Goal: Communication & Community: Answer question/provide support

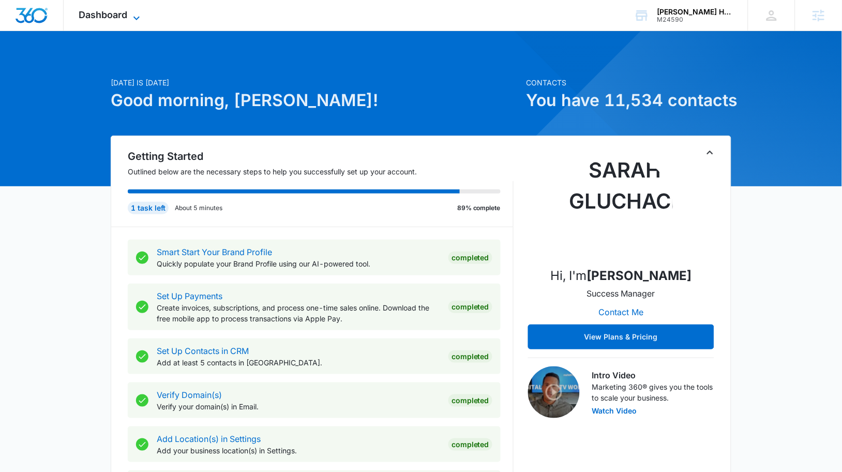
click at [105, 14] on span "Dashboard" at bounding box center [103, 14] width 49 height 11
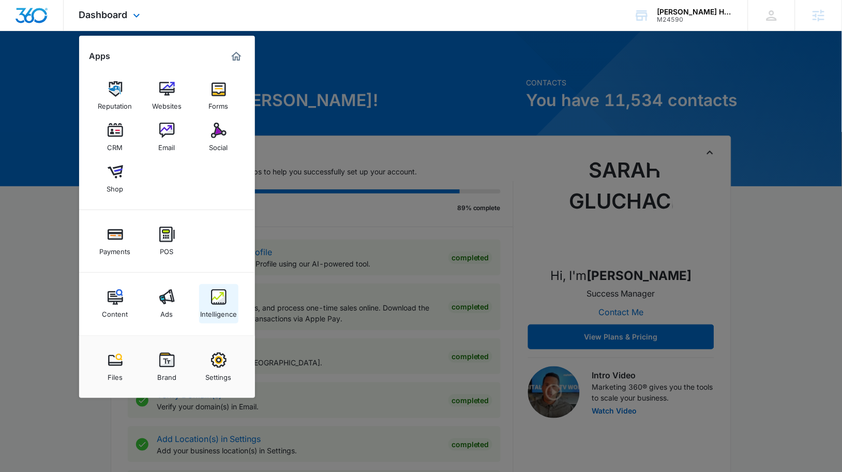
click at [224, 300] on img at bounding box center [219, 297] width 16 height 16
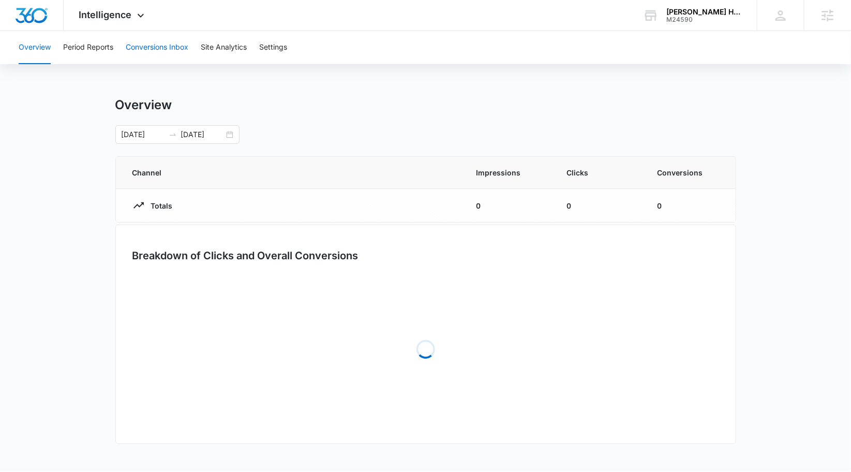
click at [139, 36] on button "Conversions Inbox" at bounding box center [157, 47] width 63 height 33
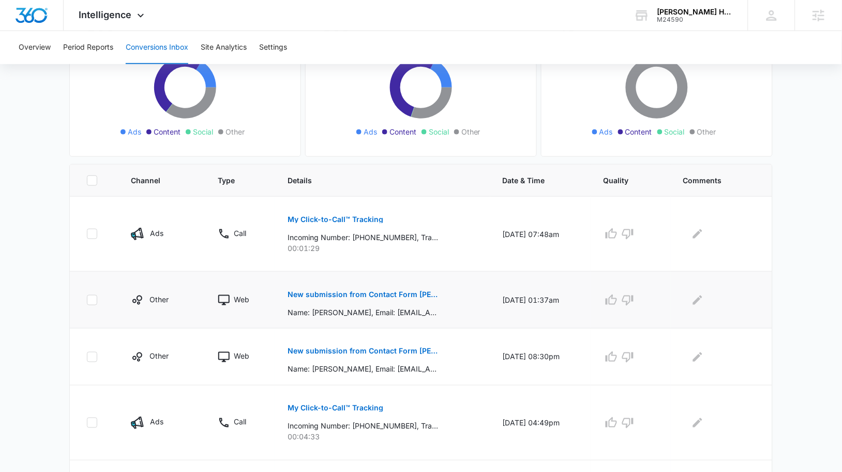
scroll to position [195, 0]
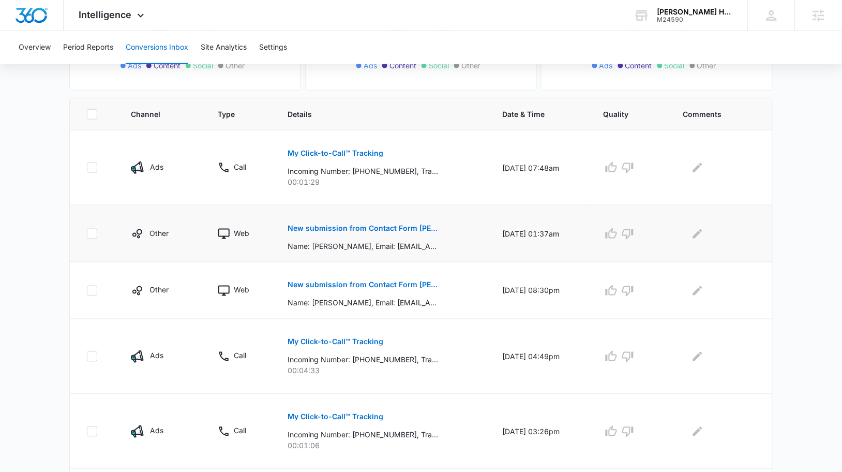
click at [388, 231] on p "New submission from Contact Form Angelo David" at bounding box center [362, 227] width 150 height 7
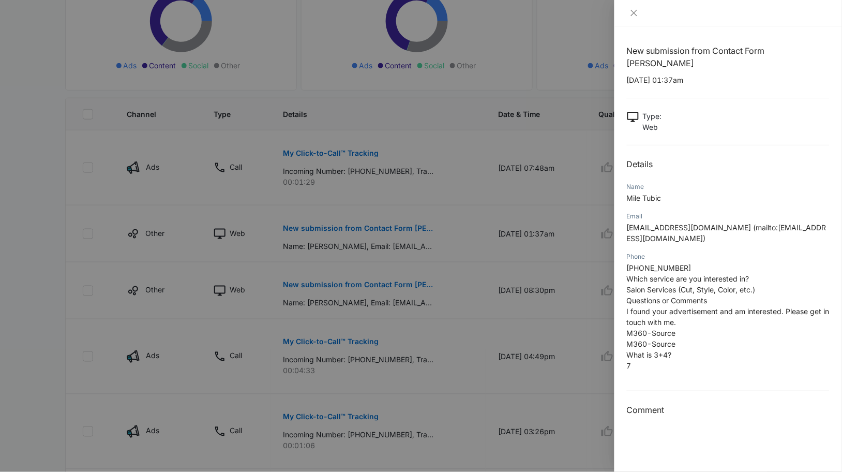
click at [397, 277] on div at bounding box center [421, 236] width 842 height 472
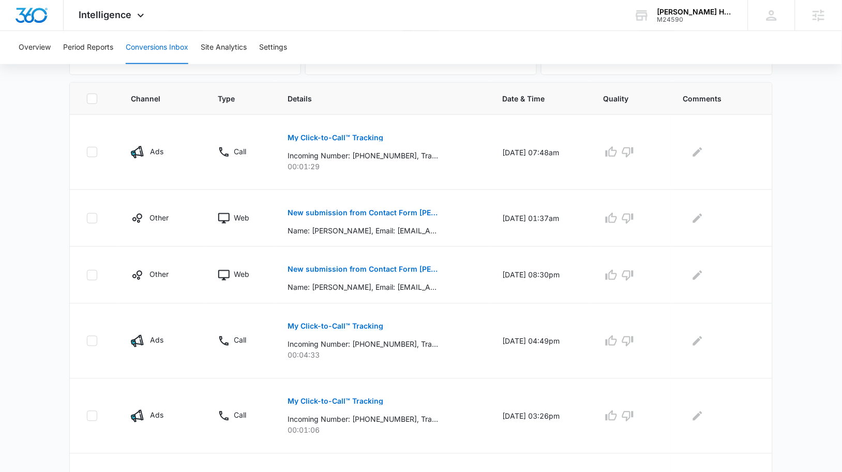
scroll to position [214, 0]
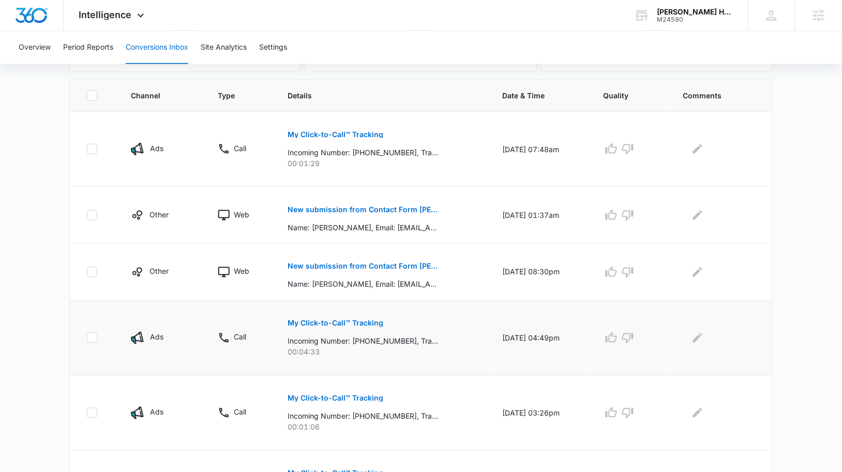
click at [341, 320] on p "My Click-to-Call™ Tracking" at bounding box center [335, 323] width 96 height 7
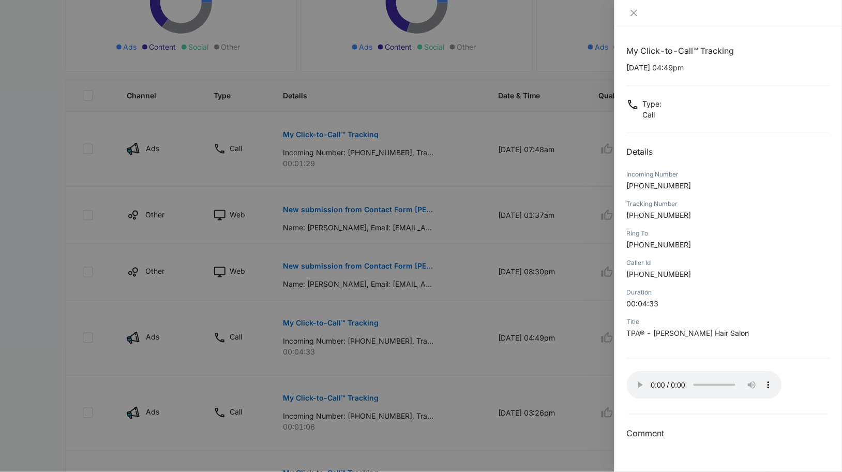
click at [547, 300] on div at bounding box center [421, 236] width 842 height 472
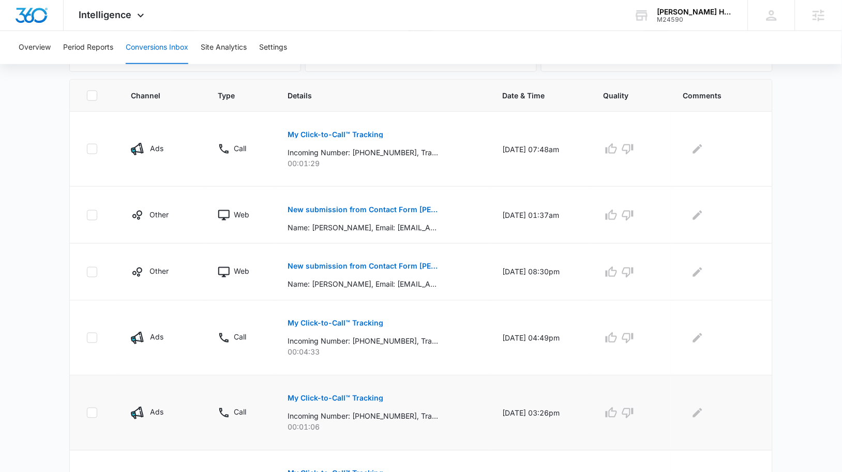
click at [319, 396] on p "My Click-to-Call™ Tracking" at bounding box center [335, 398] width 96 height 7
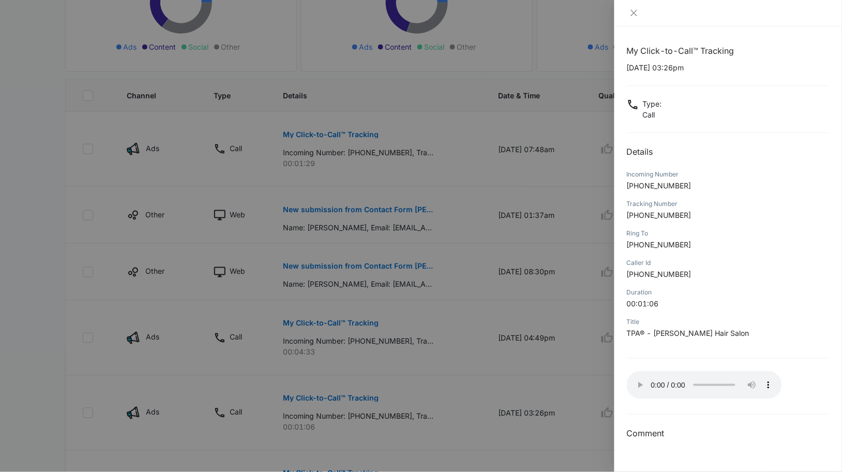
click at [469, 380] on div at bounding box center [421, 236] width 842 height 472
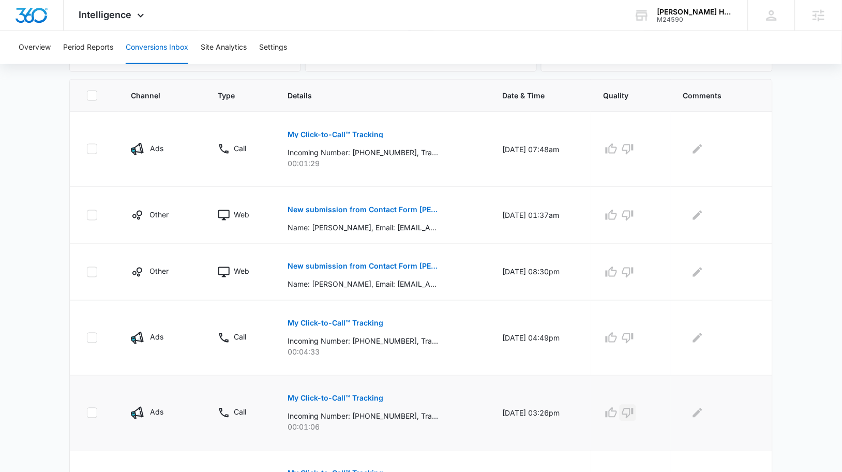
click at [633, 414] on icon "button" at bounding box center [627, 413] width 11 height 10
click at [633, 333] on icon "button" at bounding box center [627, 338] width 11 height 10
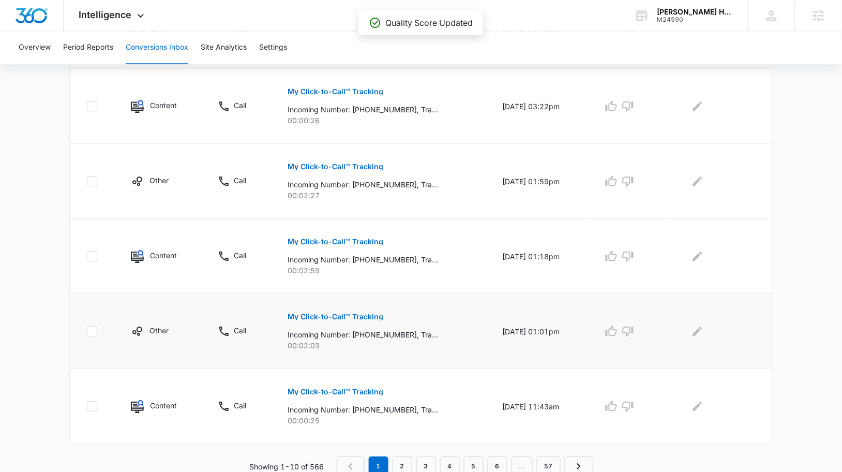
scroll to position [600, 0]
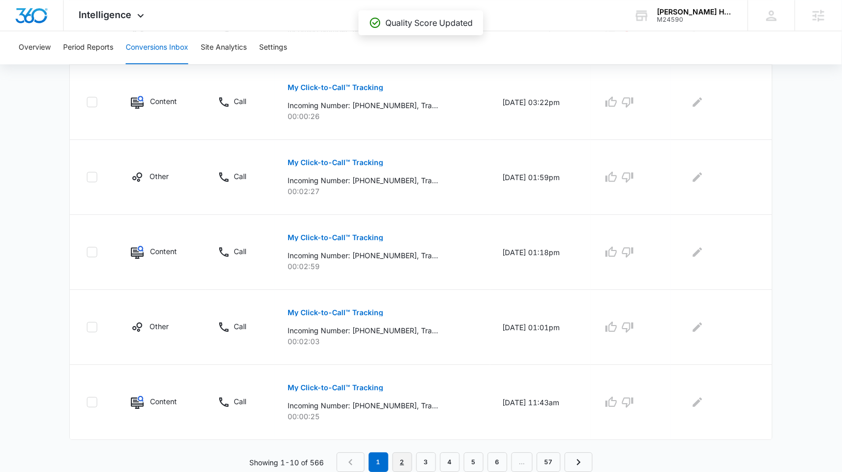
click at [408, 466] on link "2" at bounding box center [402, 462] width 20 height 20
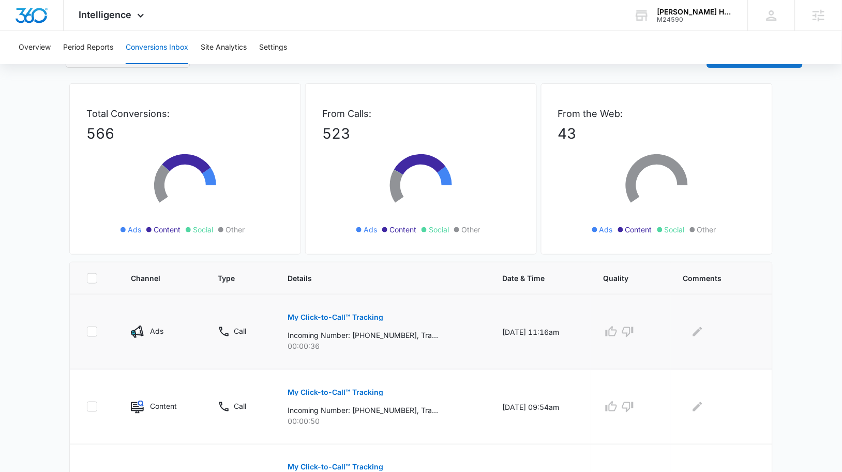
scroll to position [90, 0]
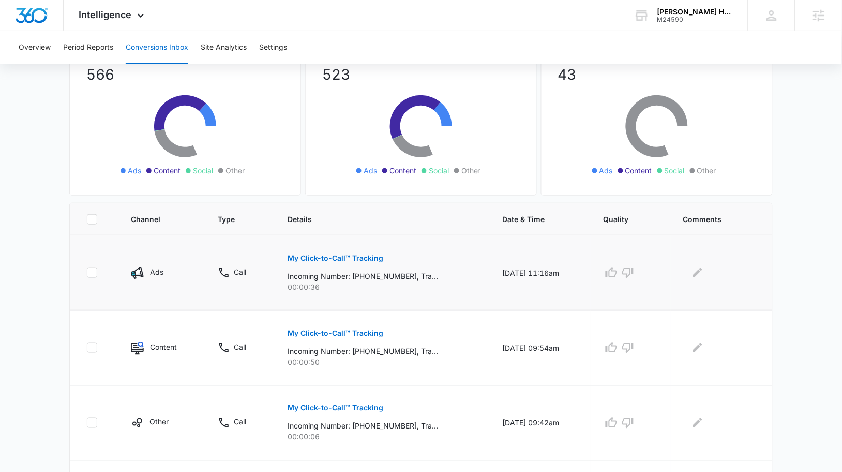
click at [312, 254] on p "My Click-to-Call™ Tracking" at bounding box center [335, 257] width 96 height 7
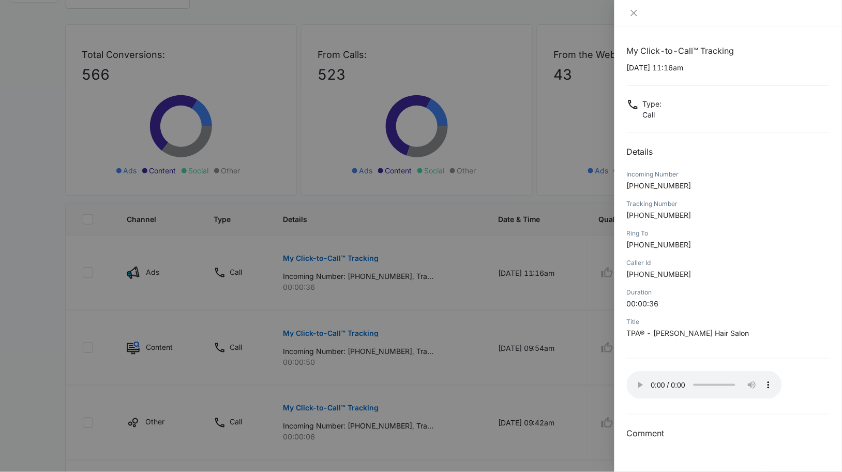
click at [555, 315] on div at bounding box center [421, 236] width 842 height 472
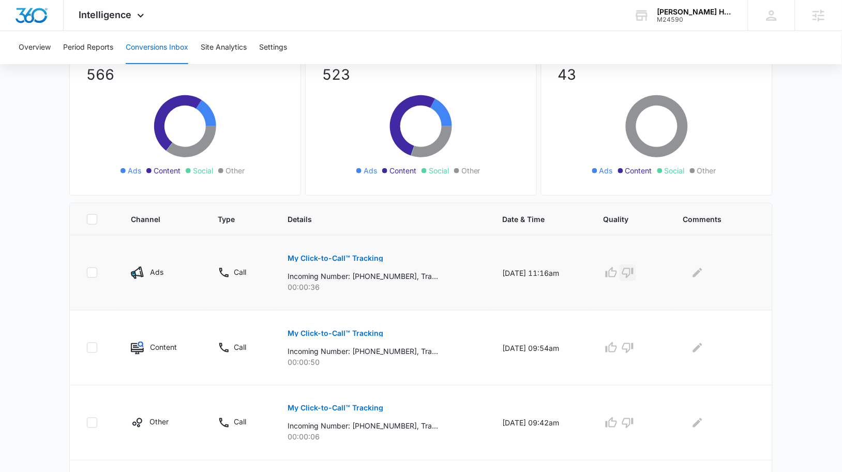
click at [633, 273] on icon "button" at bounding box center [627, 273] width 11 height 10
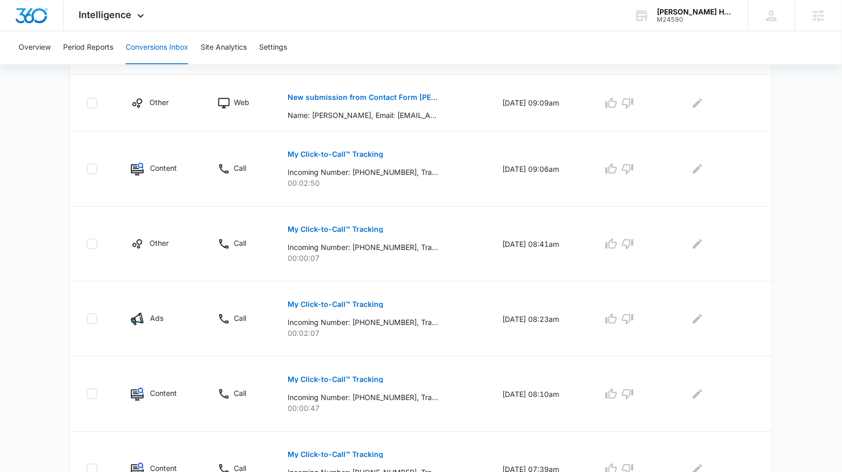
scroll to position [601, 0]
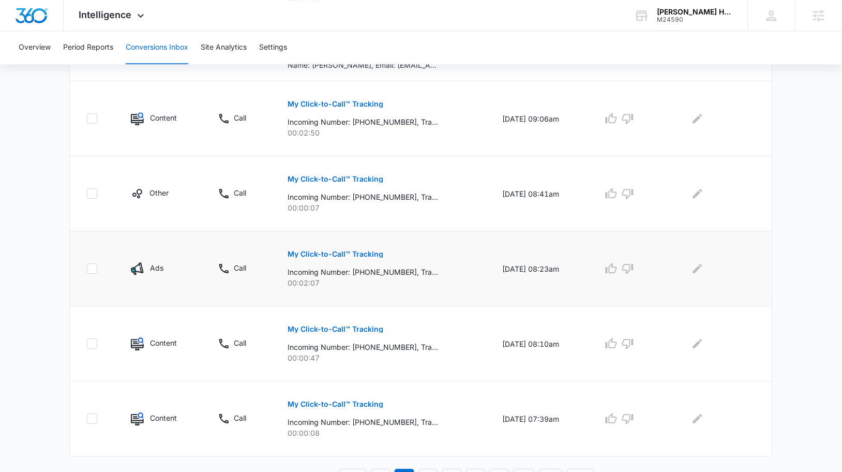
click at [346, 255] on p "My Click-to-Call™ Tracking" at bounding box center [335, 253] width 96 height 7
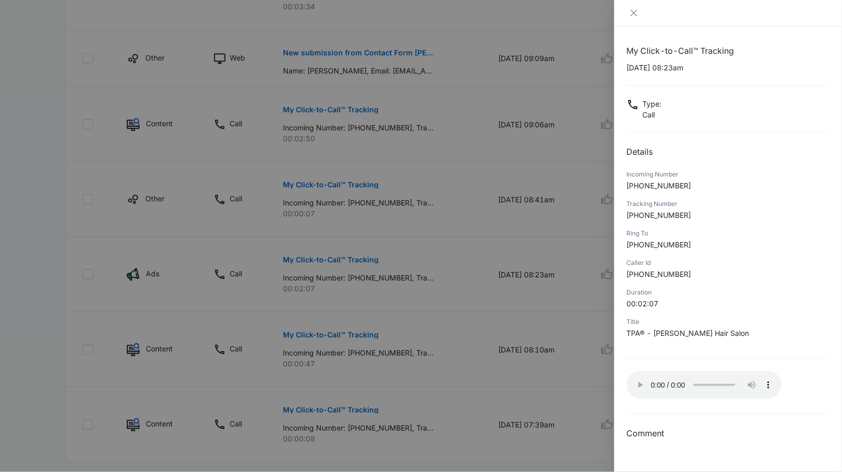
scroll to position [595, 0]
click at [565, 344] on div at bounding box center [421, 236] width 842 height 472
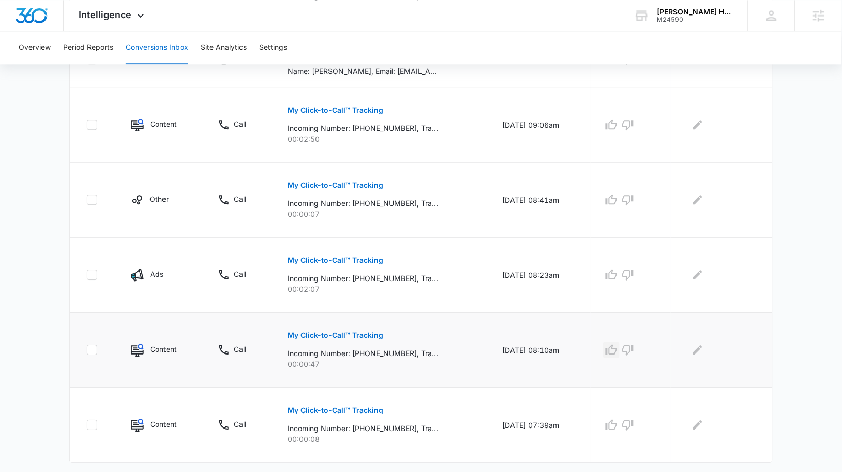
click at [612, 353] on icon "button" at bounding box center [611, 349] width 12 height 12
click at [615, 270] on icon "button" at bounding box center [611, 274] width 12 height 12
click at [617, 355] on icon "button" at bounding box center [611, 349] width 12 height 12
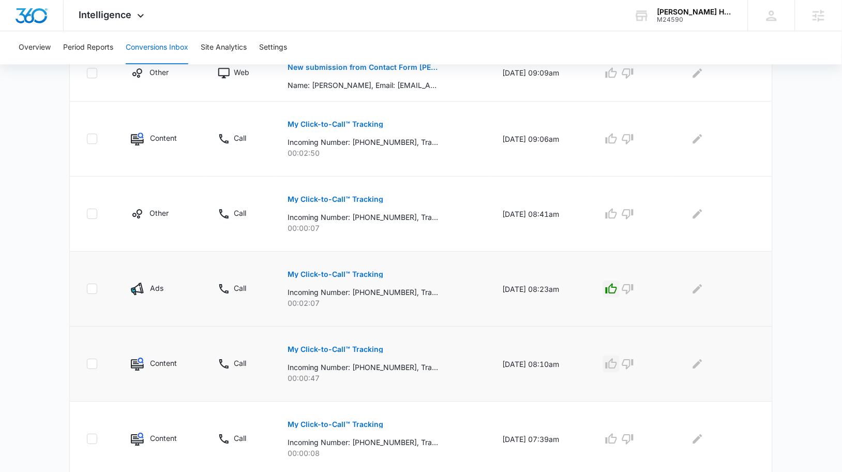
scroll to position [618, 0]
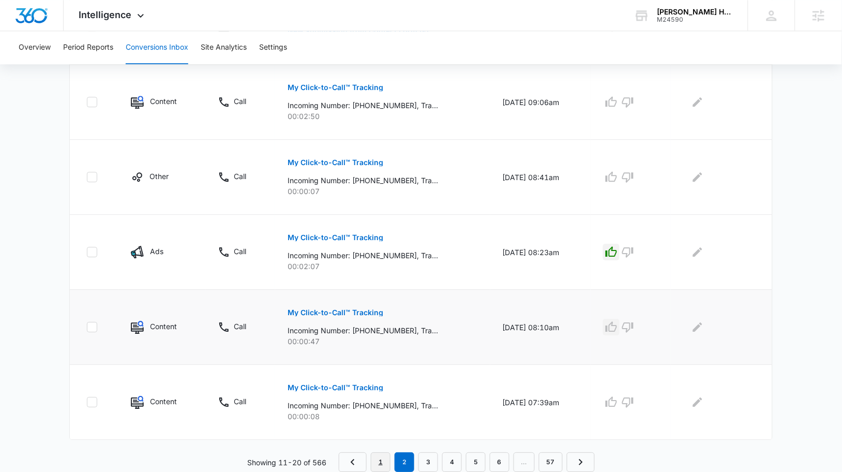
click at [381, 466] on link "1" at bounding box center [381, 462] width 20 height 20
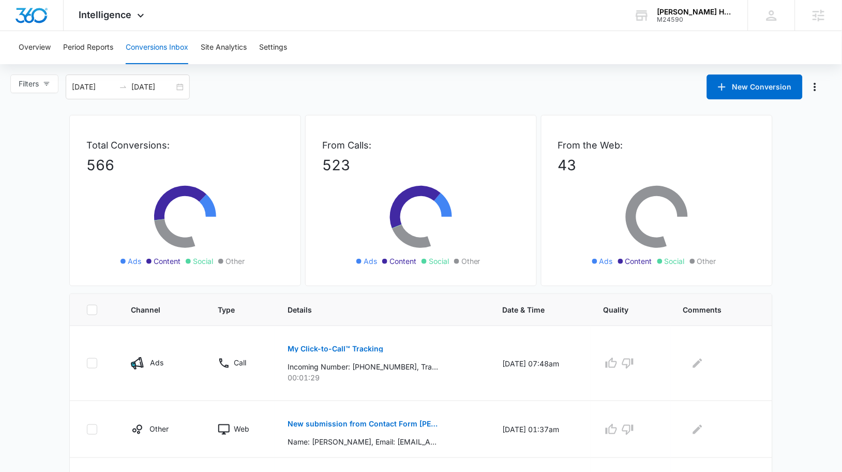
scroll to position [2, 0]
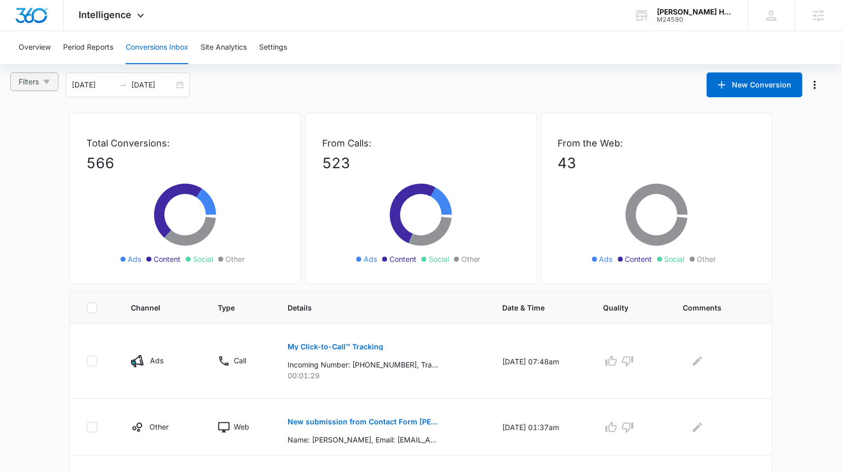
drag, startPoint x: 59, startPoint y: 81, endPoint x: 48, endPoint y: 80, distance: 11.9
click at [59, 81] on div "Filters" at bounding box center [37, 84] width 55 height 25
click at [39, 79] on span "Filters" at bounding box center [29, 81] width 20 height 11
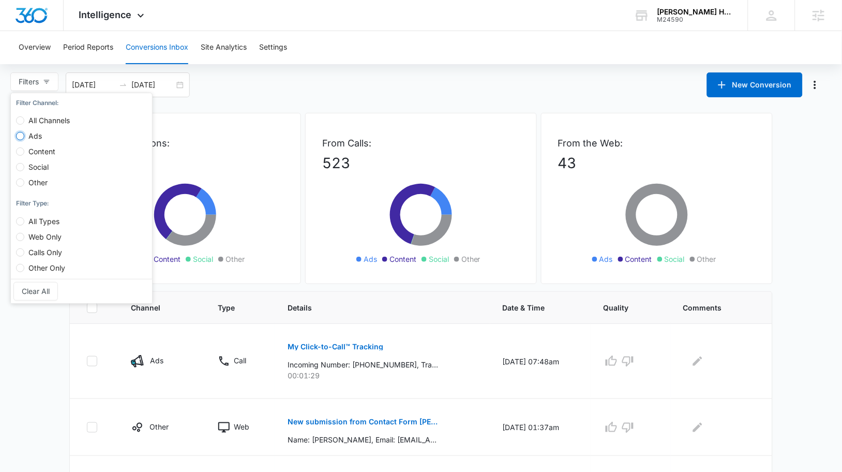
click at [21, 135] on input "Ads" at bounding box center [20, 136] width 8 height 8
radio input "true"
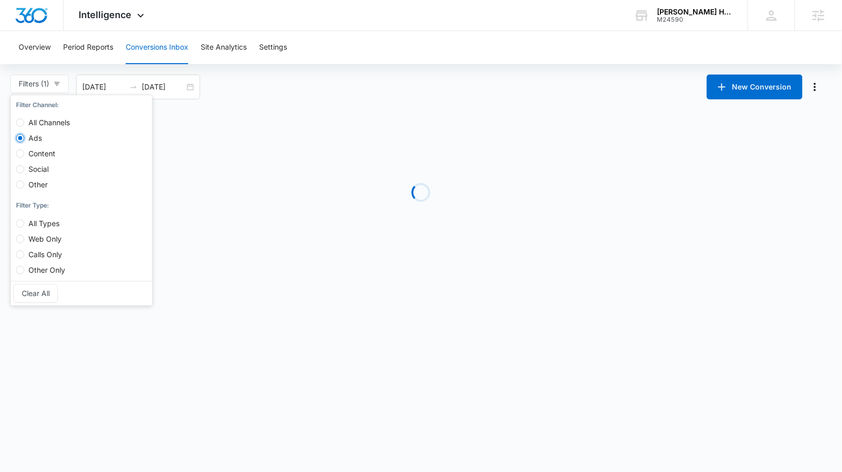
scroll to position [0, 0]
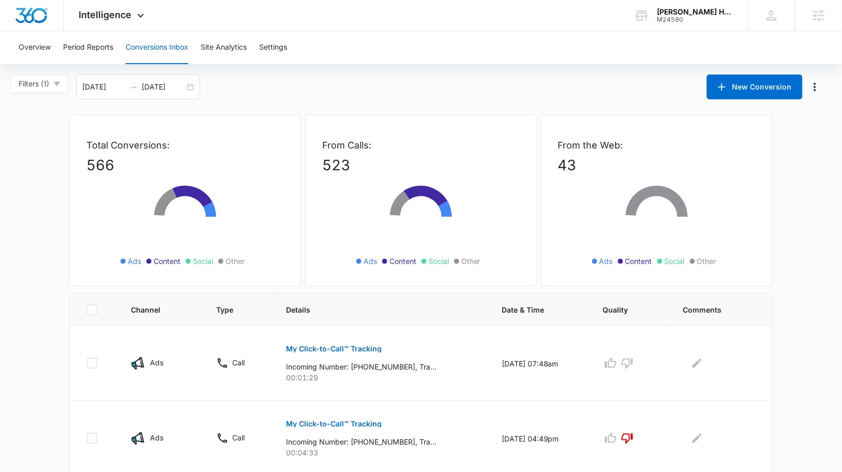
click at [252, 134] on div "Total Conversions: 566 Ads Content Social Other" at bounding box center [185, 200] width 232 height 171
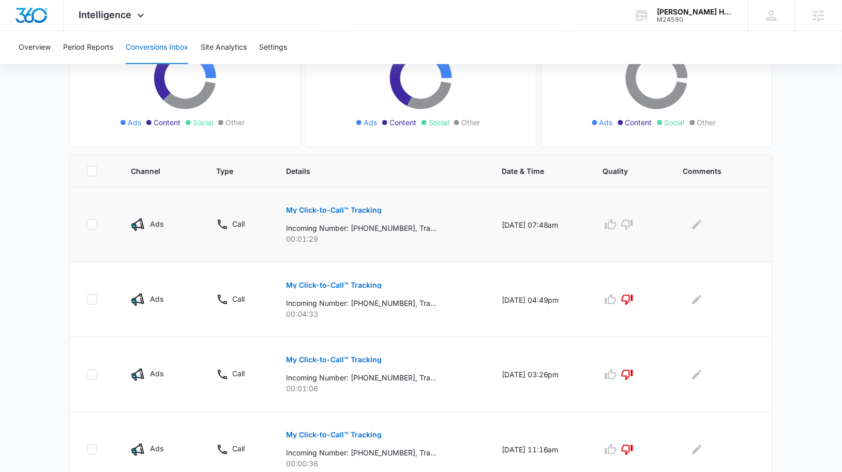
scroll to position [173, 0]
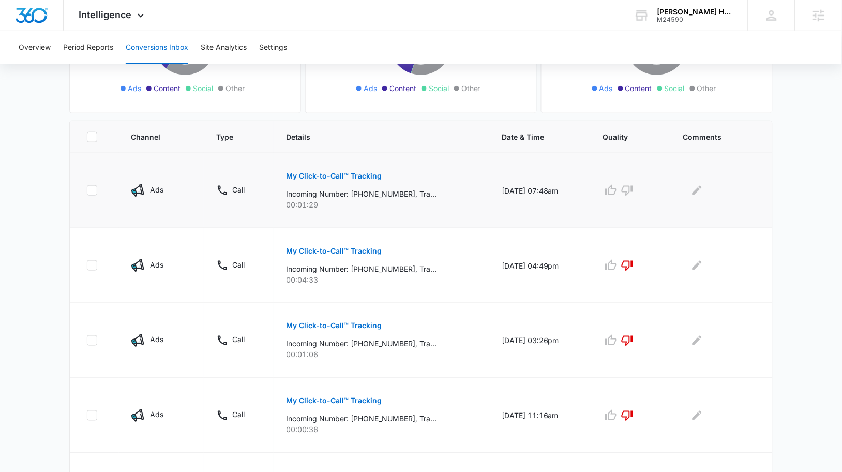
click at [321, 172] on p "My Click-to-Call™ Tracking" at bounding box center [334, 175] width 96 height 7
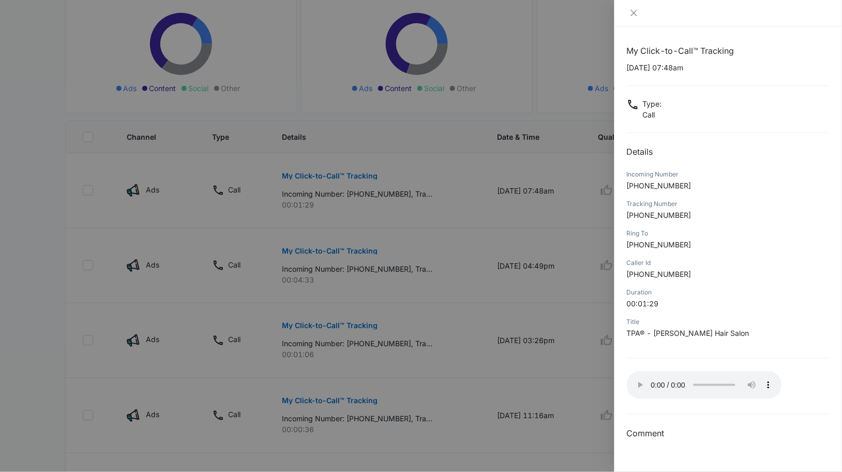
click at [519, 210] on div at bounding box center [421, 236] width 842 height 472
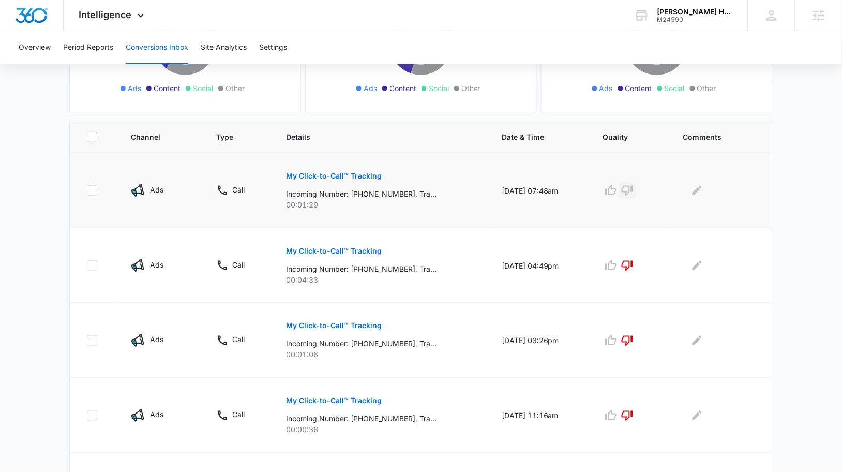
click at [633, 191] on icon "button" at bounding box center [627, 190] width 12 height 12
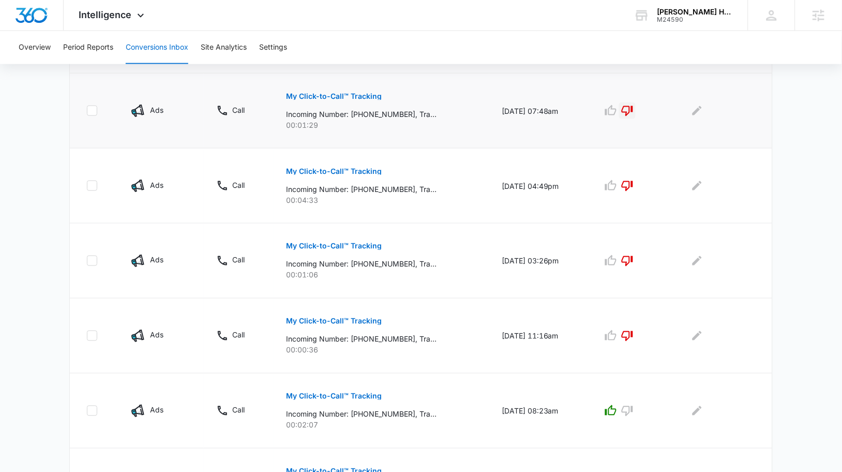
scroll to position [264, 0]
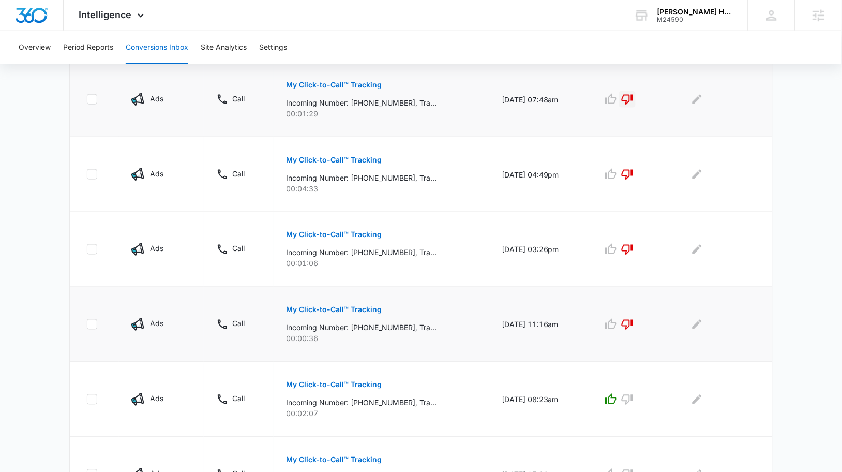
click at [331, 313] on button "My Click-to-Call™ Tracking" at bounding box center [334, 309] width 96 height 25
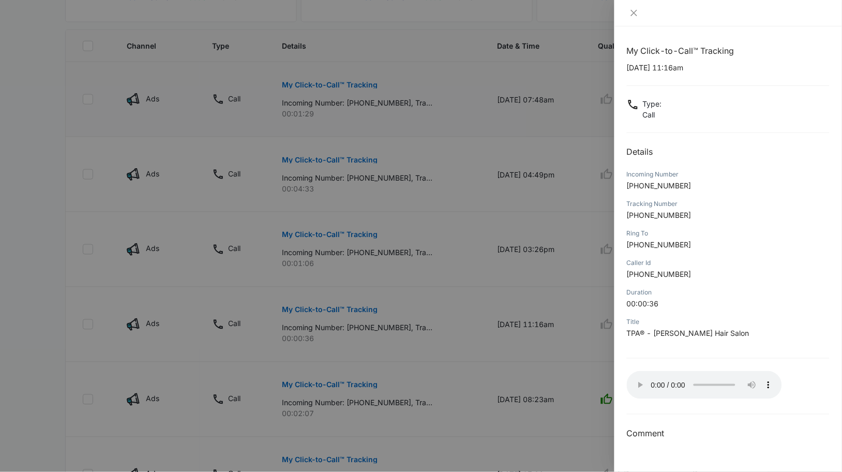
click at [173, 305] on div at bounding box center [421, 236] width 842 height 472
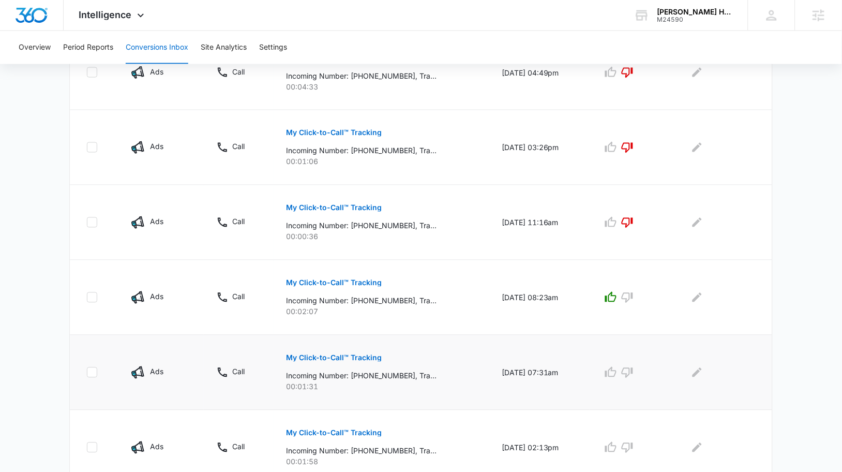
scroll to position [376, 0]
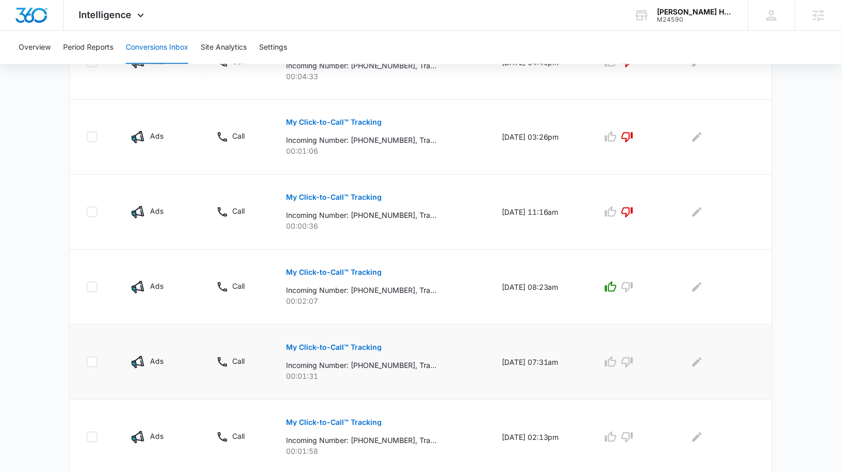
click at [341, 347] on p "My Click-to-Call™ Tracking" at bounding box center [334, 347] width 96 height 7
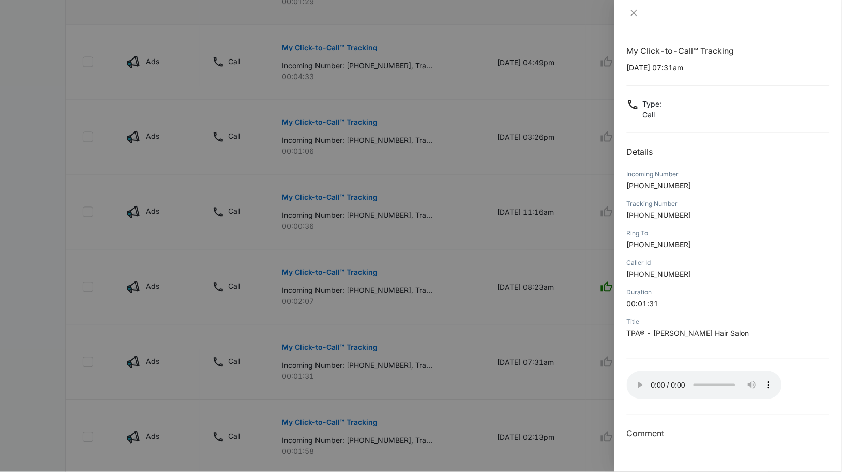
click at [372, 298] on div at bounding box center [421, 236] width 842 height 472
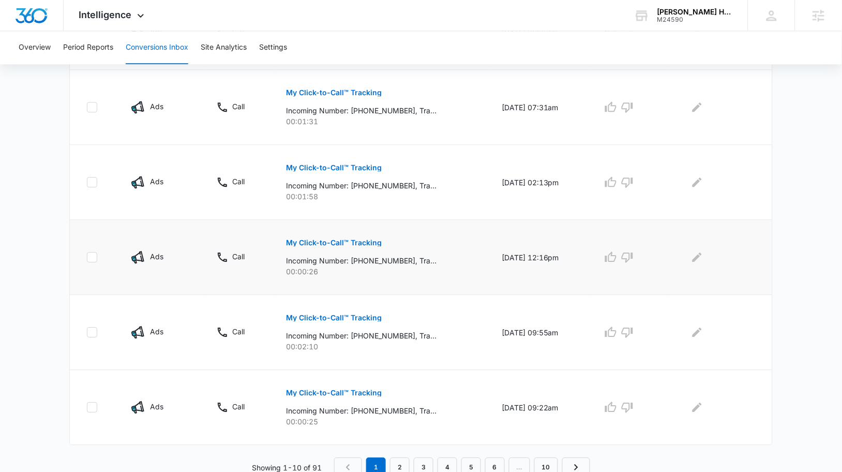
scroll to position [636, 0]
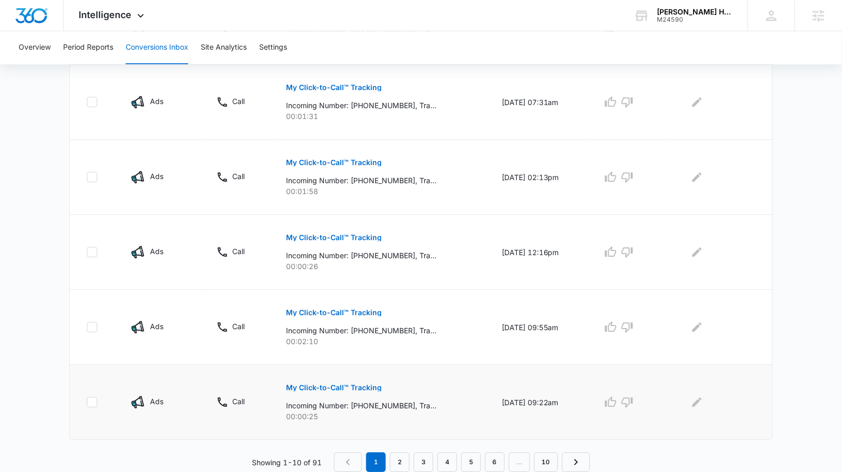
click at [349, 387] on p "My Click-to-Call™ Tracking" at bounding box center [334, 387] width 96 height 7
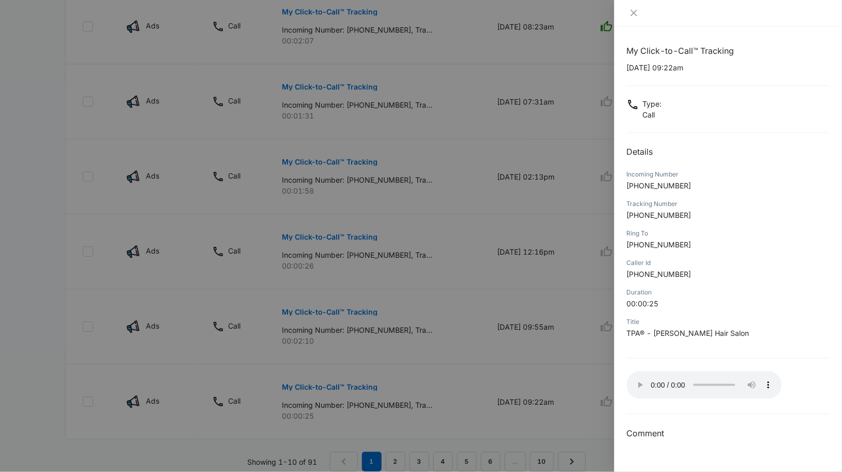
click at [475, 299] on div at bounding box center [421, 236] width 842 height 472
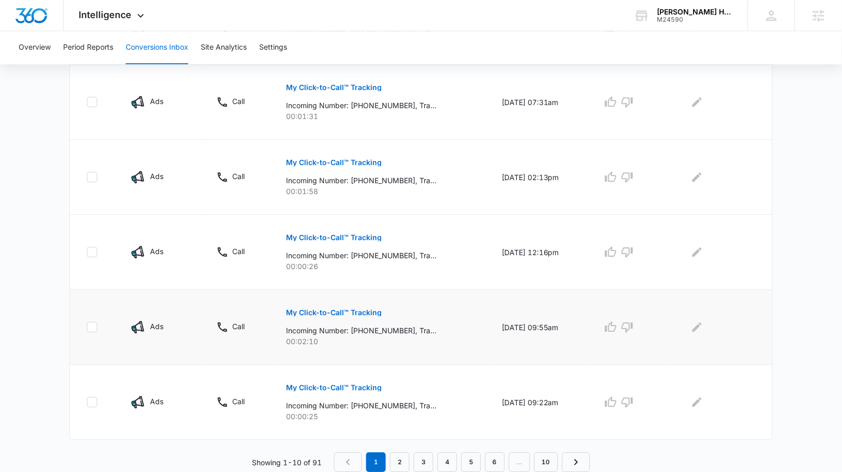
click at [325, 311] on p "My Click-to-Call™ Tracking" at bounding box center [334, 312] width 96 height 7
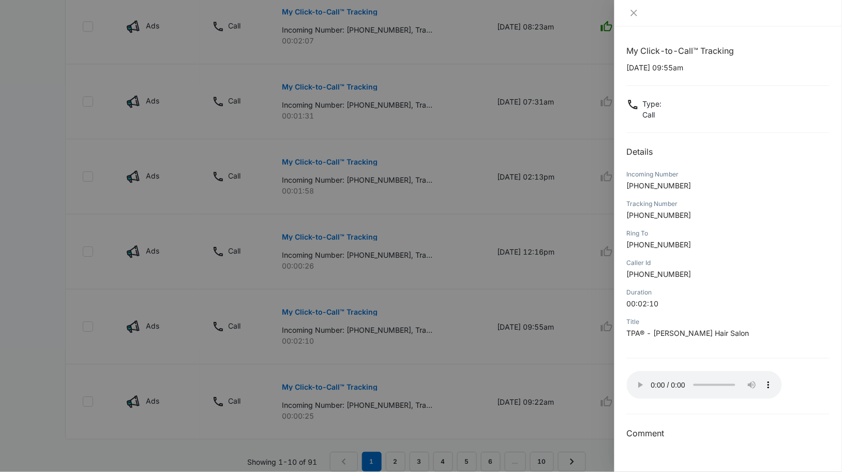
click at [422, 306] on div at bounding box center [421, 236] width 842 height 472
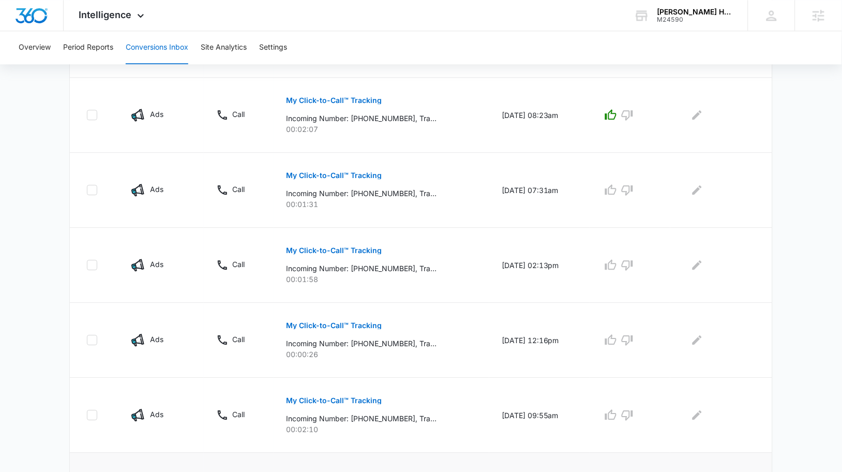
scroll to position [533, 0]
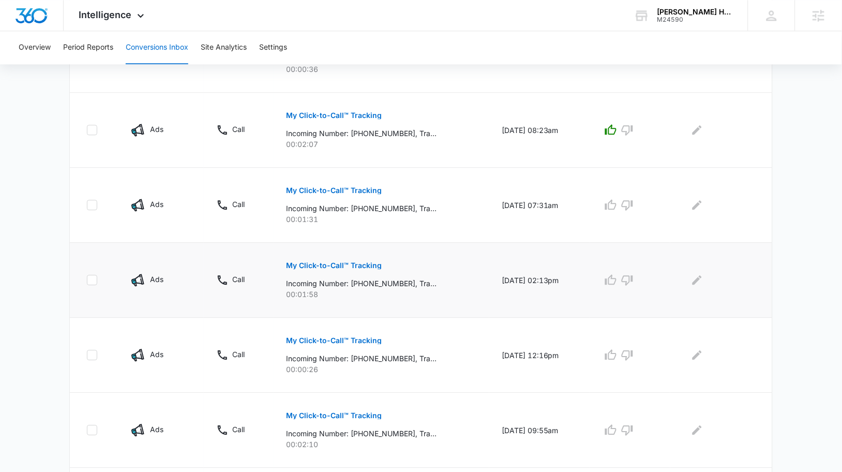
click at [337, 268] on p "My Click-to-Call™ Tracking" at bounding box center [334, 265] width 96 height 7
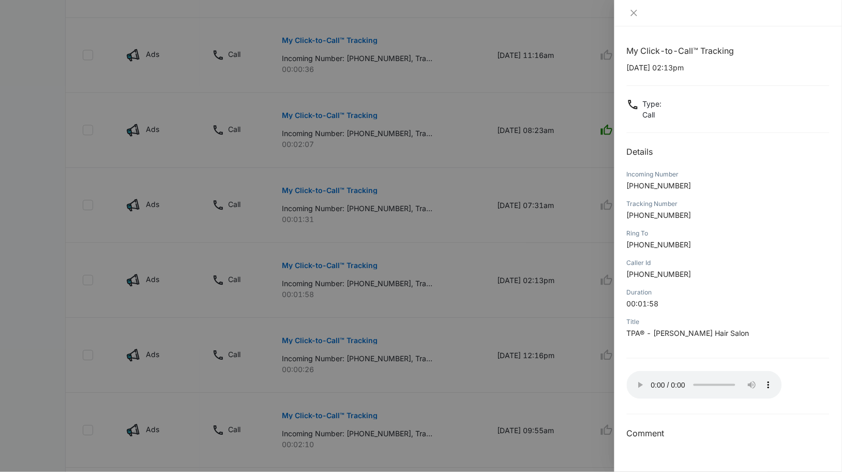
click at [471, 309] on div at bounding box center [421, 236] width 842 height 472
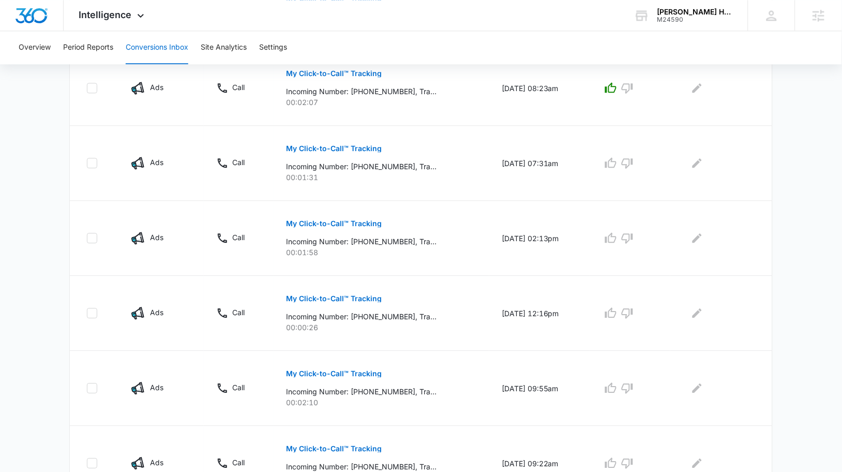
scroll to position [636, 0]
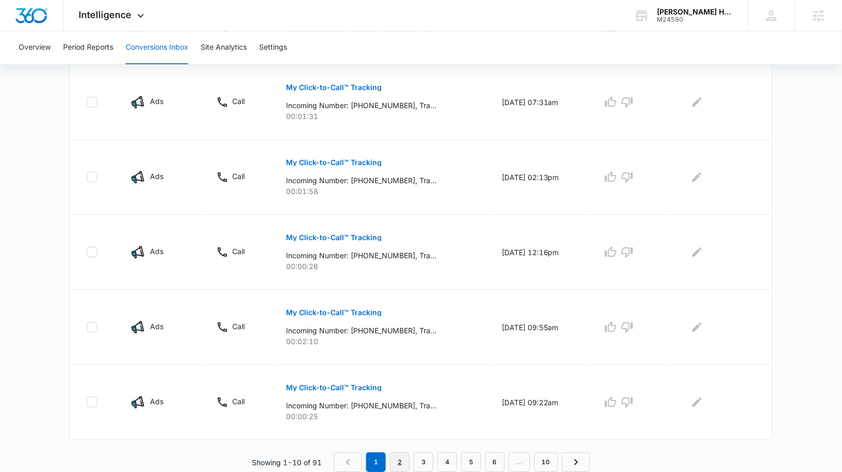
click at [402, 462] on link "2" at bounding box center [400, 462] width 20 height 20
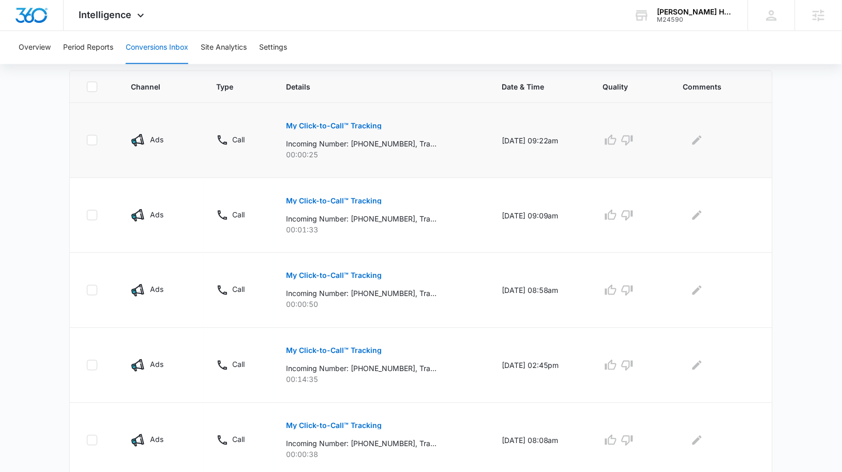
scroll to position [233, 0]
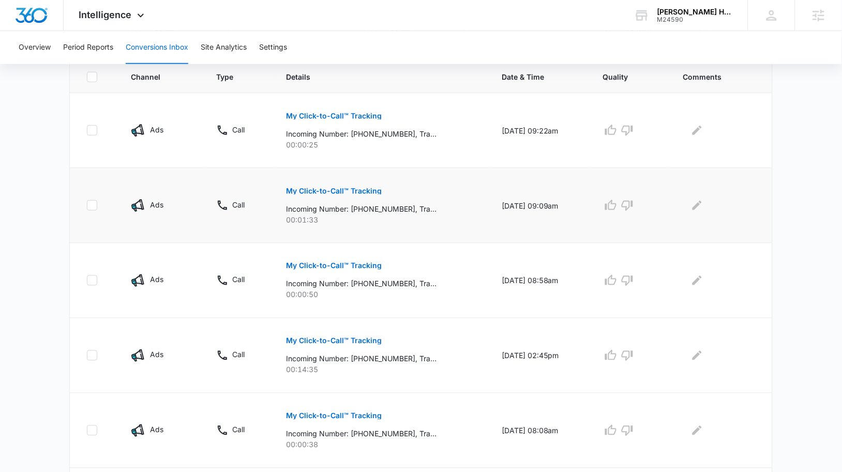
click at [350, 189] on p "My Click-to-Call™ Tracking" at bounding box center [334, 190] width 96 height 7
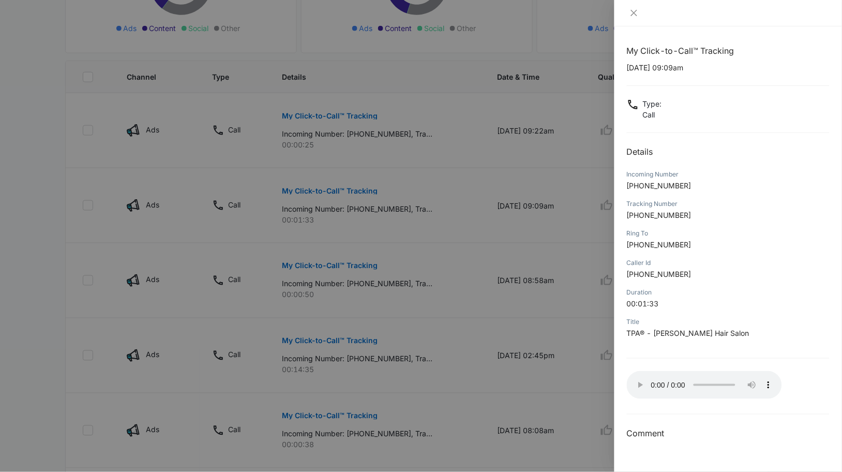
click at [210, 226] on div at bounding box center [421, 236] width 842 height 472
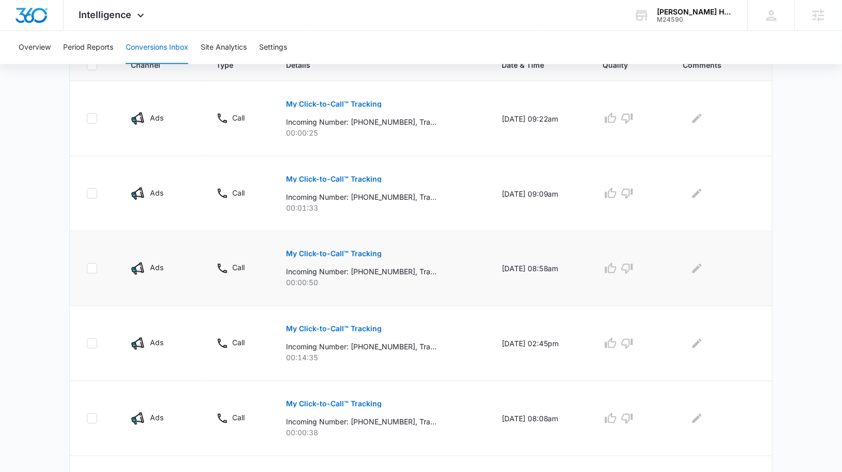
scroll to position [247, 0]
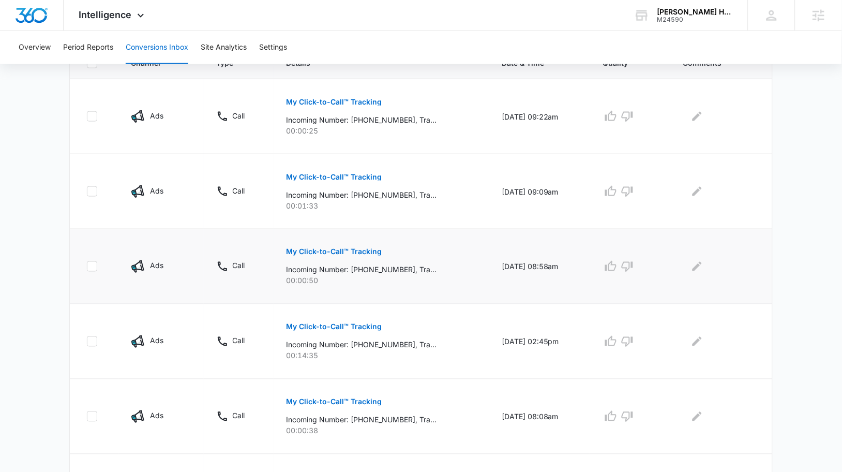
click at [402, 266] on p "Incoming Number: +12129511502, Tracking Number: +12124021343, Ring To: +1212883…" at bounding box center [361, 269] width 150 height 11
click at [362, 255] on button "My Click-to-Call™ Tracking" at bounding box center [334, 251] width 96 height 25
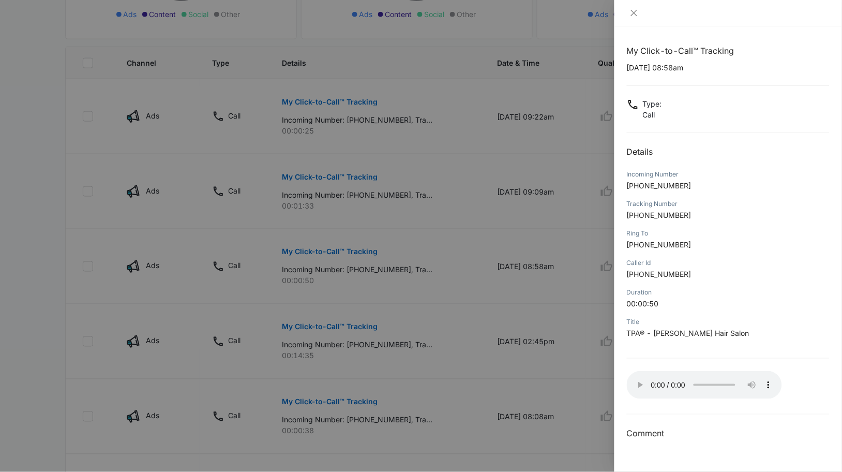
click at [311, 325] on div at bounding box center [421, 236] width 842 height 472
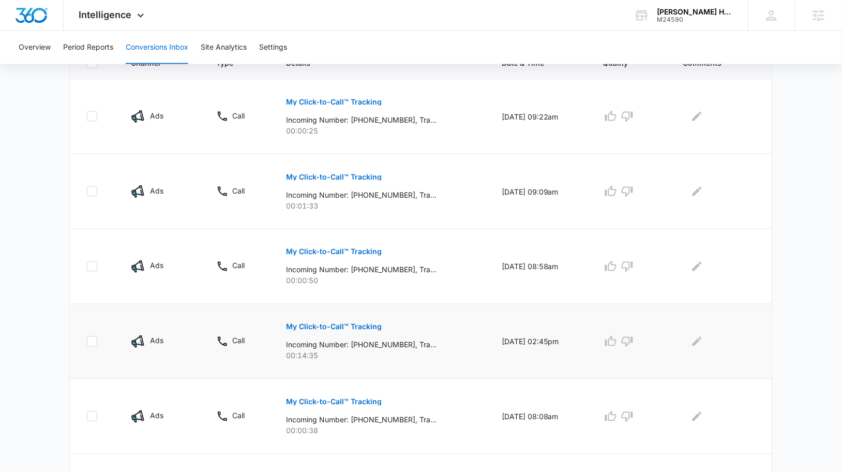
click at [323, 332] on button "My Click-to-Call™ Tracking" at bounding box center [334, 326] width 96 height 25
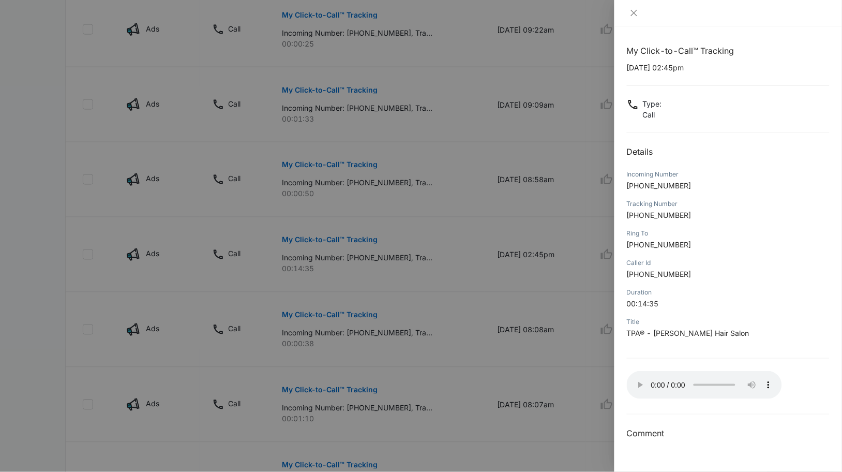
scroll to position [336, 0]
click at [378, 327] on div at bounding box center [421, 236] width 842 height 472
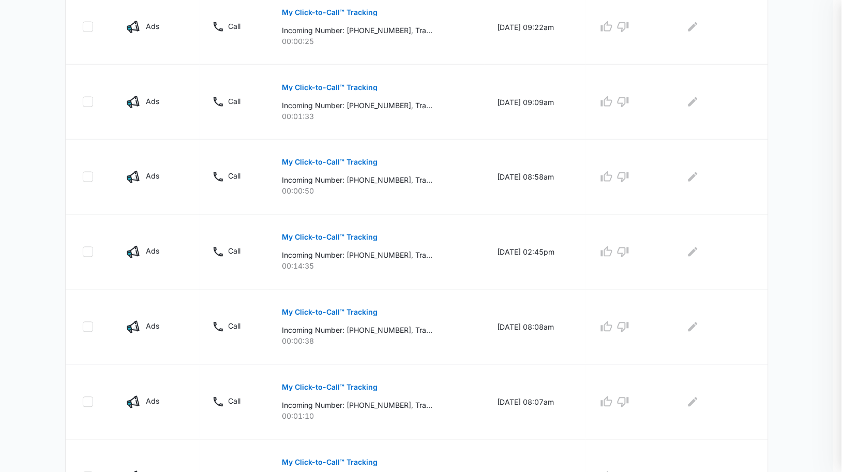
click at [347, 311] on p "My Click-to-Call™ Tracking" at bounding box center [330, 312] width 96 height 7
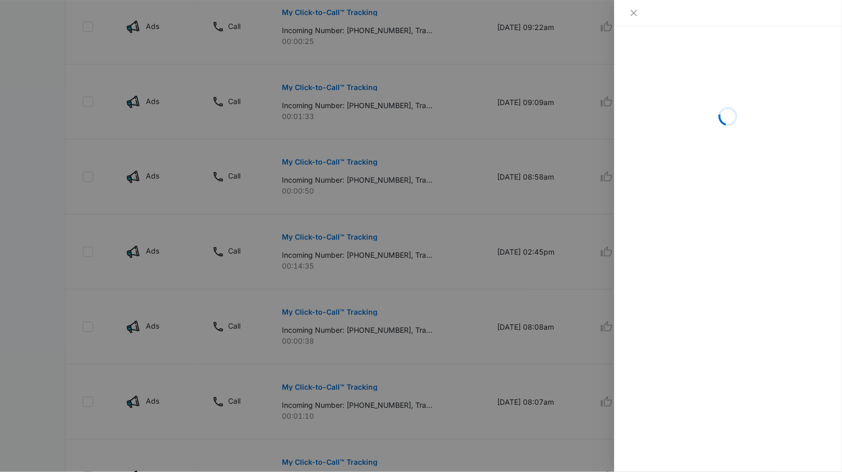
click at [314, 368] on div at bounding box center [421, 236] width 842 height 472
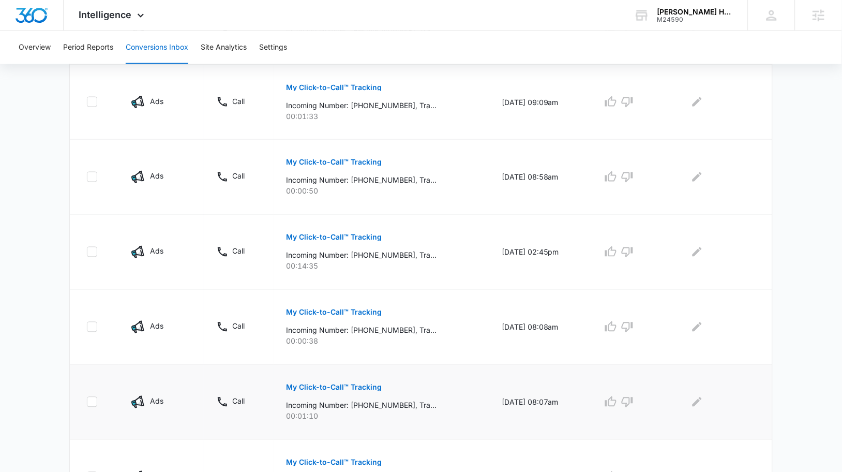
click at [314, 390] on p "My Click-to-Call™ Tracking" at bounding box center [334, 387] width 96 height 7
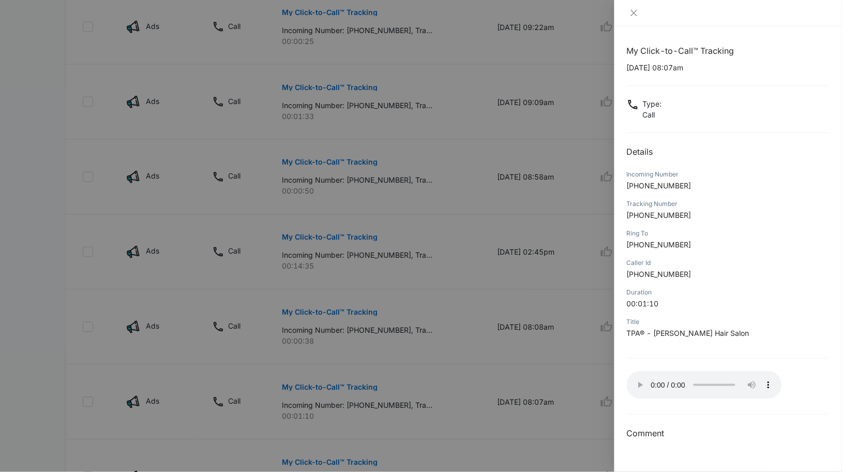
click at [338, 316] on div at bounding box center [421, 236] width 842 height 472
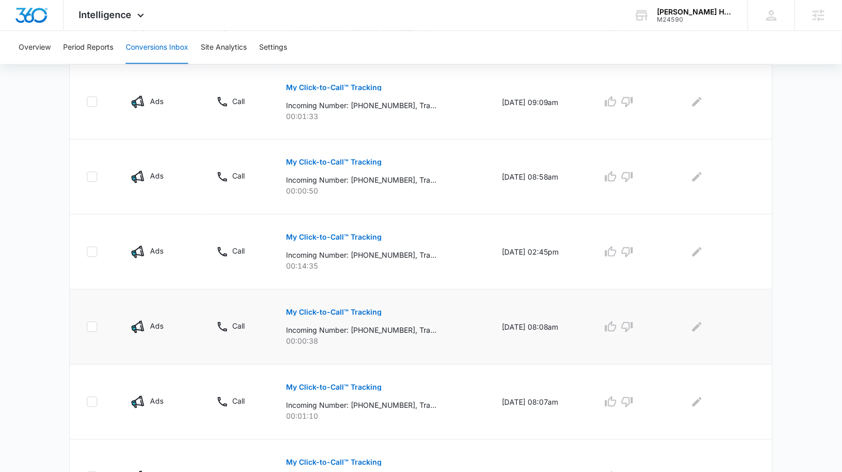
click at [326, 314] on p "My Click-to-Call™ Tracking" at bounding box center [334, 312] width 96 height 7
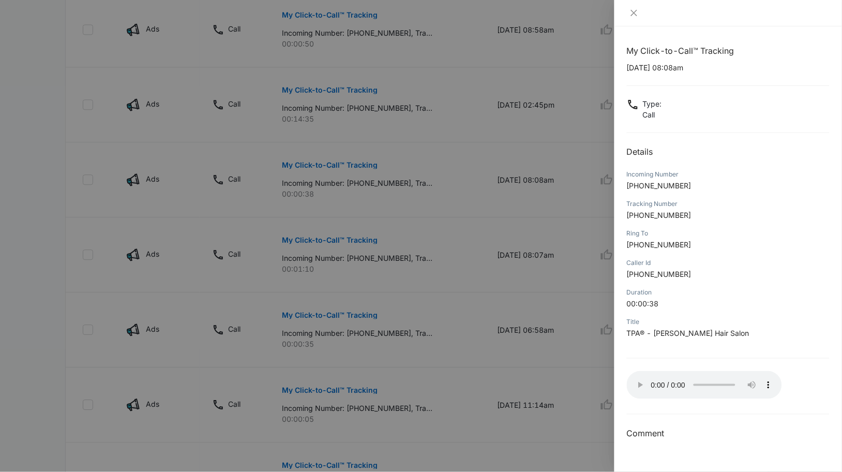
scroll to position [490, 0]
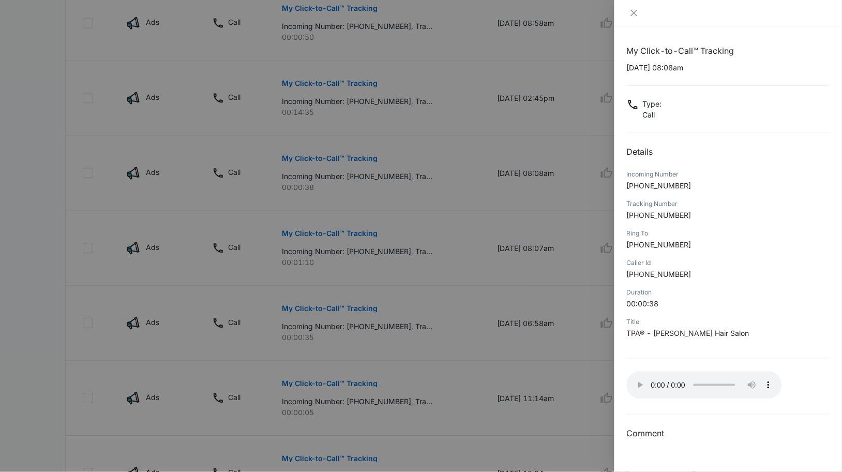
click at [357, 289] on div at bounding box center [421, 236] width 842 height 472
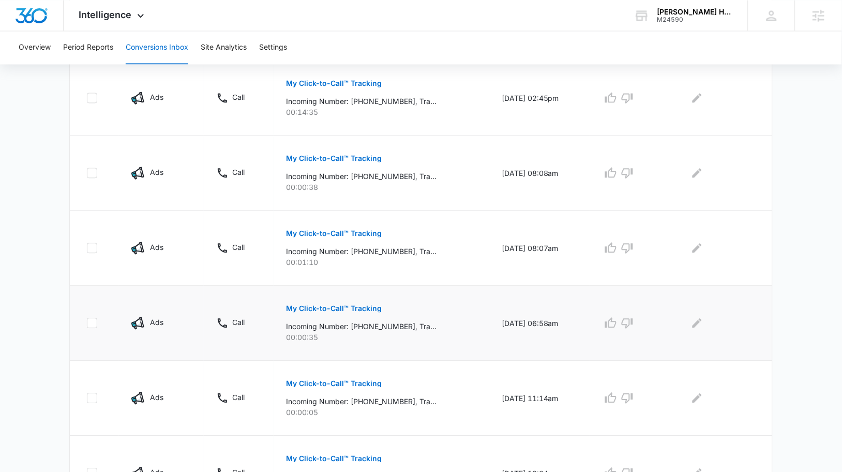
click at [352, 308] on p "My Click-to-Call™ Tracking" at bounding box center [334, 308] width 96 height 7
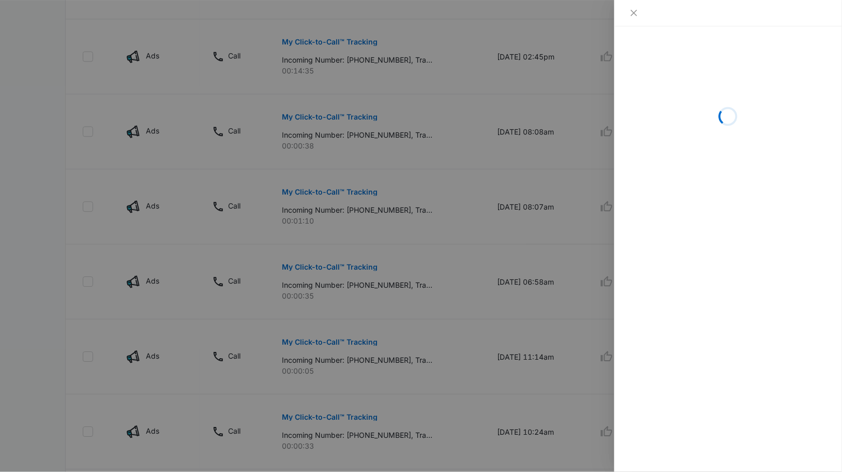
scroll to position [533, 0]
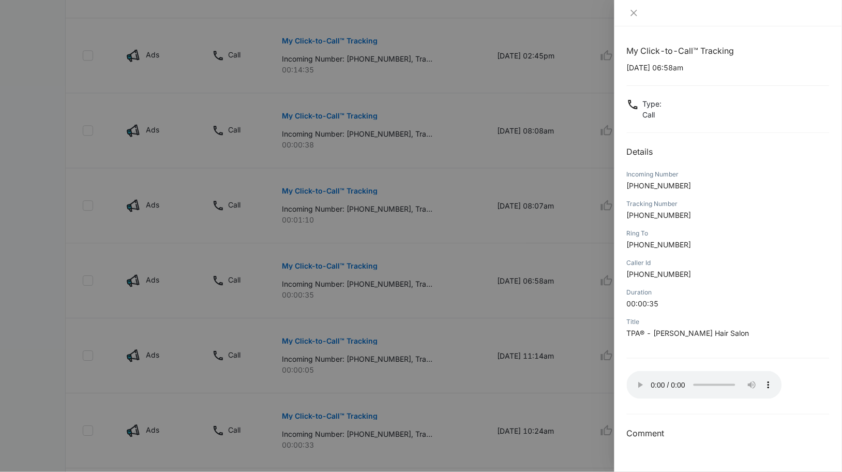
click at [472, 381] on div at bounding box center [421, 236] width 842 height 472
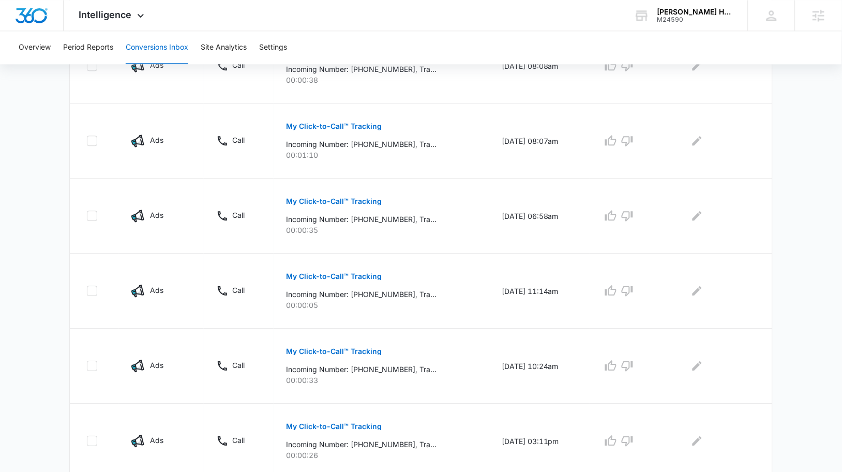
scroll to position [599, 0]
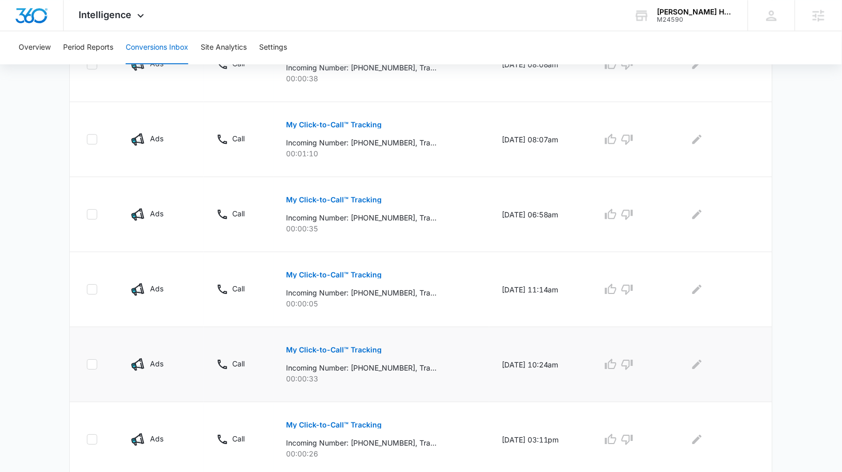
click at [344, 351] on p "My Click-to-Call™ Tracking" at bounding box center [334, 349] width 96 height 7
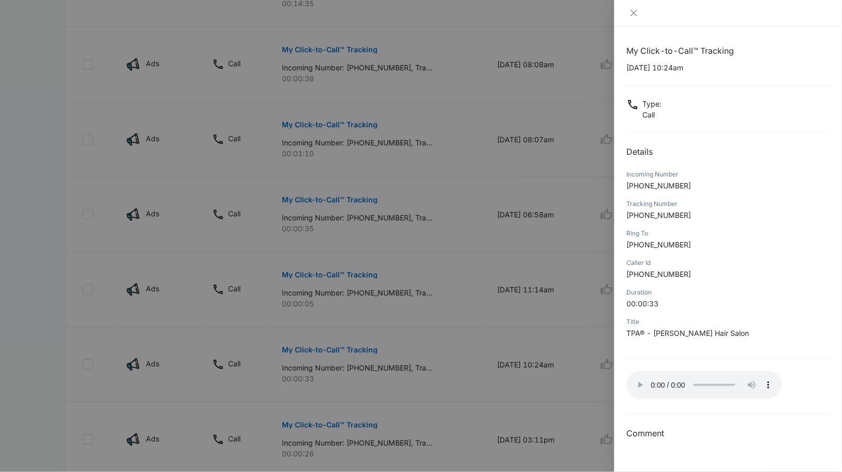
click at [488, 377] on div at bounding box center [421, 236] width 842 height 472
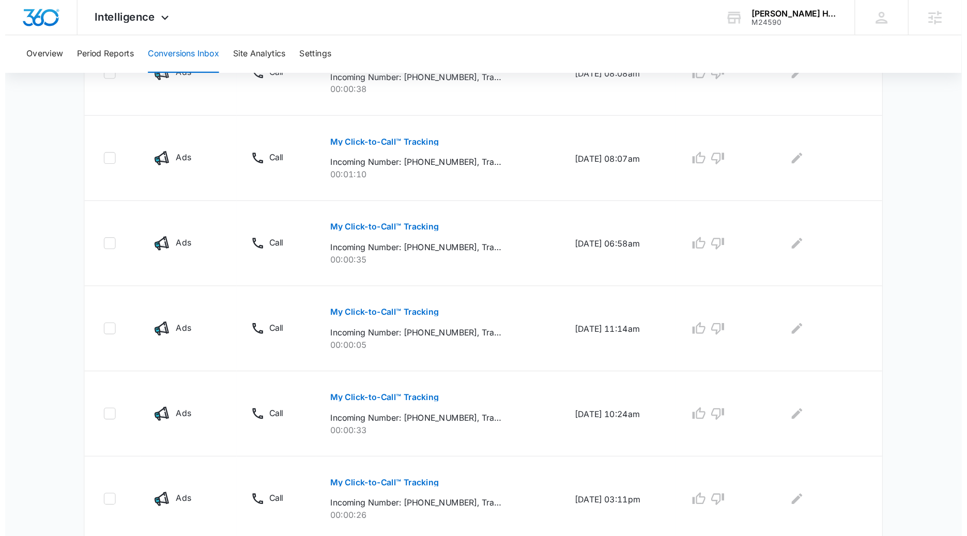
scroll to position [571, 0]
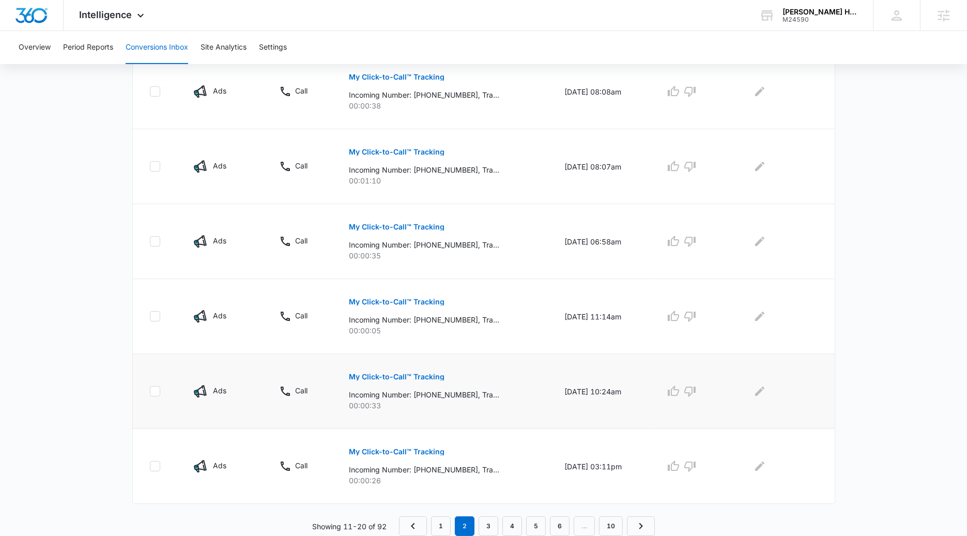
click at [409, 379] on p "My Click-to-Call™ Tracking" at bounding box center [397, 376] width 96 height 7
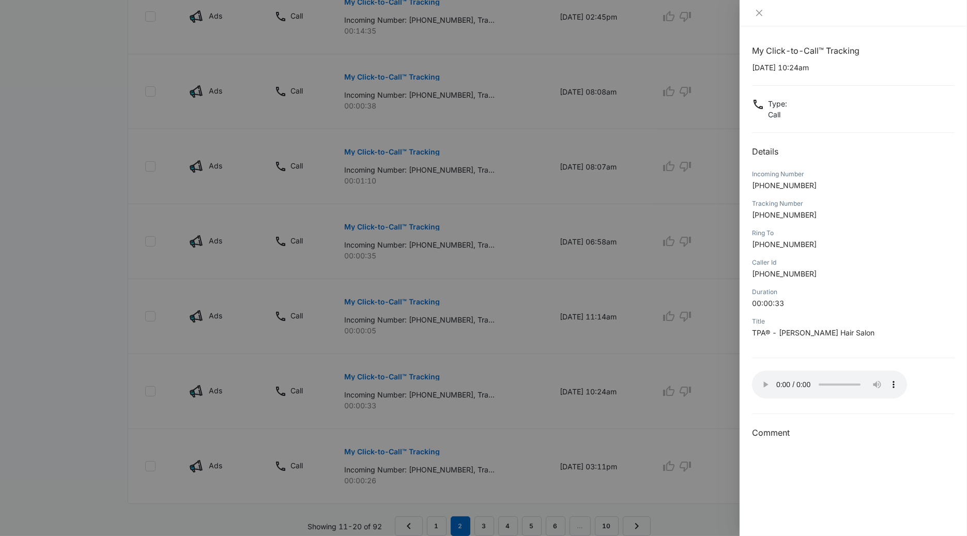
click at [381, 326] on div at bounding box center [483, 268] width 967 height 536
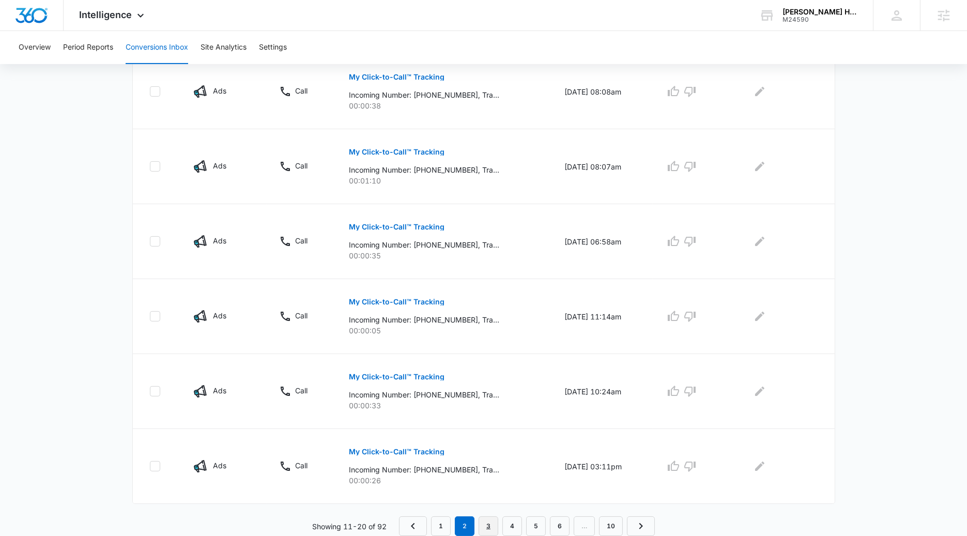
click at [483, 471] on link "3" at bounding box center [489, 527] width 20 height 20
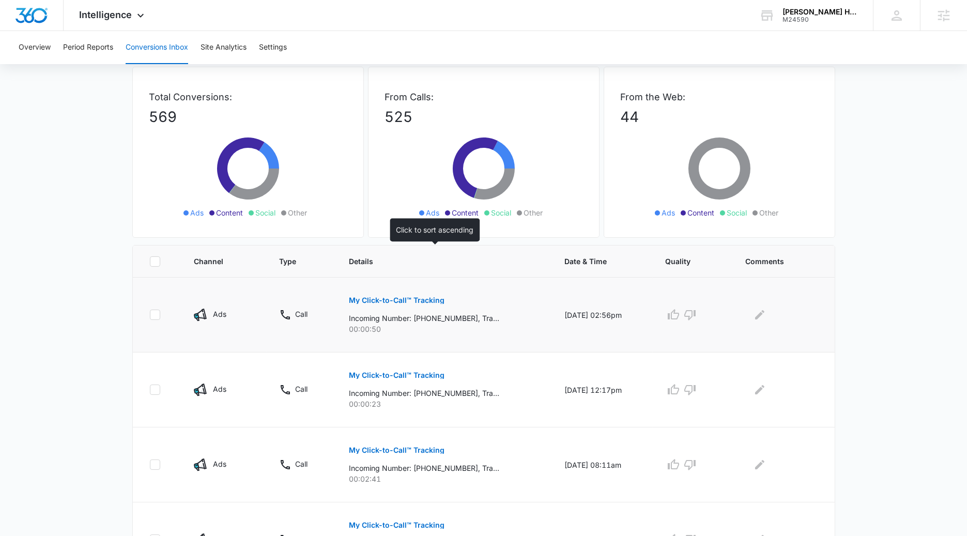
scroll to position [49, 0]
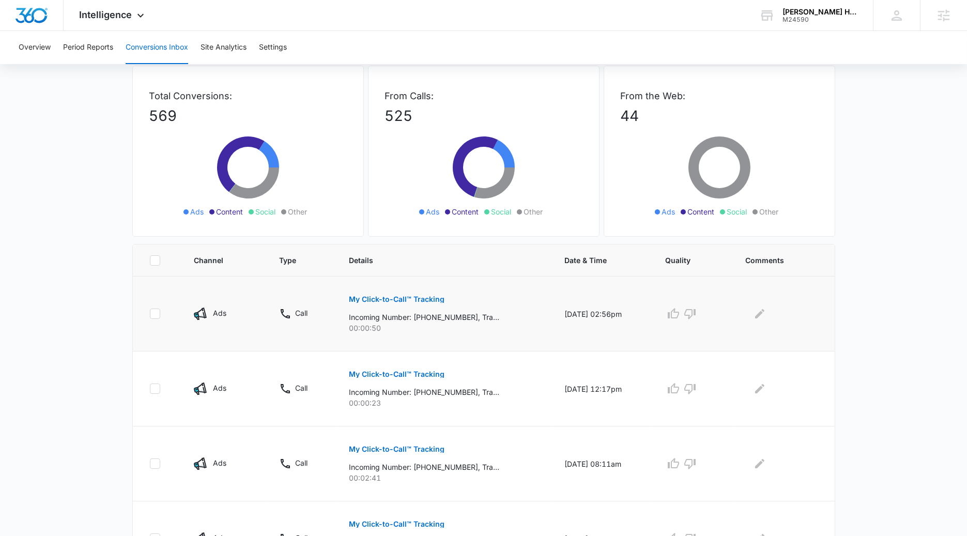
click at [390, 299] on p "My Click-to-Call™ Tracking" at bounding box center [397, 299] width 96 height 7
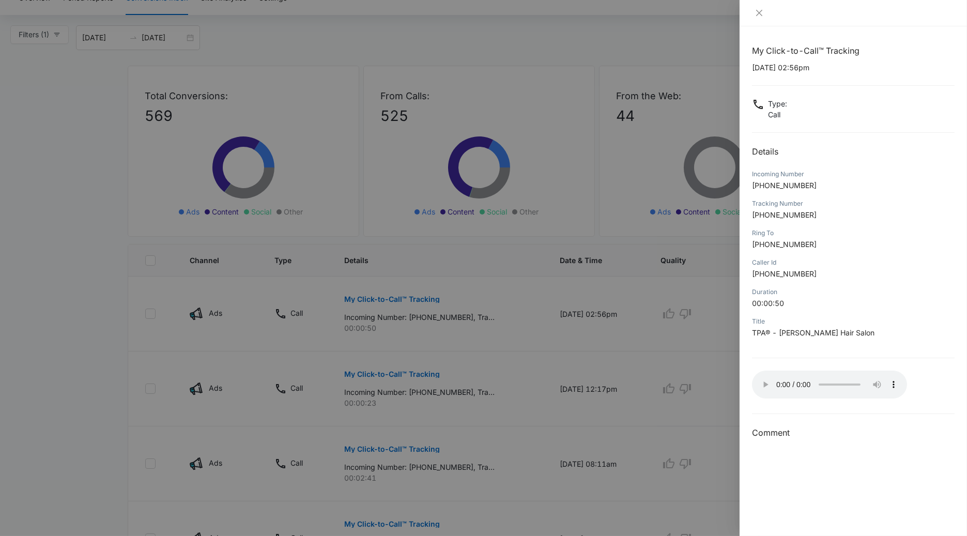
click at [494, 354] on div at bounding box center [483, 268] width 967 height 536
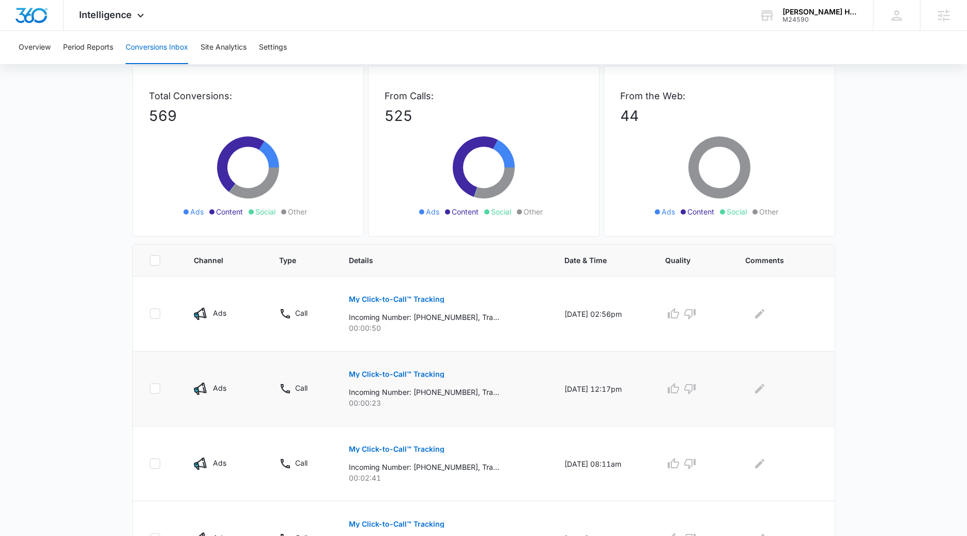
click at [419, 365] on button "My Click-to-Call™ Tracking" at bounding box center [397, 374] width 96 height 25
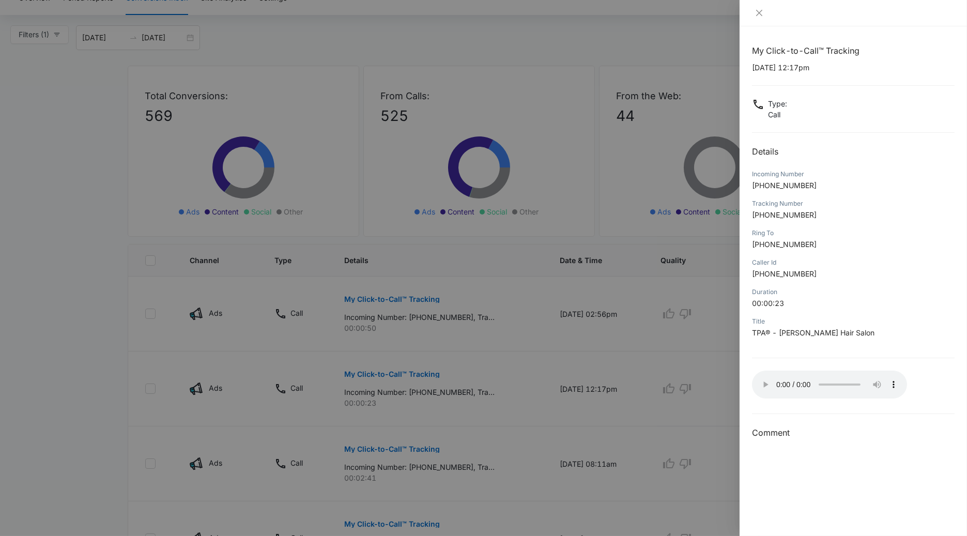
click at [490, 369] on div at bounding box center [483, 268] width 967 height 536
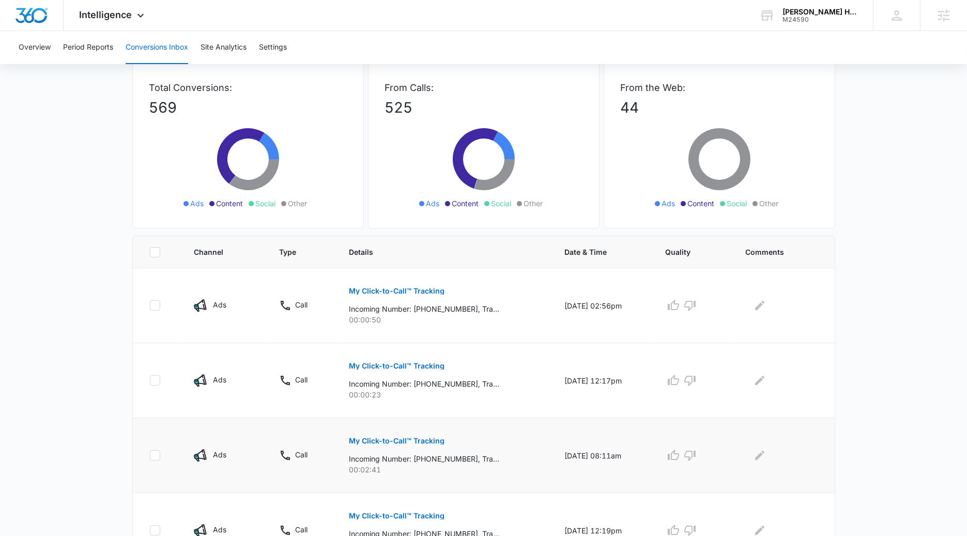
scroll to position [68, 0]
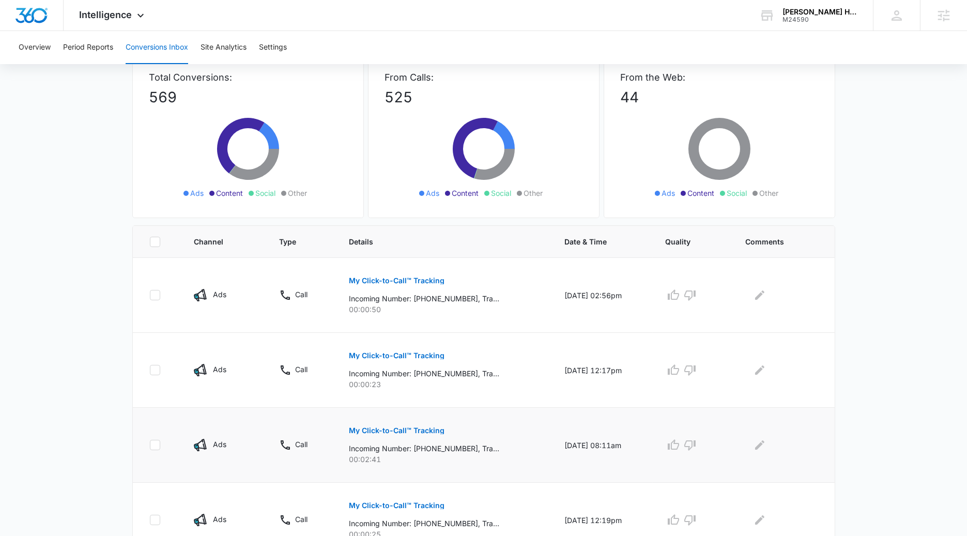
click at [419, 426] on button "My Click-to-Call™ Tracking" at bounding box center [397, 430] width 96 height 25
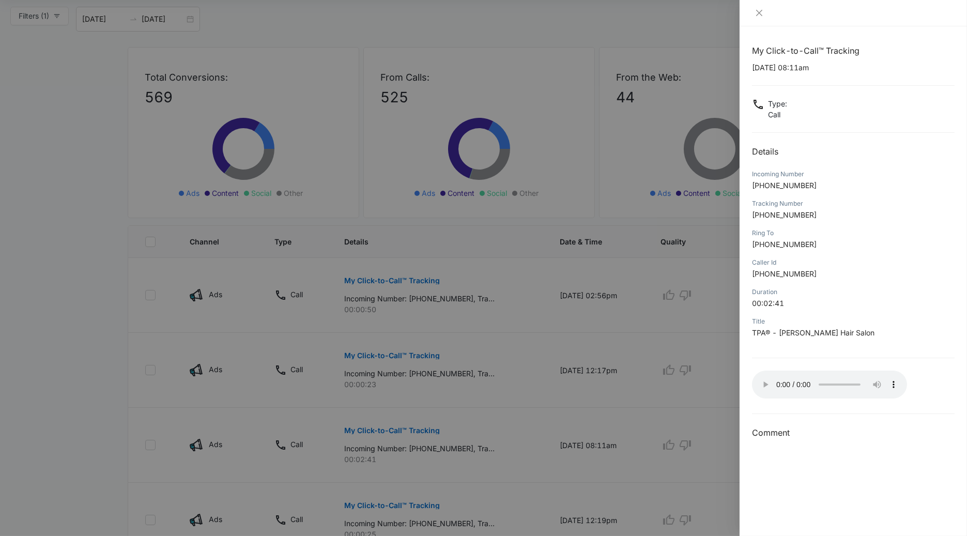
click at [419, 471] on div at bounding box center [483, 268] width 967 height 536
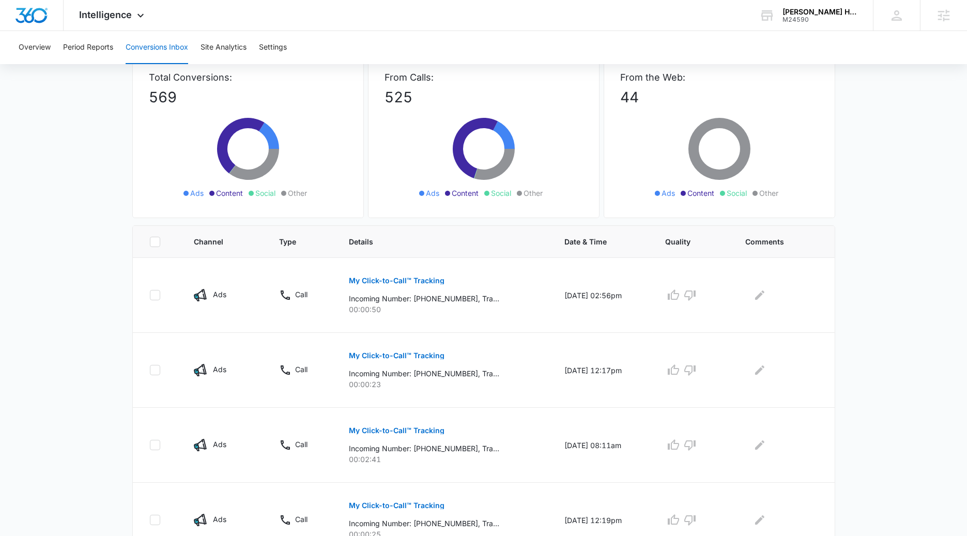
click at [383, 471] on p "My Click-to-Call™ Tracking" at bounding box center [397, 505] width 96 height 7
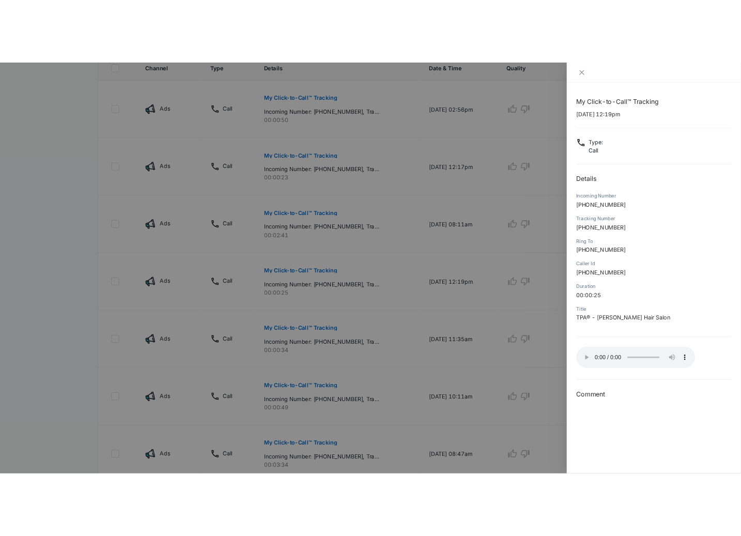
scroll to position [304, 0]
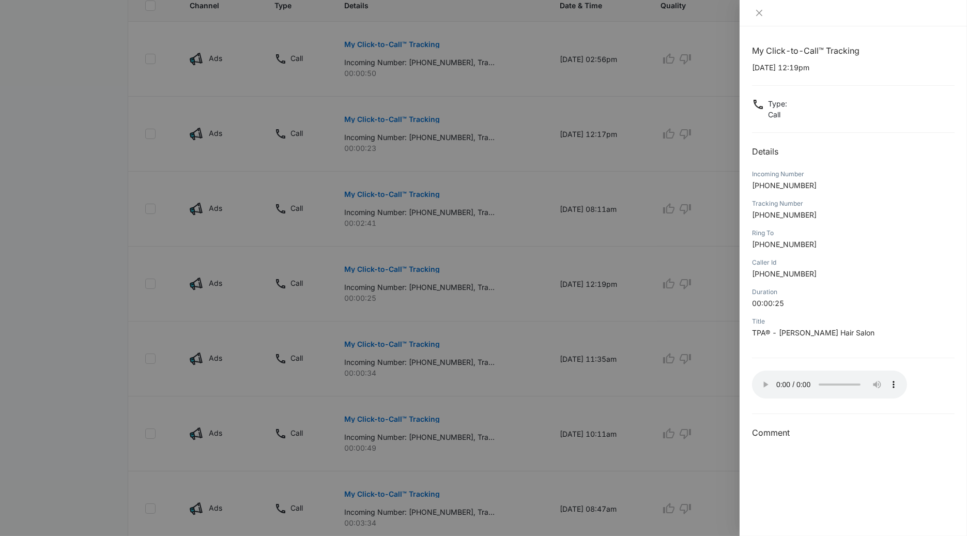
click at [396, 340] on div at bounding box center [483, 268] width 967 height 536
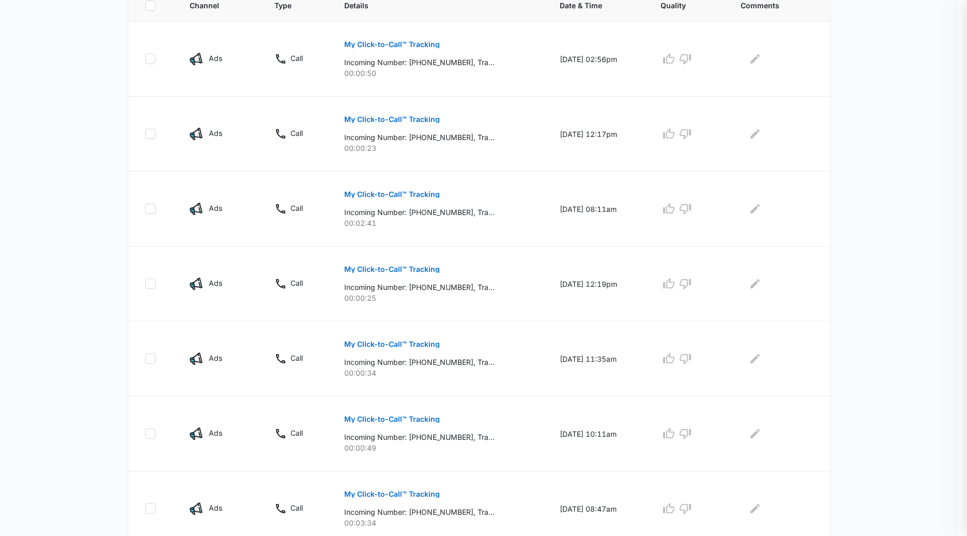
click at [372, 340] on div at bounding box center [483, 268] width 967 height 536
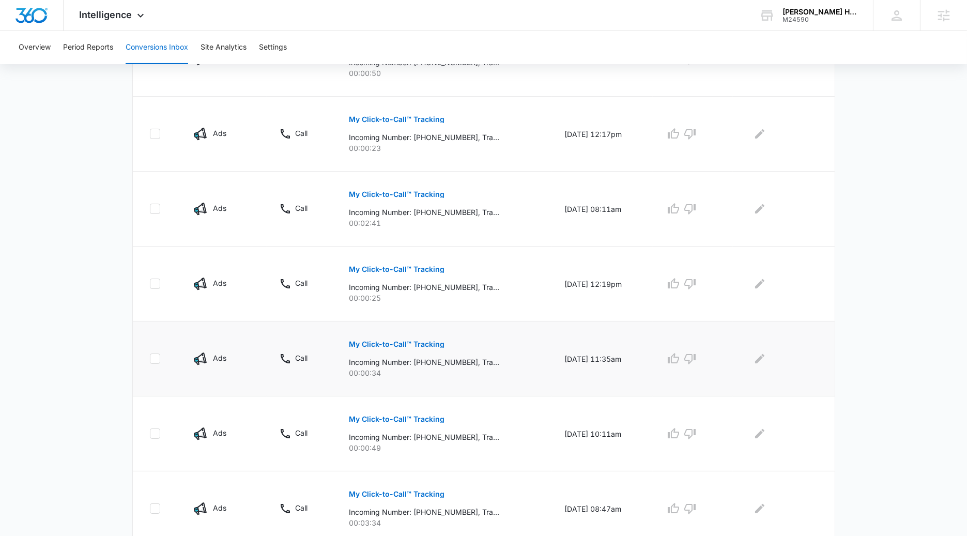
click at [373, 347] on p "My Click-to-Call™ Tracking" at bounding box center [397, 344] width 96 height 7
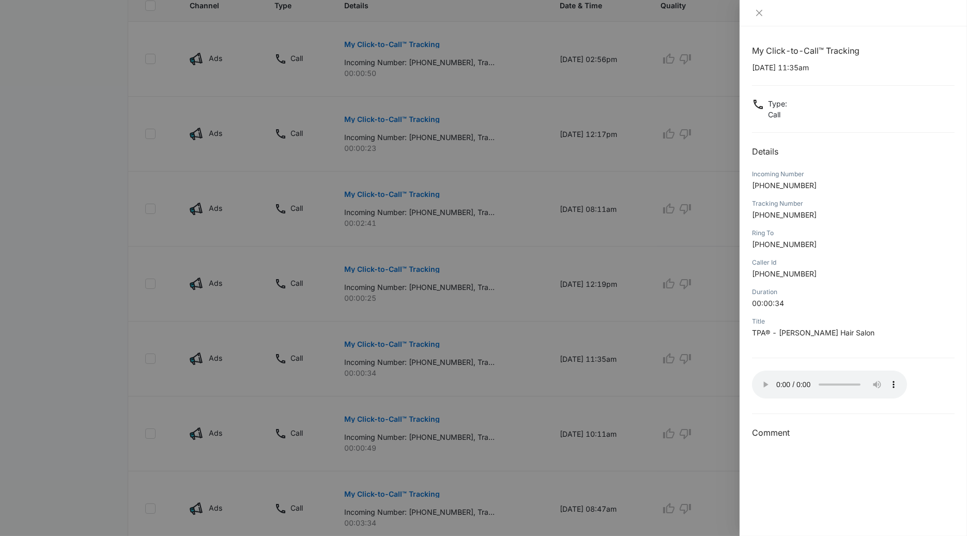
click at [384, 383] on div at bounding box center [483, 268] width 967 height 536
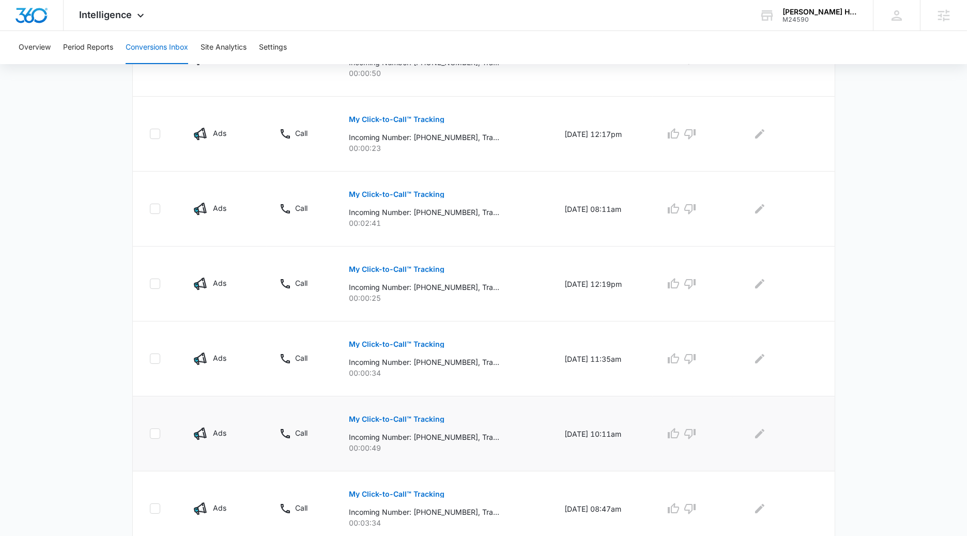
click at [400, 419] on p "My Click-to-Call™ Tracking" at bounding box center [397, 419] width 96 height 7
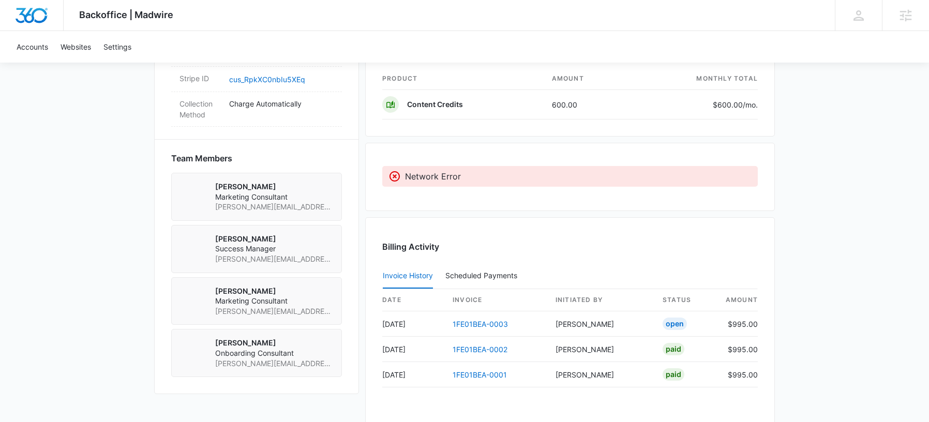
scroll to position [780, 0]
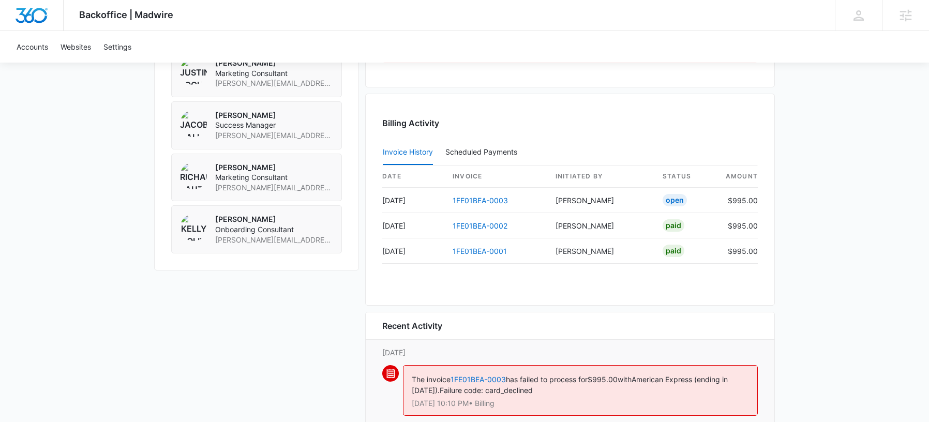
click at [488, 112] on div "Billing Activity Invoice History Scheduled Payments 0 date invoice Initiated By…" at bounding box center [570, 200] width 410 height 212
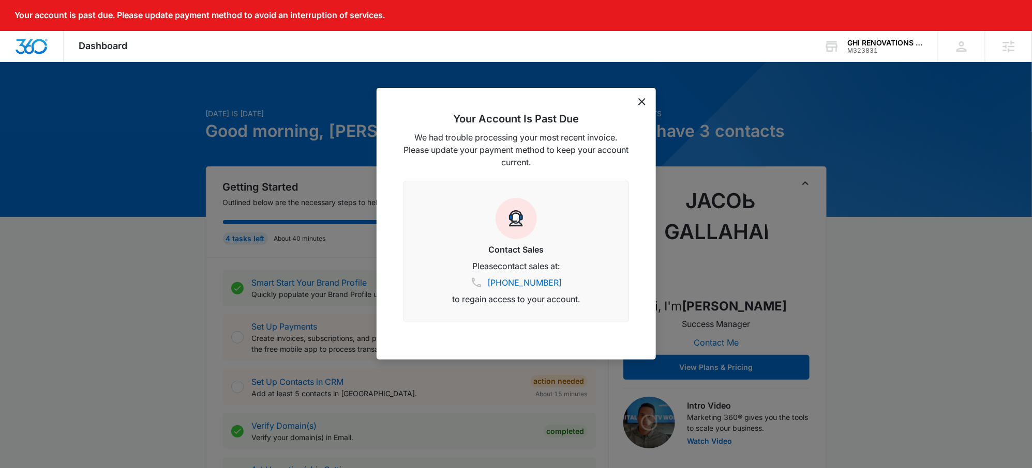
click at [644, 102] on icon "dismiss this dialog" at bounding box center [641, 101] width 7 height 7
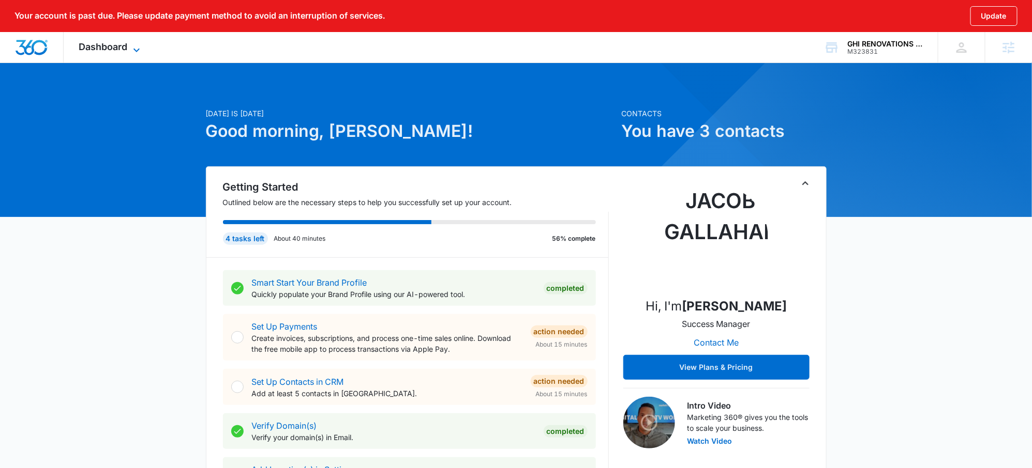
click at [93, 47] on span "Dashboard" at bounding box center [103, 46] width 49 height 11
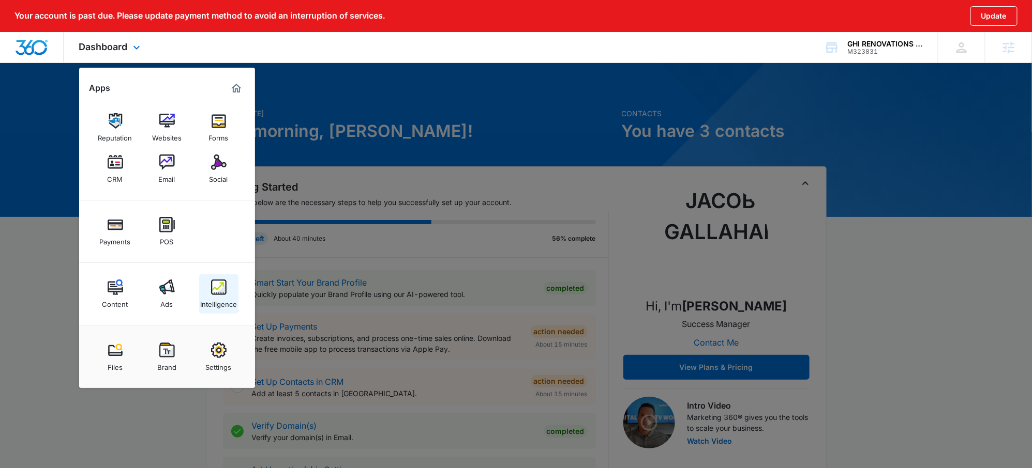
click at [226, 304] on div "Intelligence" at bounding box center [218, 301] width 37 height 13
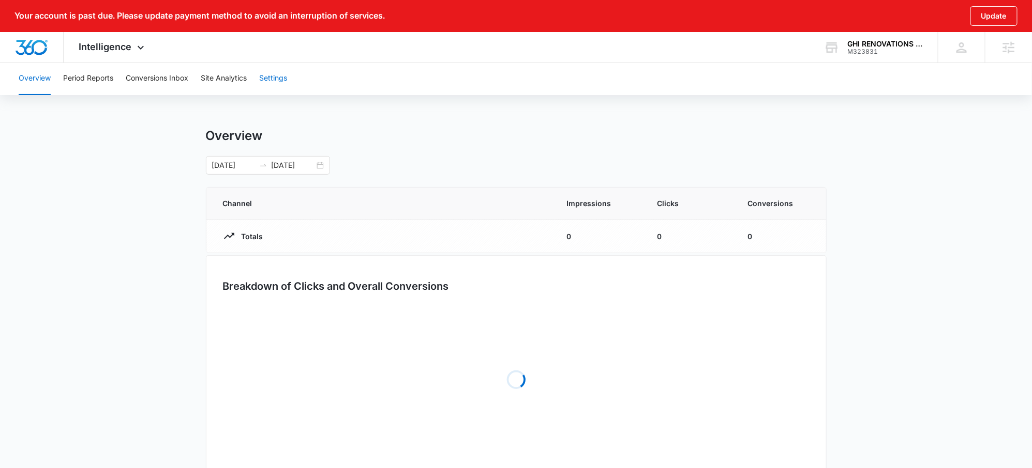
click at [284, 72] on button "Settings" at bounding box center [273, 78] width 28 height 33
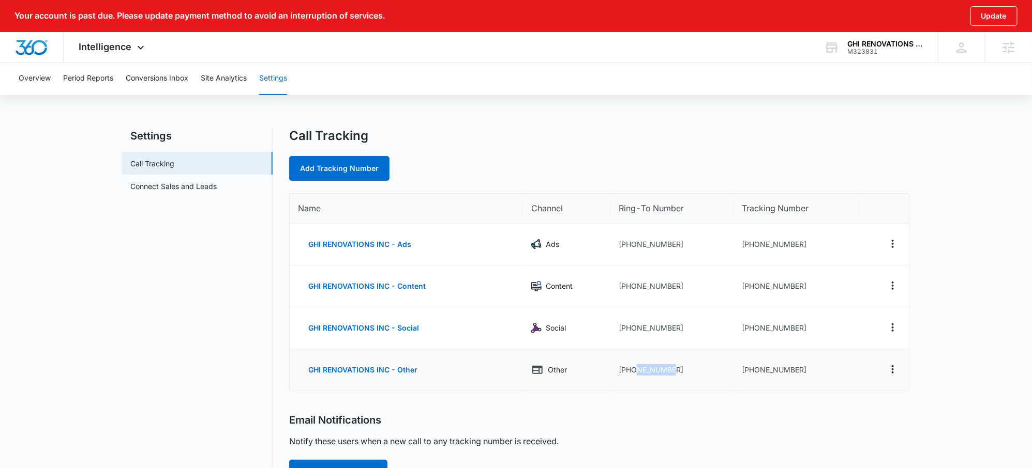
drag, startPoint x: 654, startPoint y: 363, endPoint x: 635, endPoint y: 366, distance: 18.8
click at [635, 366] on td "+16893337225" at bounding box center [671, 370] width 123 height 41
click at [673, 367] on td "+16893337225" at bounding box center [671, 370] width 123 height 41
drag, startPoint x: 655, startPoint y: 368, endPoint x: 627, endPoint y: 371, distance: 28.2
click at [627, 371] on td "+16893337225" at bounding box center [671, 370] width 123 height 41
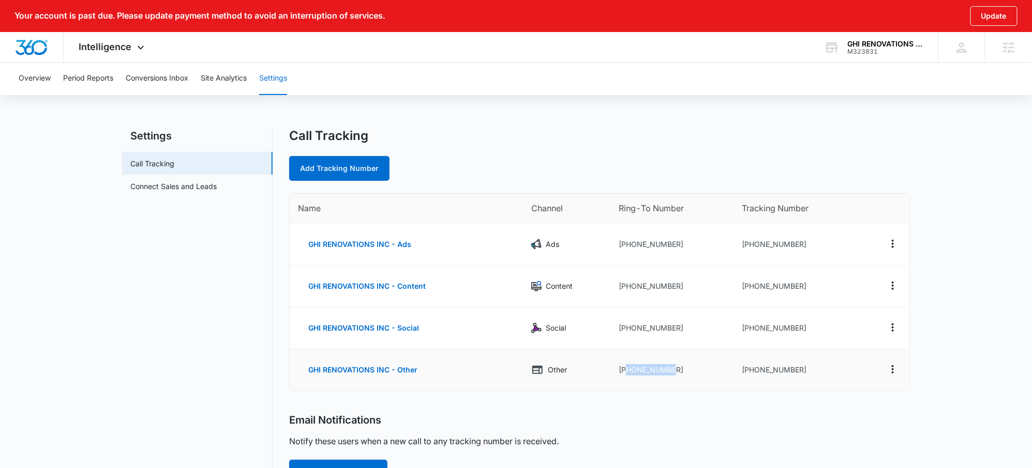
copy td "6893337225"
click at [697, 124] on div "Overview Period Reports Conversions Inbox Site Analytics Settings Settings Call…" at bounding box center [516, 400] width 1032 height 676
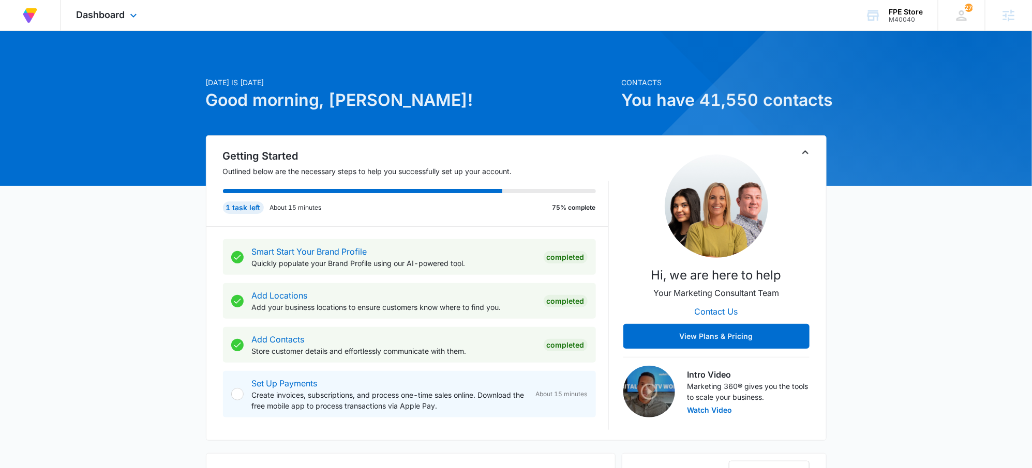
click at [113, 22] on div "Dashboard Apps Reputation Forms CRM Email Social Payments POS Content Ads Intel…" at bounding box center [107, 15] width 95 height 31
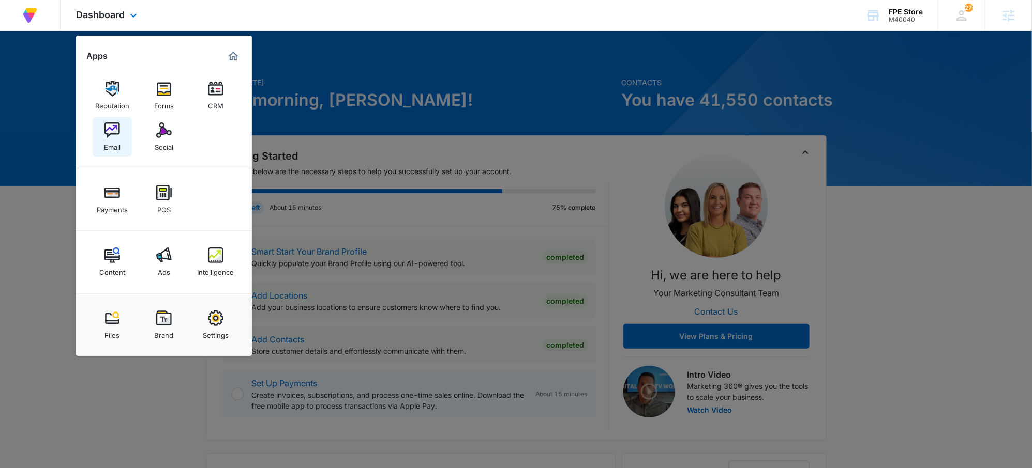
click at [104, 138] on div "Email" at bounding box center [112, 144] width 17 height 13
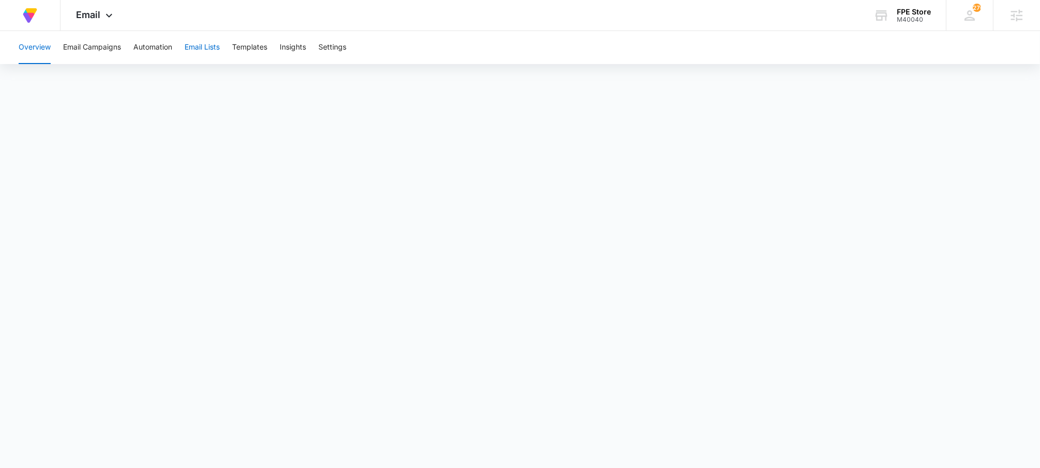
click at [210, 48] on button "Email Lists" at bounding box center [202, 47] width 35 height 33
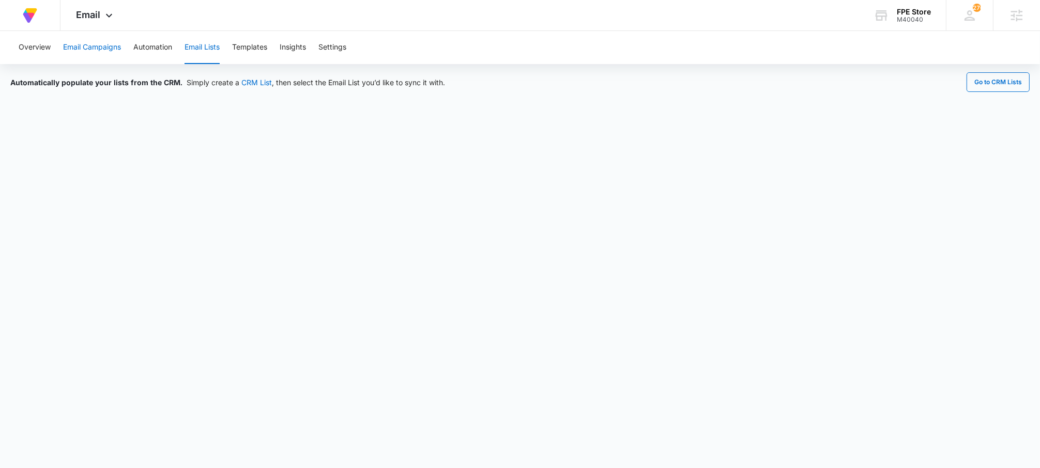
click at [99, 42] on button "Email Campaigns" at bounding box center [92, 47] width 58 height 33
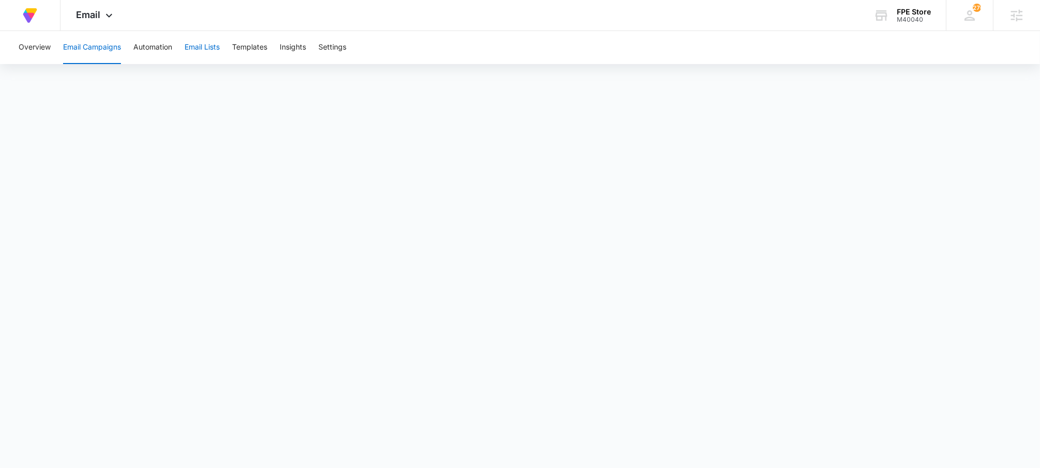
click at [196, 48] on button "Email Lists" at bounding box center [202, 47] width 35 height 33
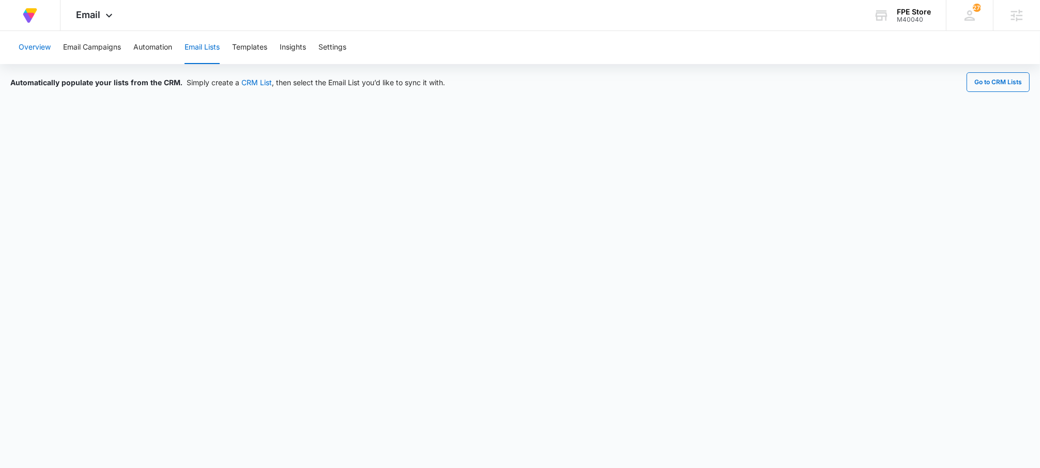
click at [39, 43] on button "Overview" at bounding box center [35, 47] width 32 height 33
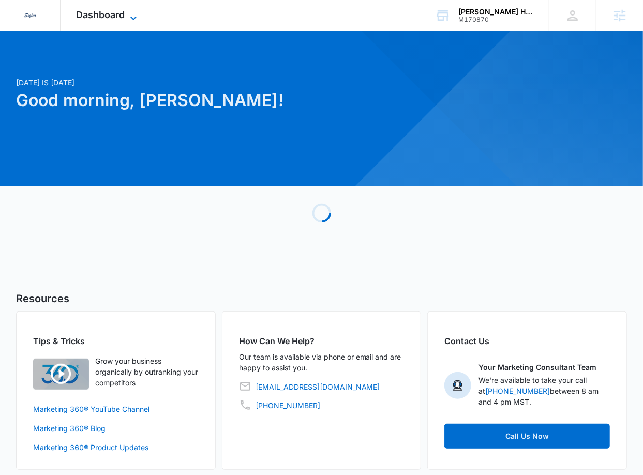
click at [106, 11] on span "Dashboard" at bounding box center [100, 14] width 49 height 11
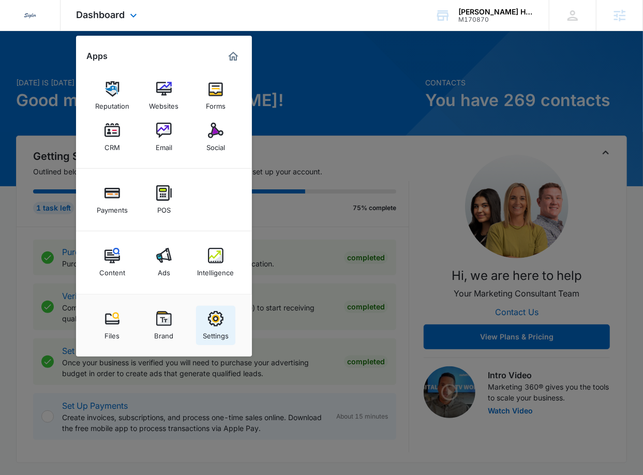
click at [215, 316] on img at bounding box center [216, 319] width 16 height 16
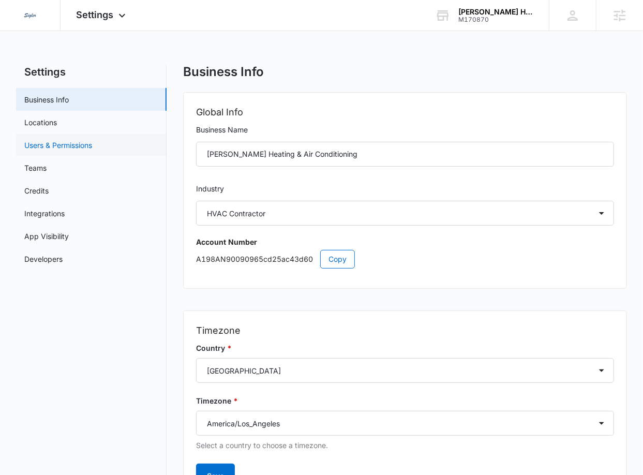
click at [69, 150] on link "Users & Permissions" at bounding box center [58, 145] width 68 height 11
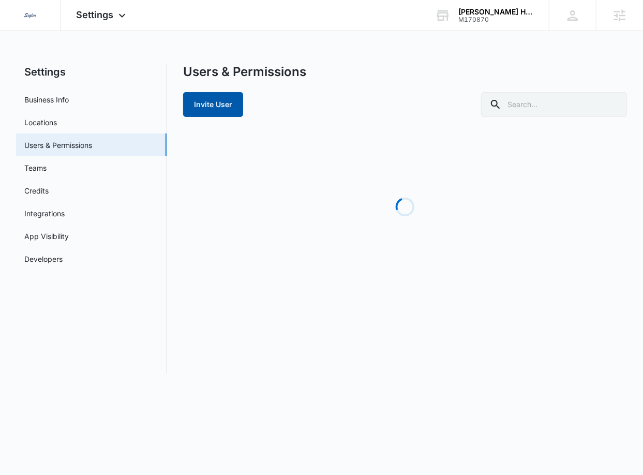
click at [218, 107] on button "Invite User" at bounding box center [213, 104] width 60 height 25
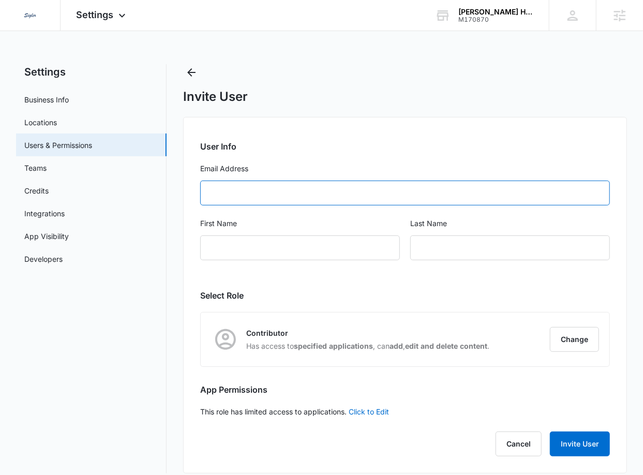
click at [279, 198] on input "Email Address" at bounding box center [405, 192] width 410 height 25
type input "[PERSON_NAME][EMAIL_ADDRESS][PERSON_NAME][DOMAIN_NAME]"
type input "[PERSON_NAME]"
type input "[PERSON_NAME][DEMOGRAPHIC_DATA]"
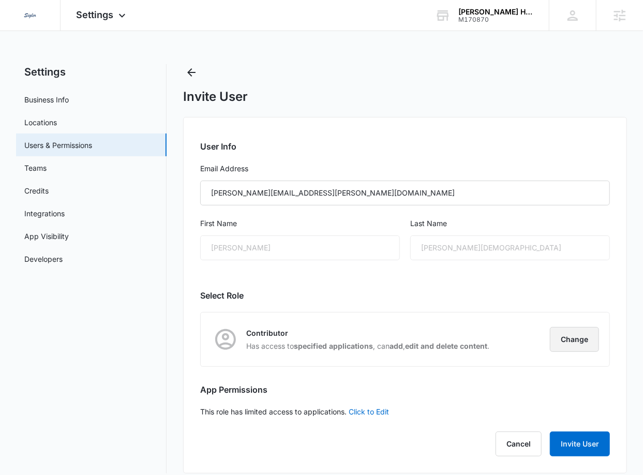
click at [584, 327] on button "Change" at bounding box center [574, 339] width 49 height 25
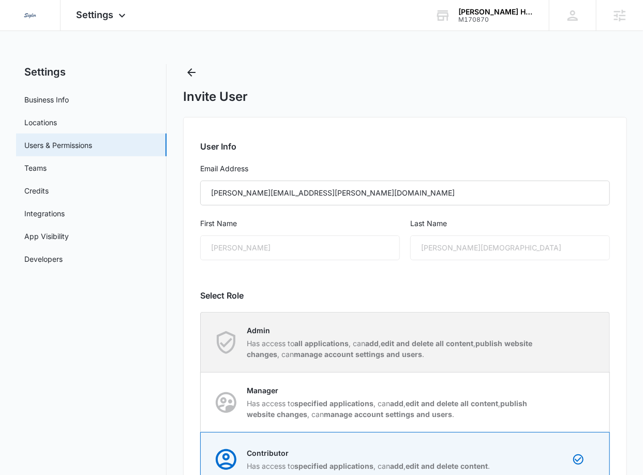
click at [439, 336] on div "Admin Has access to all applications , can add , edit and delete all content , …" at bounding box center [392, 342] width 291 height 35
click at [201, 342] on input "Admin Has access to all applications , can add , edit and delete all content , …" at bounding box center [201, 342] width 1 height 1
radio input "true"
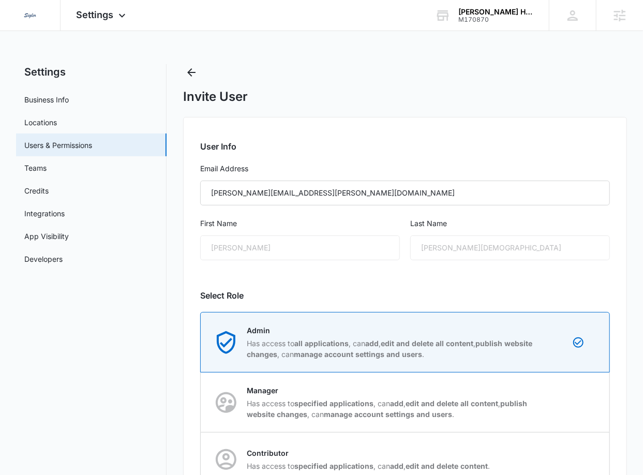
click at [462, 290] on h2 "Select Role" at bounding box center [405, 295] width 410 height 12
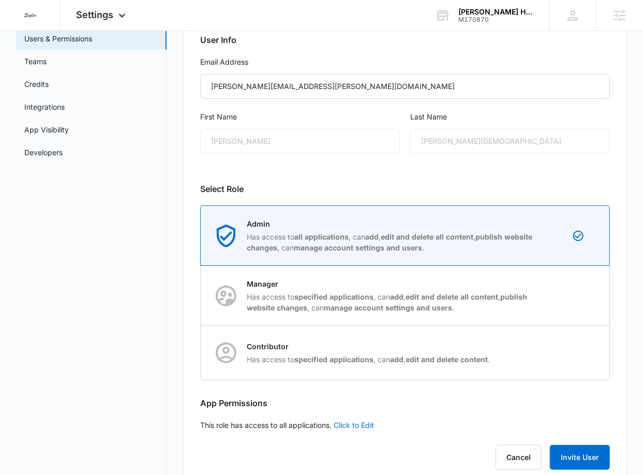
scroll to position [130, 0]
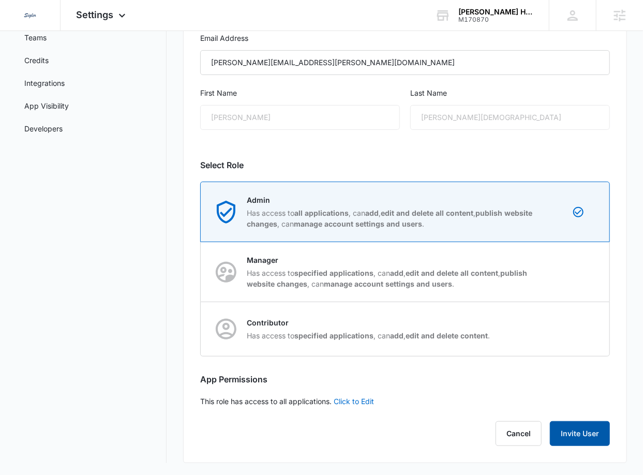
click at [583, 426] on button "Invite User" at bounding box center [580, 433] width 60 height 25
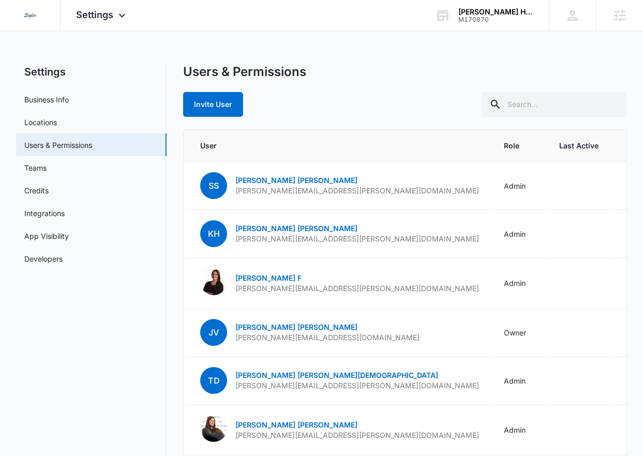
click at [600, 73] on div "Users & Permissions" at bounding box center [405, 72] width 444 height 16
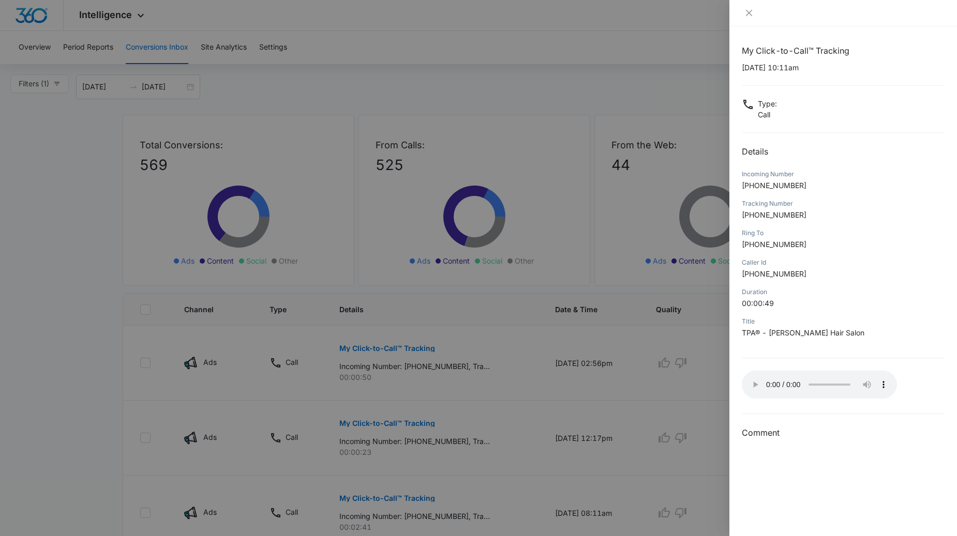
click at [418, 308] on div at bounding box center [478, 268] width 957 height 536
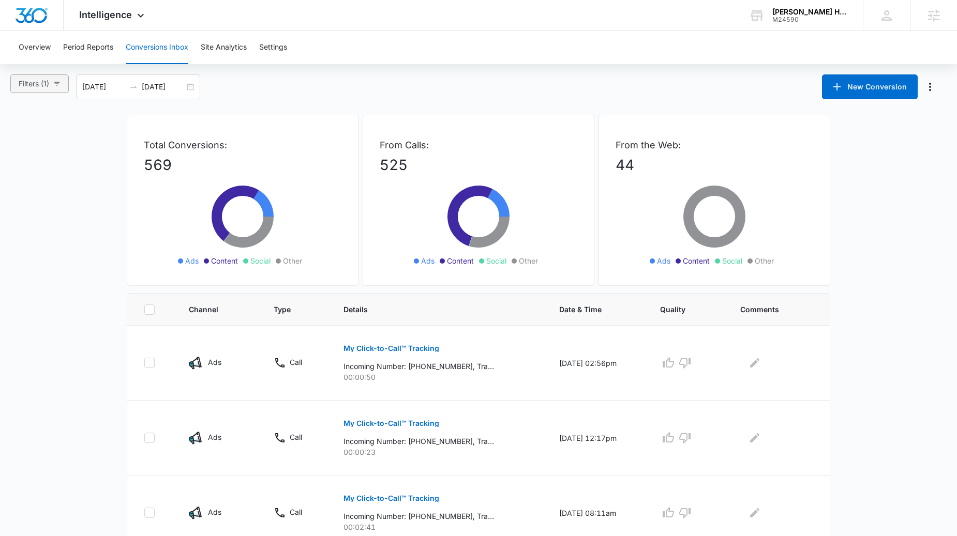
click at [54, 89] on button "Filters (1)" at bounding box center [39, 83] width 58 height 19
click at [19, 234] on input "Web Only" at bounding box center [20, 238] width 8 height 8
radio input "true"
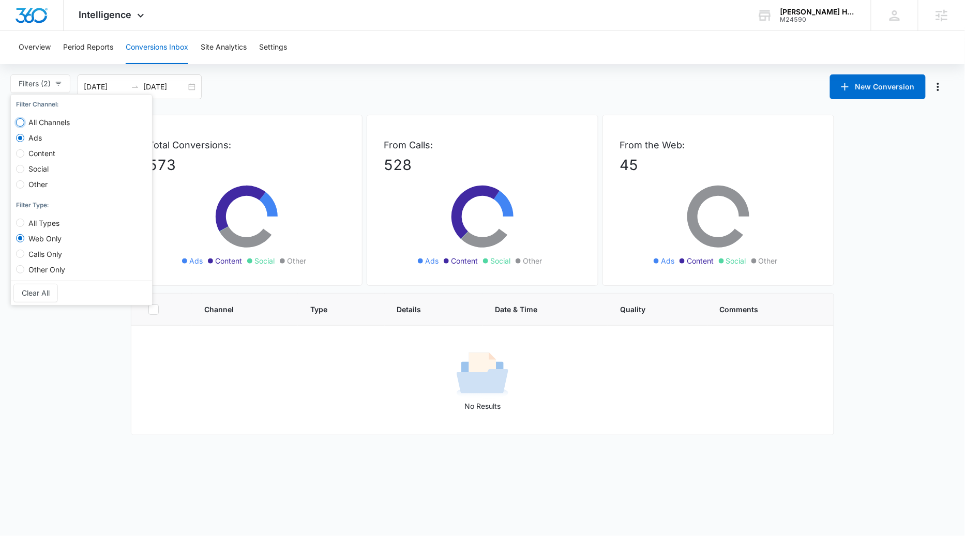
click at [18, 123] on input "All Channels" at bounding box center [20, 122] width 8 height 8
radio input "true"
radio input "false"
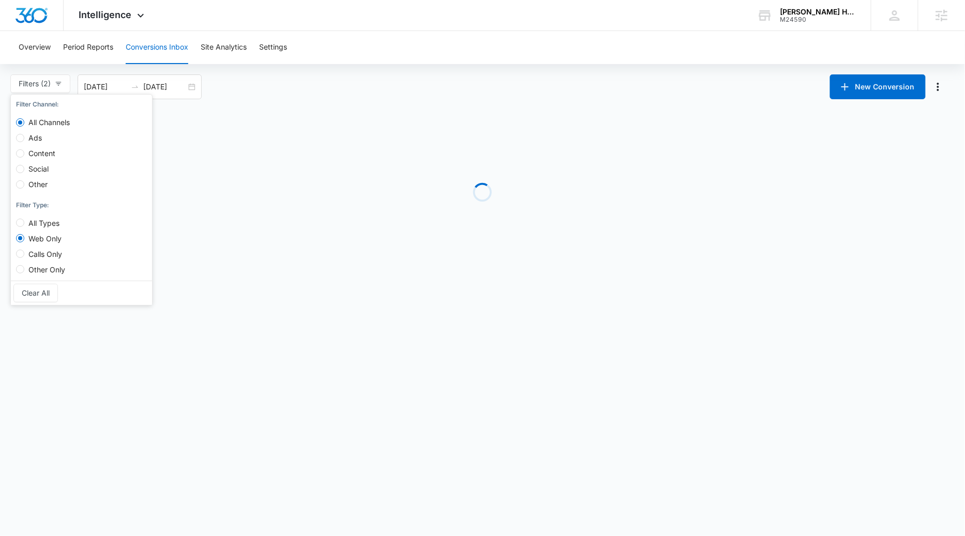
click at [375, 119] on div "Loading" at bounding box center [482, 192] width 703 height 155
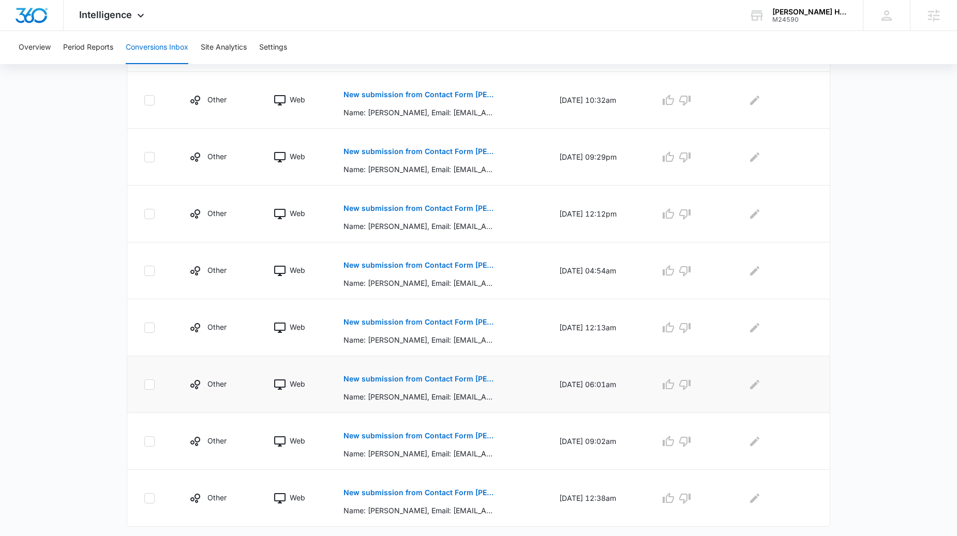
scroll to position [390, 0]
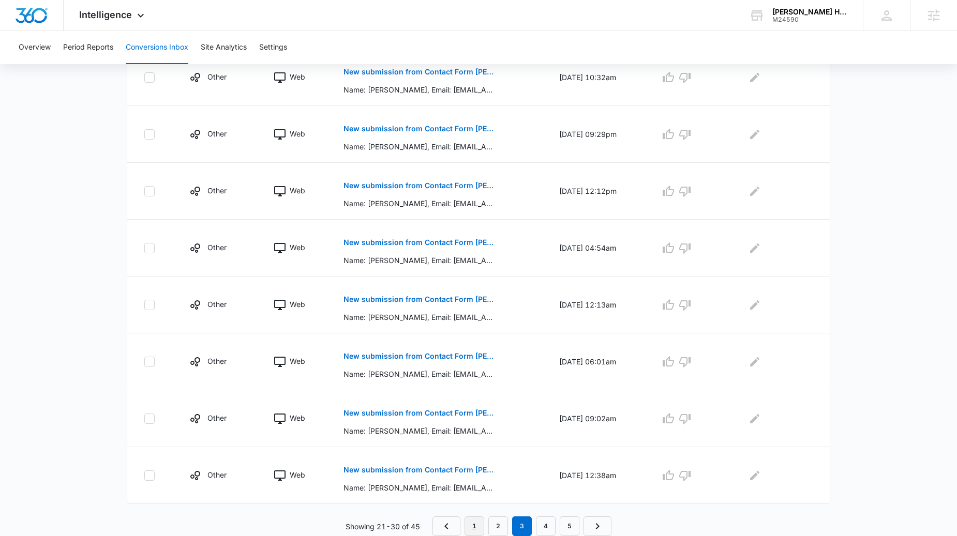
click at [469, 521] on link "1" at bounding box center [474, 527] width 20 height 20
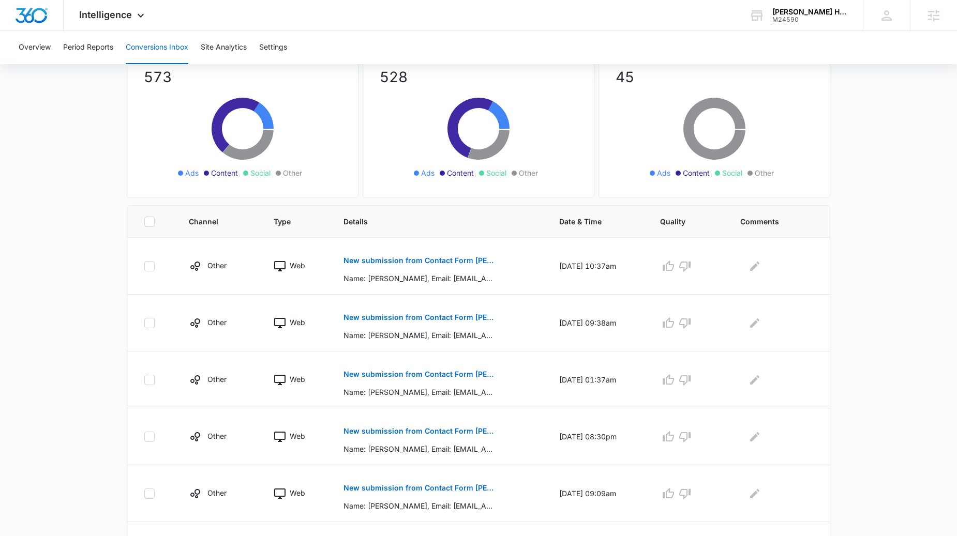
scroll to position [143, 0]
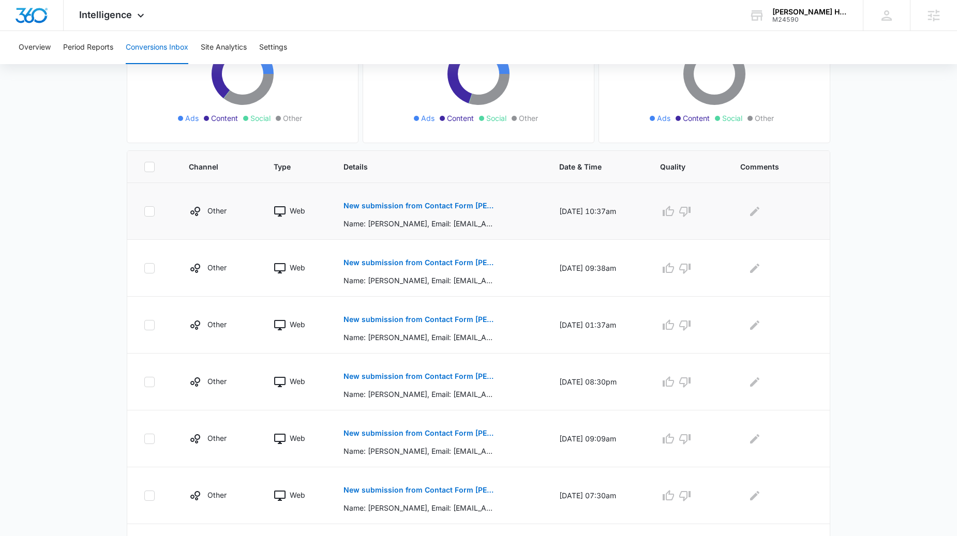
click at [457, 203] on p "New submission from Contact Form [PERSON_NAME]" at bounding box center [418, 205] width 150 height 7
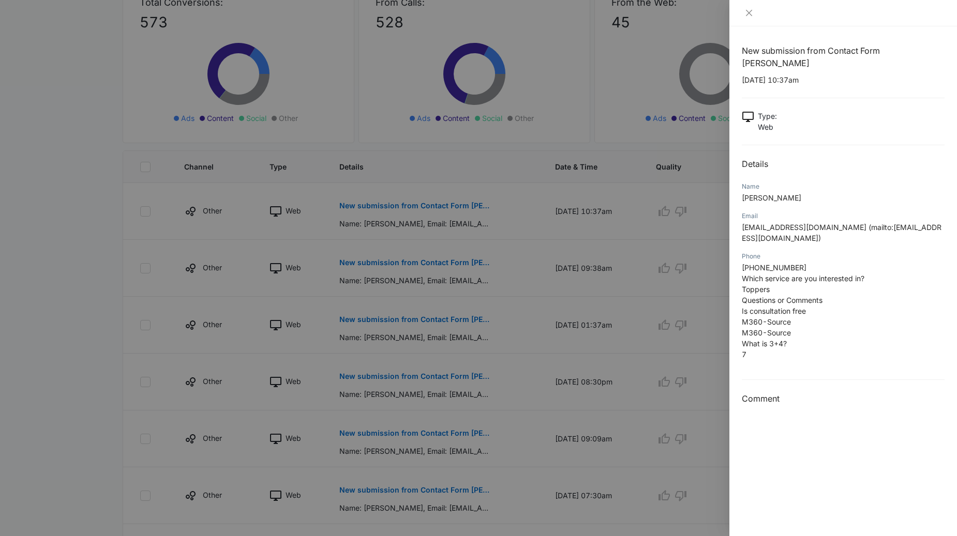
click at [529, 220] on div at bounding box center [478, 268] width 957 height 536
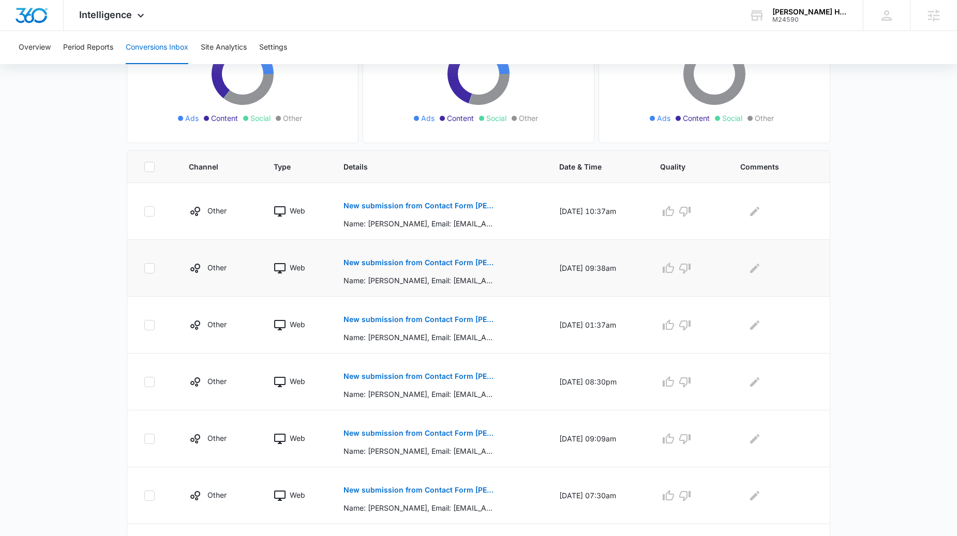
click at [442, 267] on button "New submission from Contact Form [PERSON_NAME]" at bounding box center [418, 262] width 150 height 25
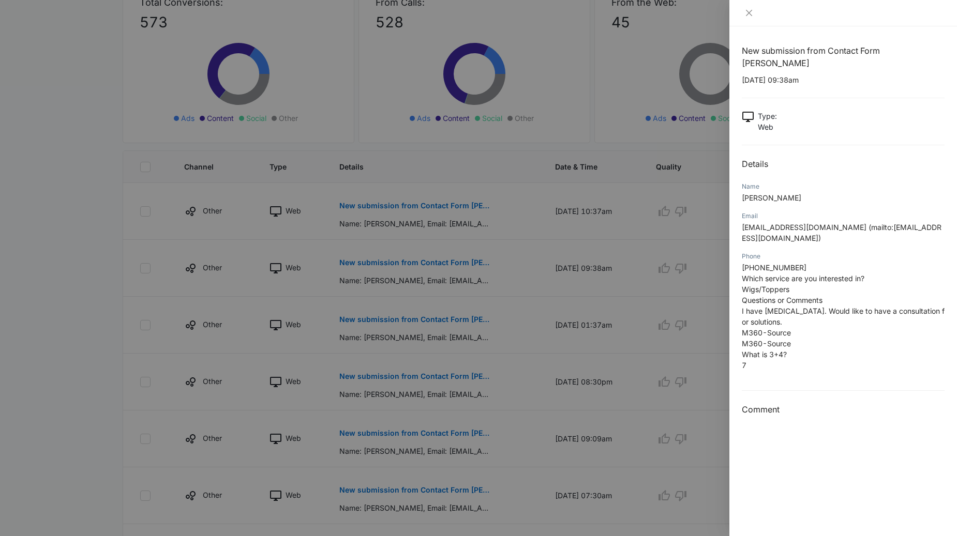
click at [538, 286] on div at bounding box center [478, 268] width 957 height 536
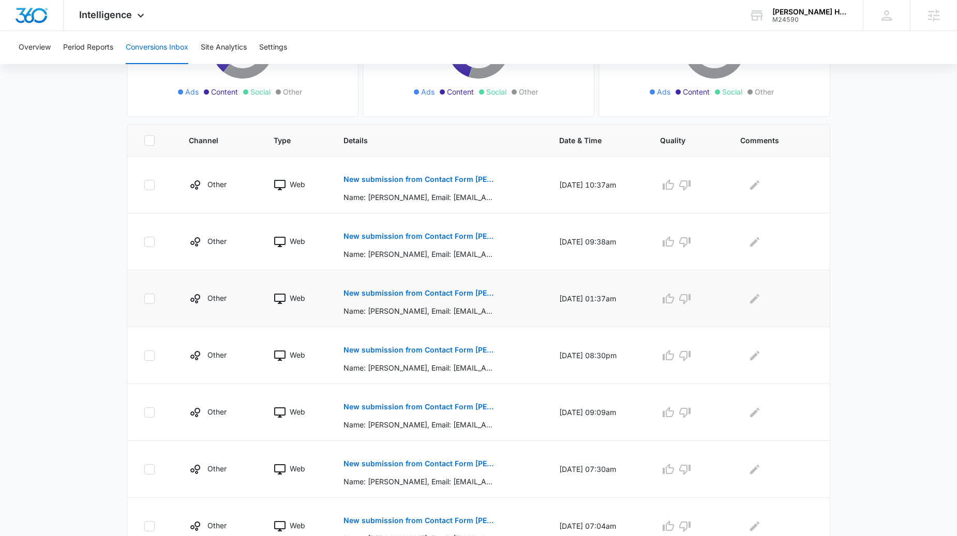
scroll to position [190, 0]
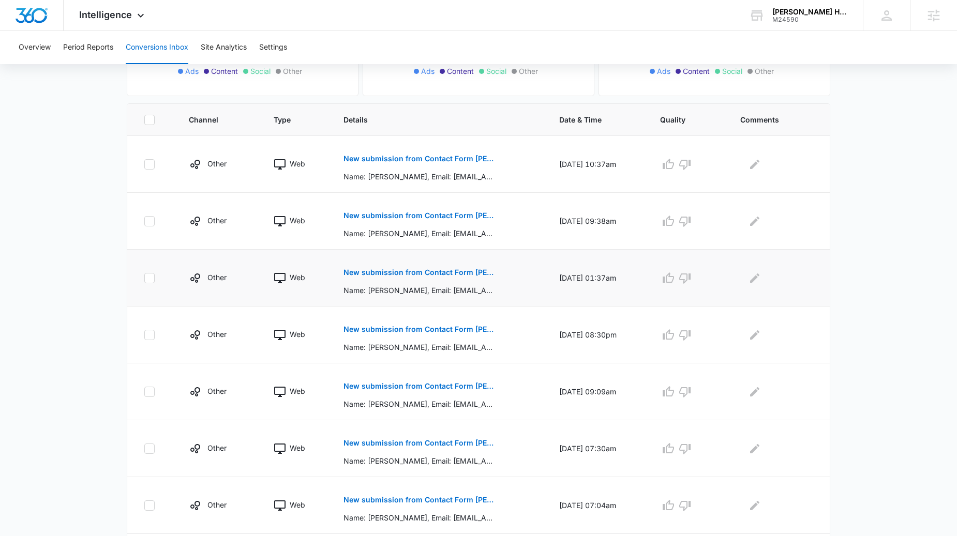
click at [452, 273] on p "New submission from Contact Form [PERSON_NAME]" at bounding box center [418, 272] width 150 height 7
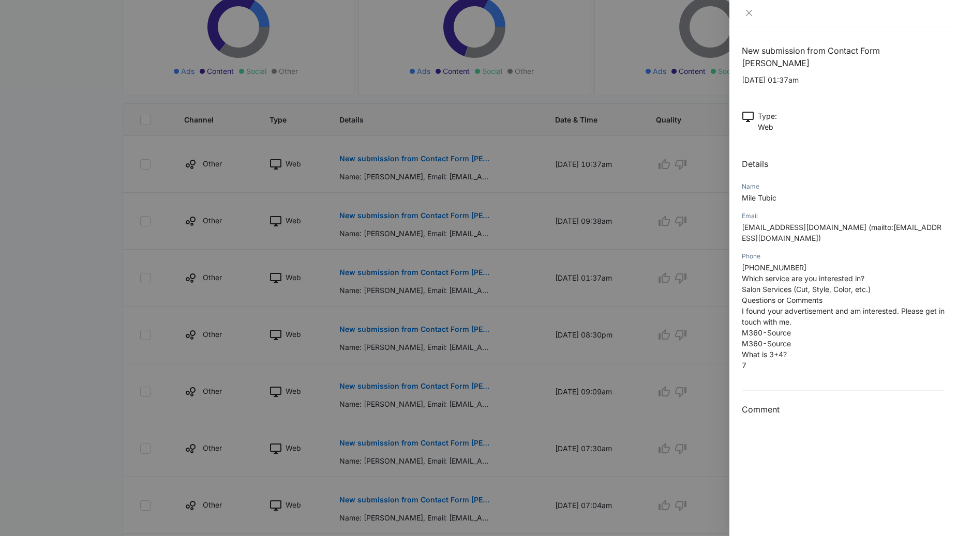
click at [522, 268] on div at bounding box center [478, 268] width 957 height 536
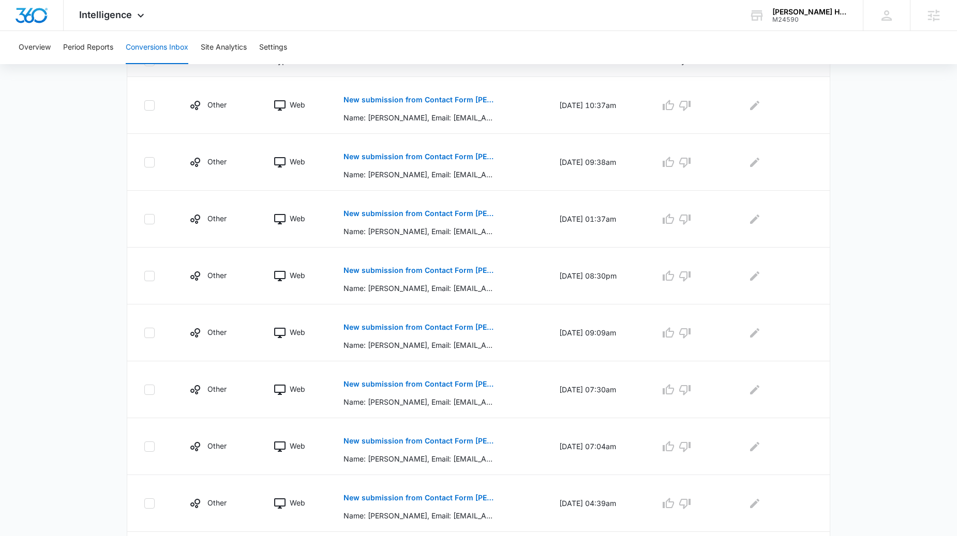
scroll to position [269, 0]
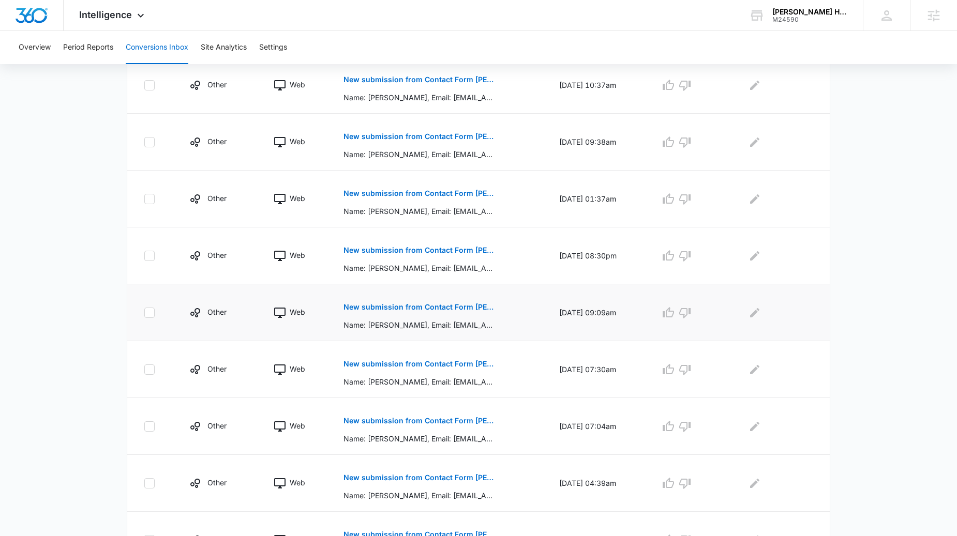
click at [464, 308] on p "New submission from Contact Form [PERSON_NAME]" at bounding box center [418, 307] width 150 height 7
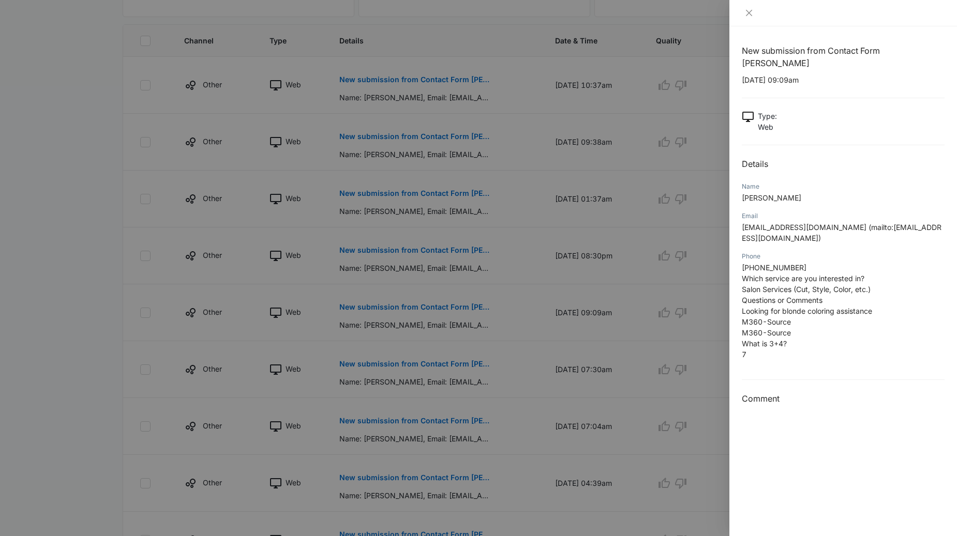
click at [459, 363] on div at bounding box center [478, 268] width 957 height 536
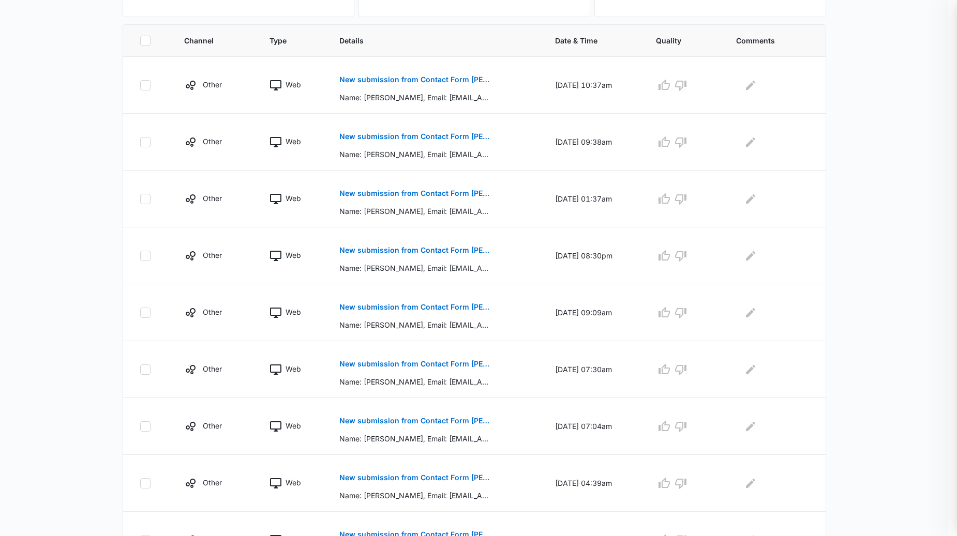
click at [423, 354] on div at bounding box center [478, 268] width 957 height 536
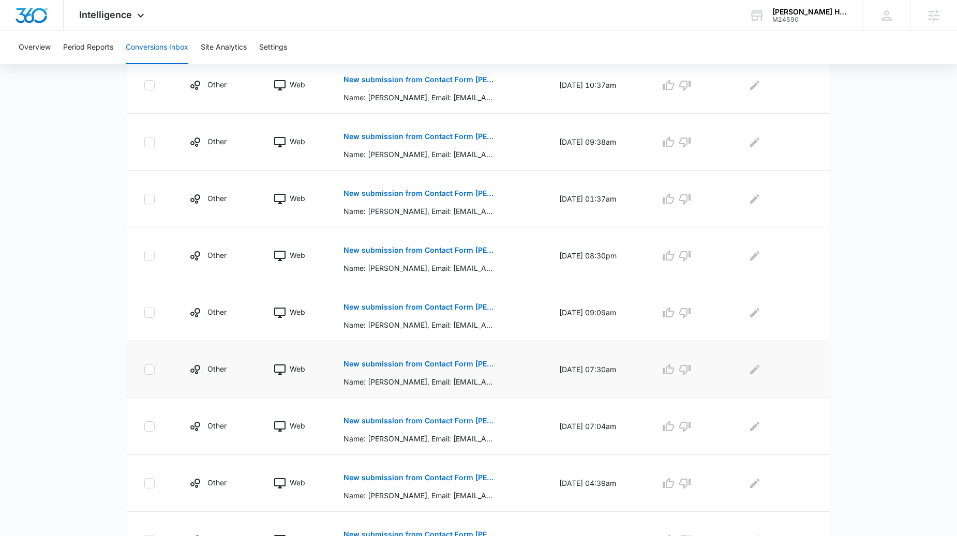
click at [422, 365] on p "New submission from Contact Form [PERSON_NAME]" at bounding box center [418, 363] width 150 height 7
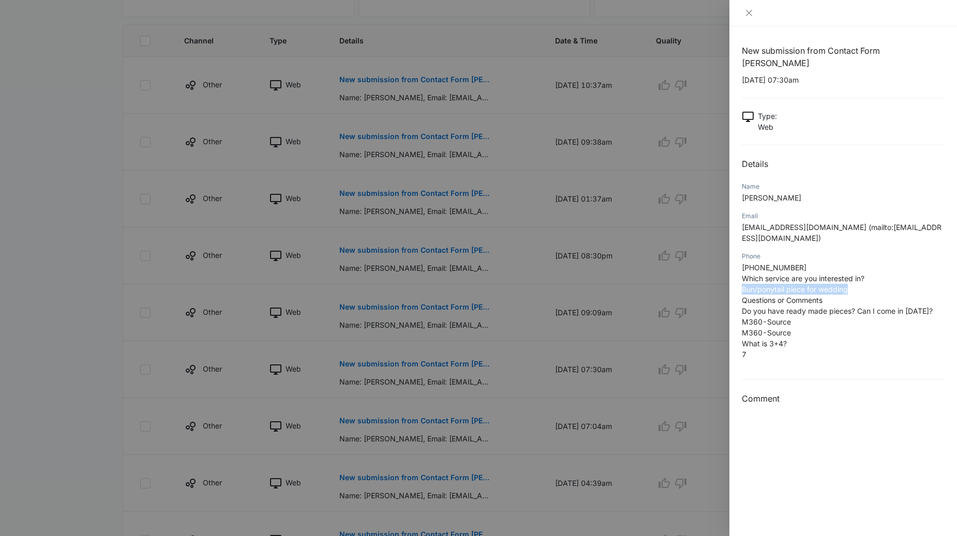
drag, startPoint x: 842, startPoint y: 265, endPoint x: 740, endPoint y: 264, distance: 101.9
click at [740, 264] on div "New submission from Contact Form [PERSON_NAME] [DATE] 07:30am Type : Web Detail…" at bounding box center [843, 281] width 228 height 510
copy span "Bun/ponytail piece for wedding"
click at [442, 247] on div at bounding box center [478, 268] width 957 height 536
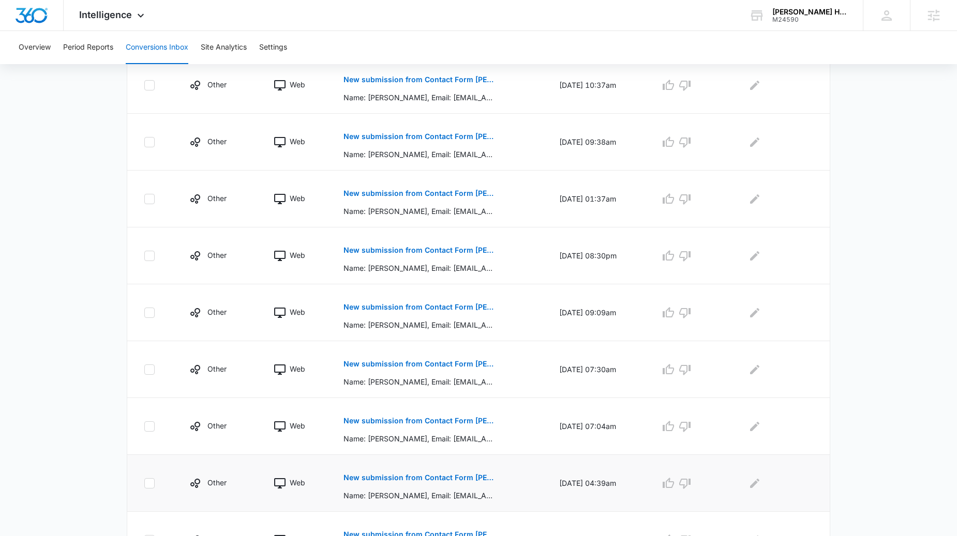
click at [451, 478] on p "New submission from Contact Form [PERSON_NAME]" at bounding box center [418, 477] width 150 height 7
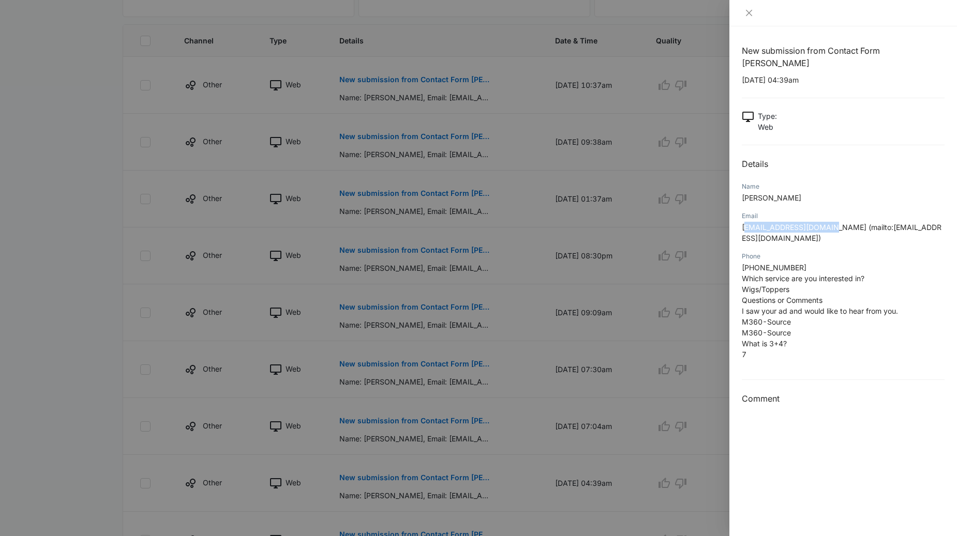
drag, startPoint x: 828, startPoint y: 215, endPoint x: 746, endPoint y: 215, distance: 82.2
click at [746, 223] on span "[EMAIL_ADDRESS][DOMAIN_NAME] (mailto:[EMAIL_ADDRESS][DOMAIN_NAME])" at bounding box center [841, 233] width 200 height 20
click at [814, 271] on p "[PHONE_NUMBER] Which service are you interested in? Wigs/Toppers Questions or C…" at bounding box center [842, 311] width 203 height 98
drag, startPoint x: 929, startPoint y: 297, endPoint x: 739, endPoint y: 297, distance: 189.2
click at [739, 297] on div "New submission from Contact Form [PERSON_NAME] [DATE] 04:39am Type : Web Detail…" at bounding box center [843, 281] width 228 height 510
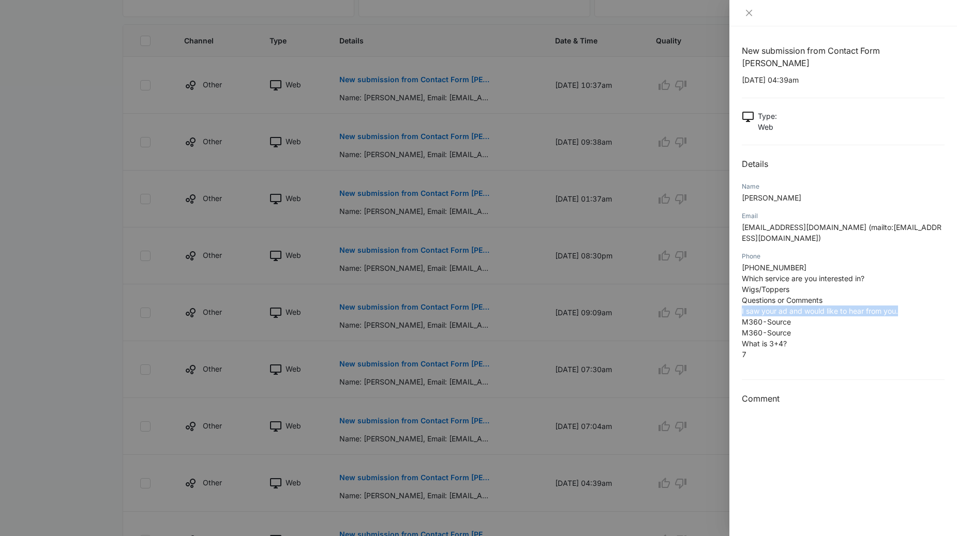
copy span "I saw your ad and would like to hear from you."
click at [510, 273] on div at bounding box center [478, 268] width 957 height 536
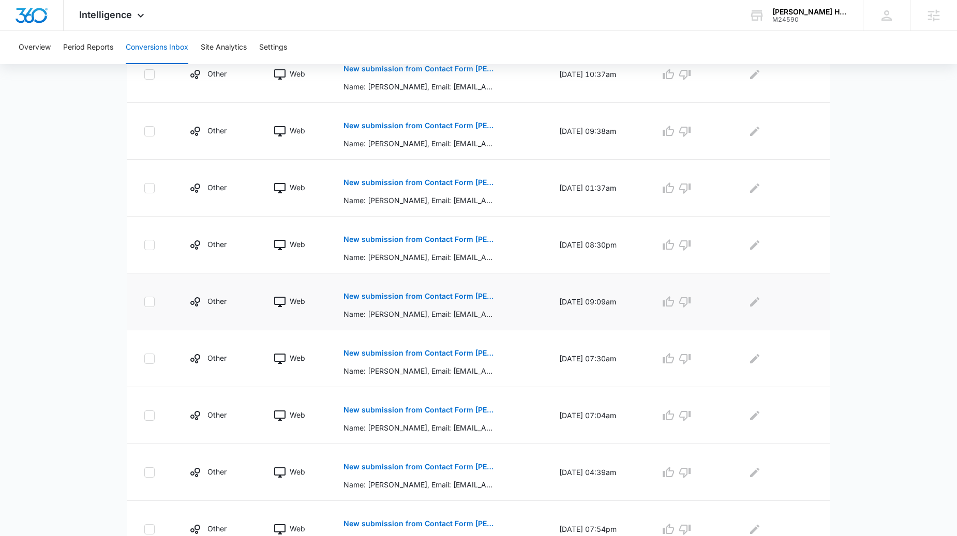
scroll to position [291, 0]
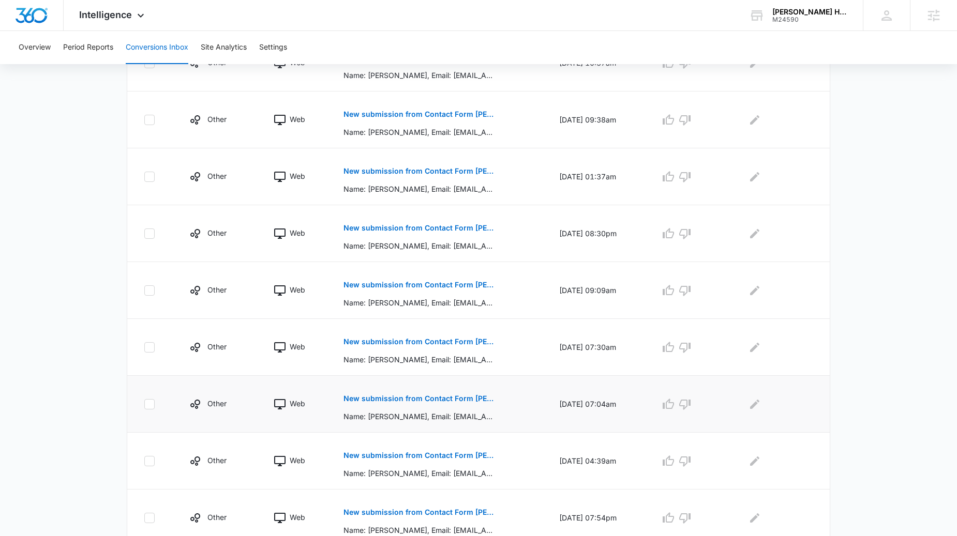
click at [433, 399] on p "New submission from Contact Form [PERSON_NAME]" at bounding box center [418, 398] width 150 height 7
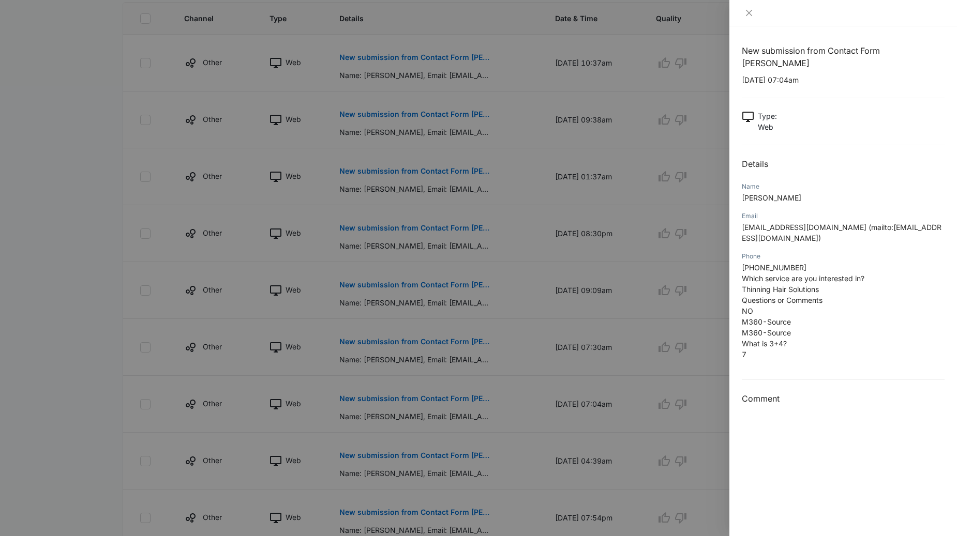
click at [432, 399] on div at bounding box center [478, 268] width 957 height 536
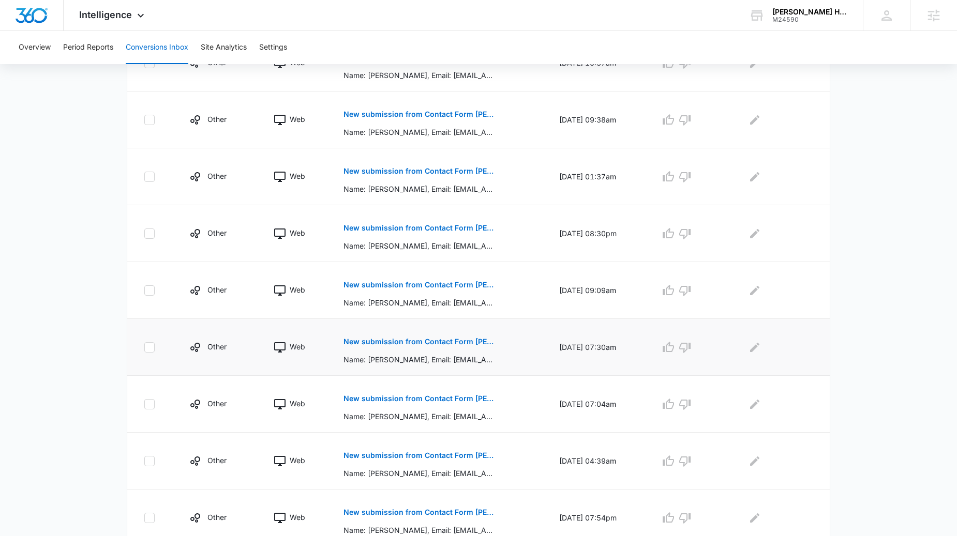
click at [434, 344] on p "New submission from Contact Form [PERSON_NAME]" at bounding box center [418, 341] width 150 height 7
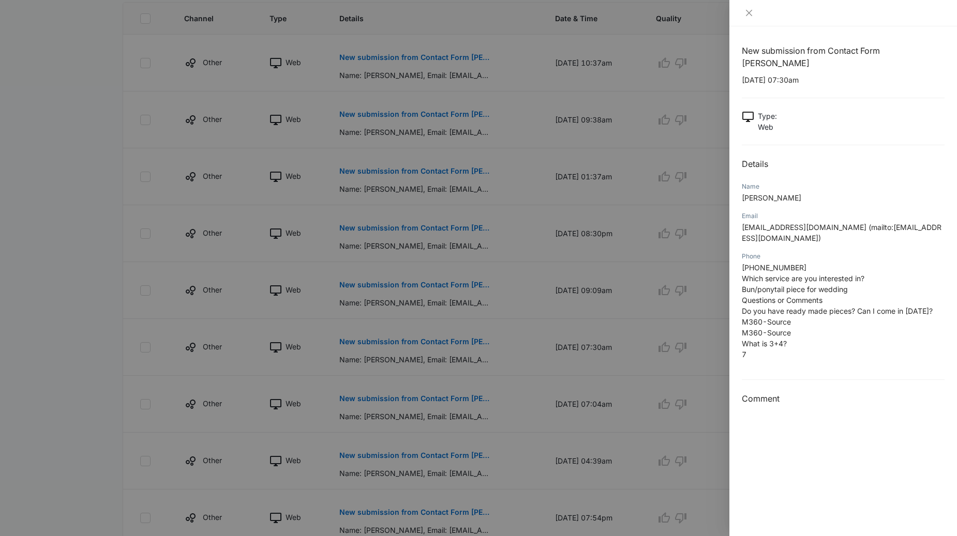
click at [426, 375] on div at bounding box center [478, 268] width 957 height 536
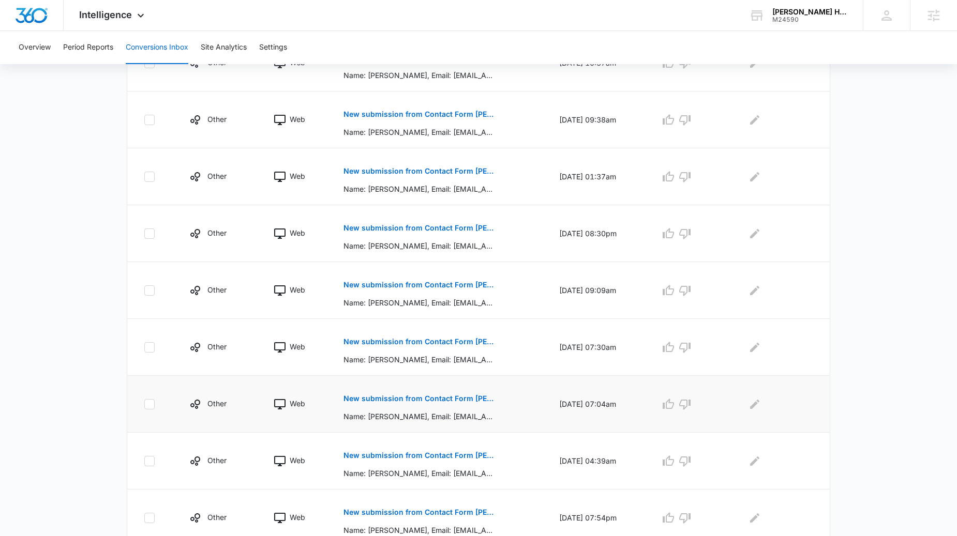
click at [423, 397] on p "New submission from Contact Form [PERSON_NAME]" at bounding box center [418, 398] width 150 height 7
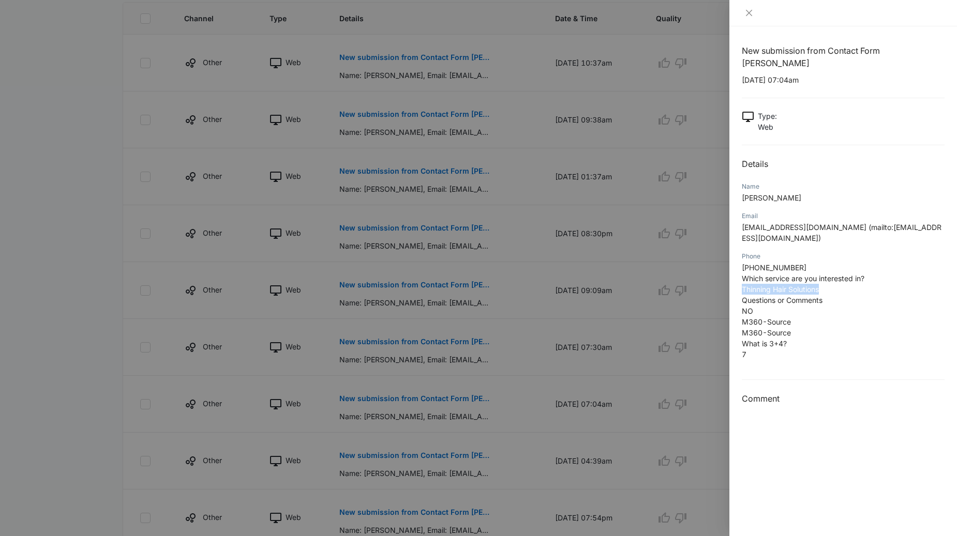
drag, startPoint x: 830, startPoint y: 277, endPoint x: 734, endPoint y: 279, distance: 96.7
click at [734, 279] on div "New submission from Contact Form [PERSON_NAME] [DATE] 07:04am Type : Web Detail…" at bounding box center [843, 281] width 228 height 510
copy span "Thinning Hair Solutions"
click at [514, 257] on div at bounding box center [478, 268] width 957 height 536
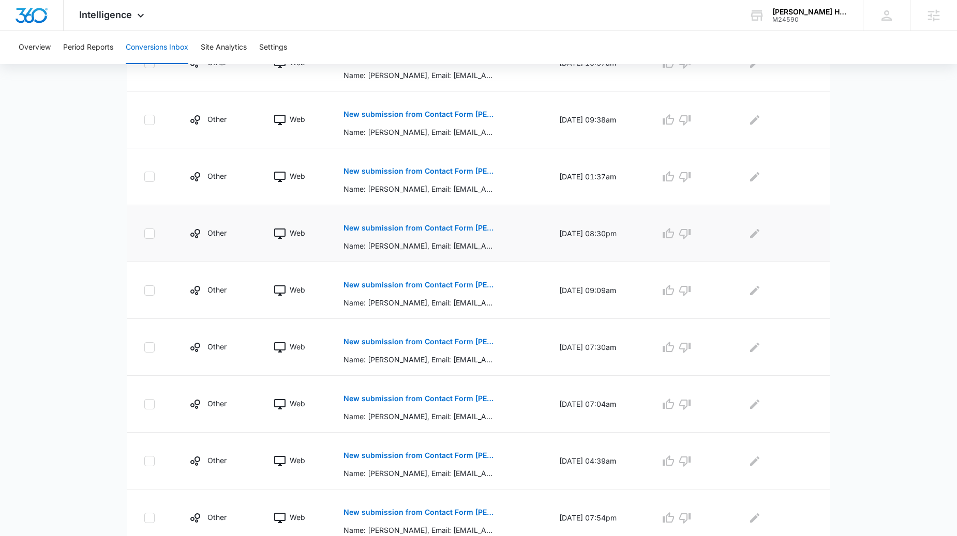
click at [459, 228] on p "New submission from Contact Form [PERSON_NAME]" at bounding box center [418, 227] width 150 height 7
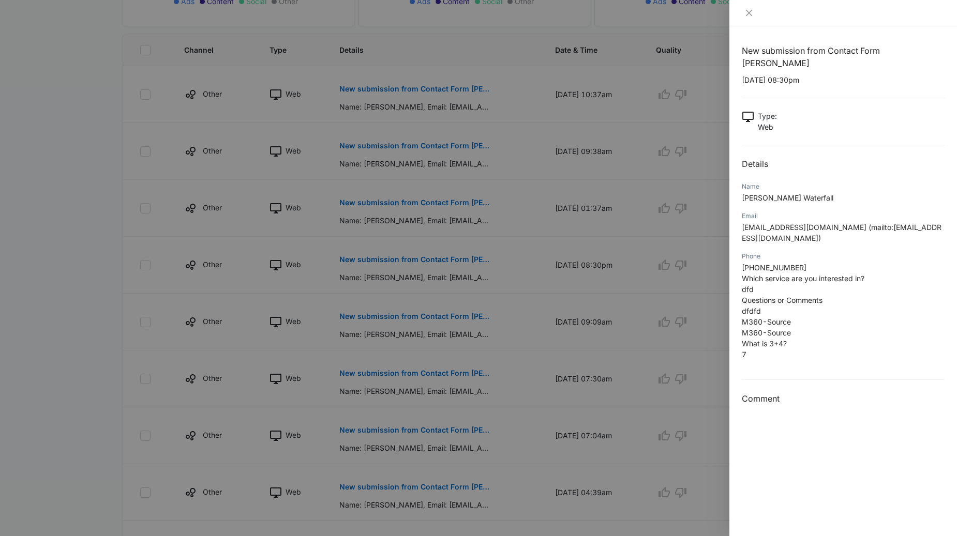
scroll to position [259, 0]
drag, startPoint x: 766, startPoint y: 299, endPoint x: 738, endPoint y: 298, distance: 27.9
click at [738, 298] on div "New submission from Contact Form [PERSON_NAME] [DATE] 08:30pm Type : Web Detail…" at bounding box center [843, 281] width 228 height 510
copy span "dfdfd"
click at [415, 242] on div at bounding box center [478, 268] width 957 height 536
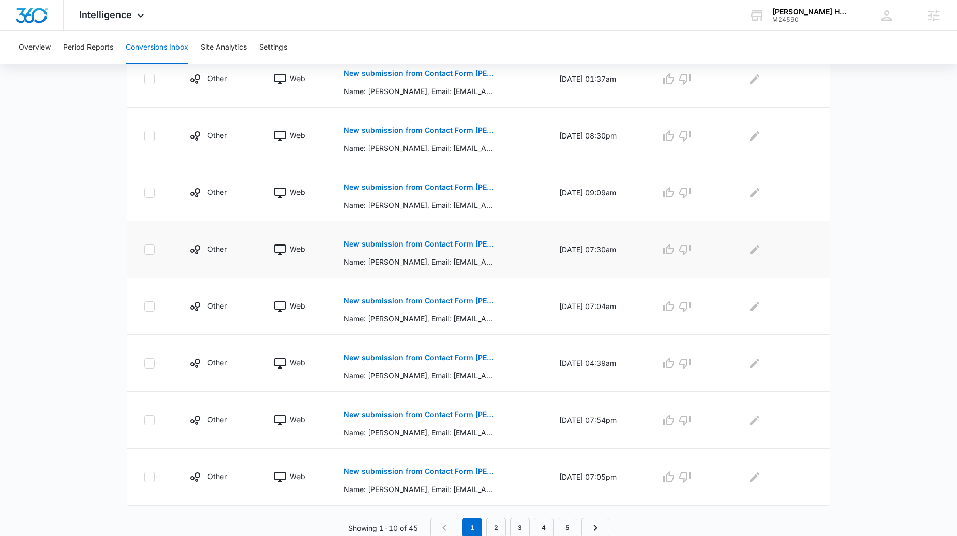
scroll to position [390, 0]
click at [414, 411] on p "New submission from Contact Form [PERSON_NAME]" at bounding box center [418, 413] width 150 height 7
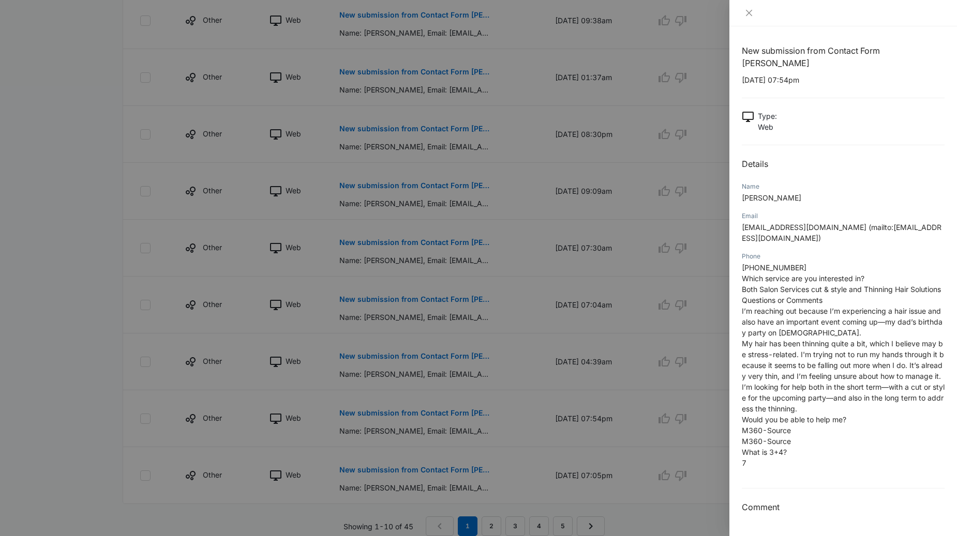
click at [395, 475] on div at bounding box center [478, 268] width 957 height 536
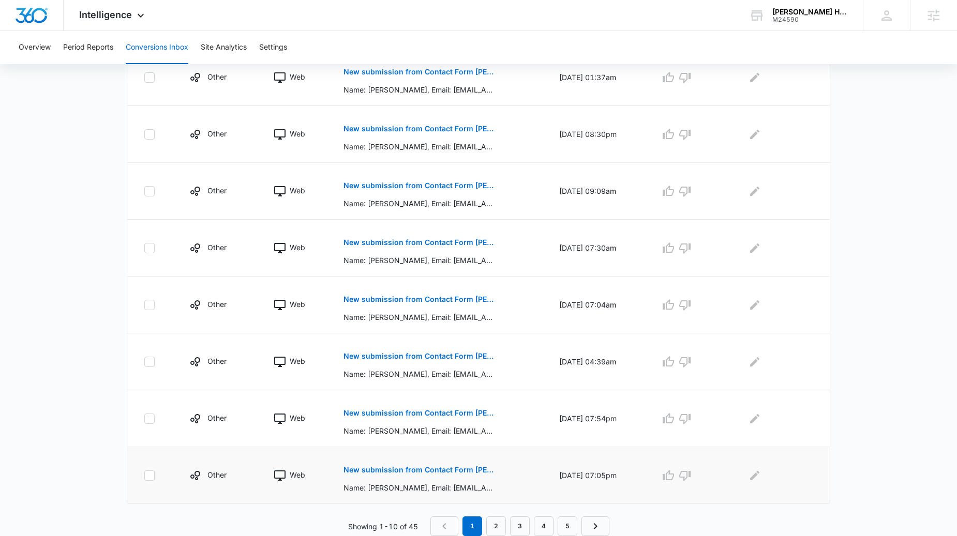
click at [401, 474] on button "New submission from Contact Form [PERSON_NAME]" at bounding box center [418, 470] width 150 height 25
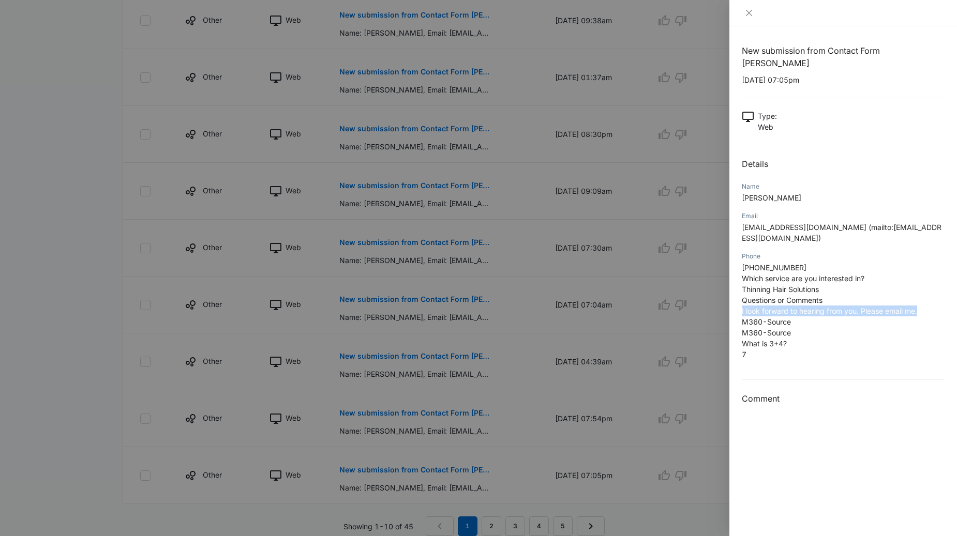
drag, startPoint x: 872, startPoint y: 294, endPoint x: 739, endPoint y: 284, distance: 133.2
click at [739, 284] on div "New submission from Contact Form [PERSON_NAME] [DATE] 07:05pm Type : Web Detail…" at bounding box center [843, 281] width 228 height 510
copy span "I look forward to hearing from you. Please email me."
click at [456, 414] on div at bounding box center [478, 268] width 957 height 536
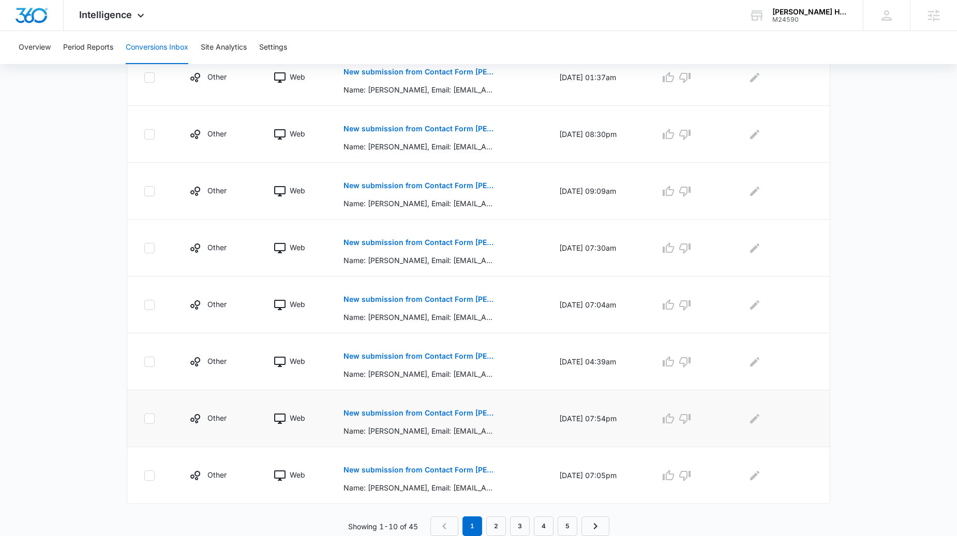
click at [435, 419] on button "New submission from Contact Form [PERSON_NAME]" at bounding box center [418, 413] width 150 height 25
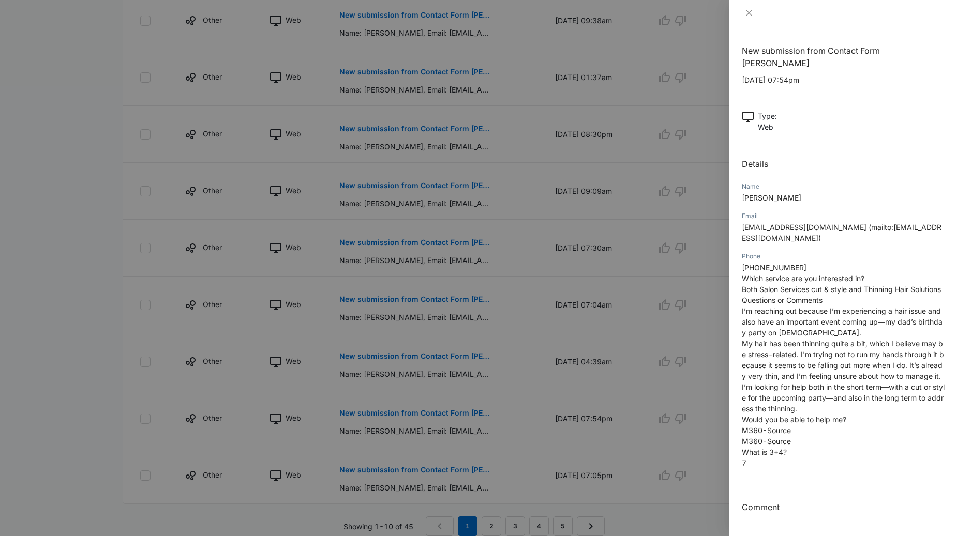
click at [580, 424] on div at bounding box center [478, 268] width 957 height 536
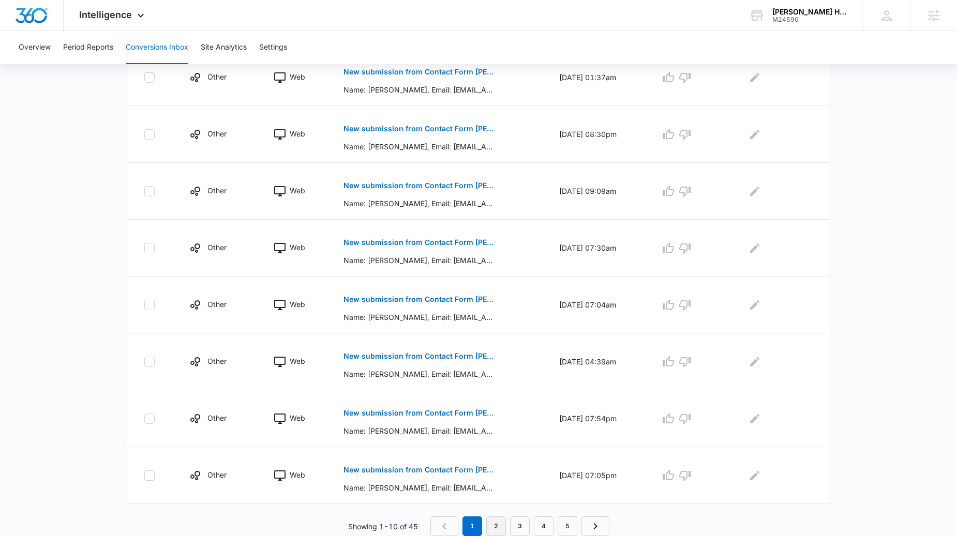
click at [495, 529] on link "2" at bounding box center [496, 527] width 20 height 20
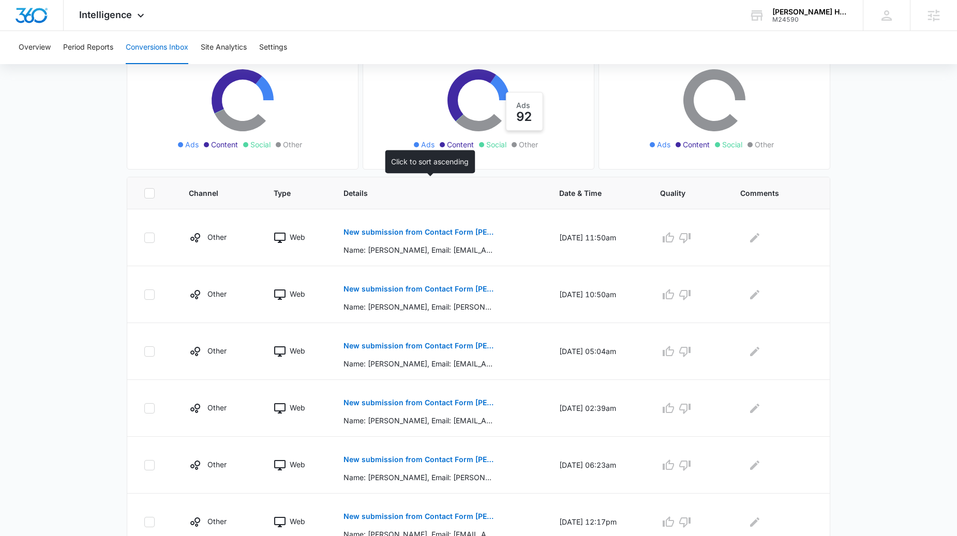
scroll to position [130, 0]
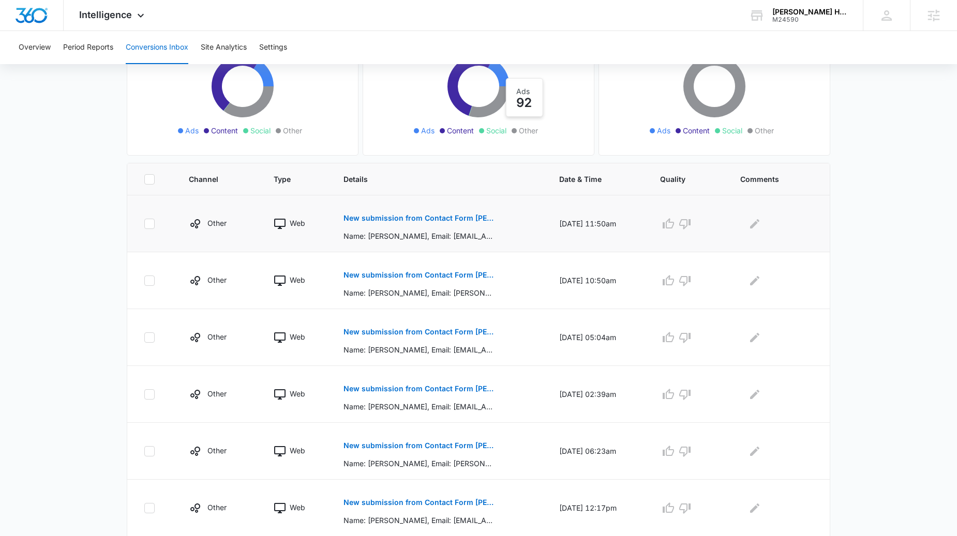
click at [465, 218] on p "New submission from Contact Form [PERSON_NAME]" at bounding box center [418, 218] width 150 height 7
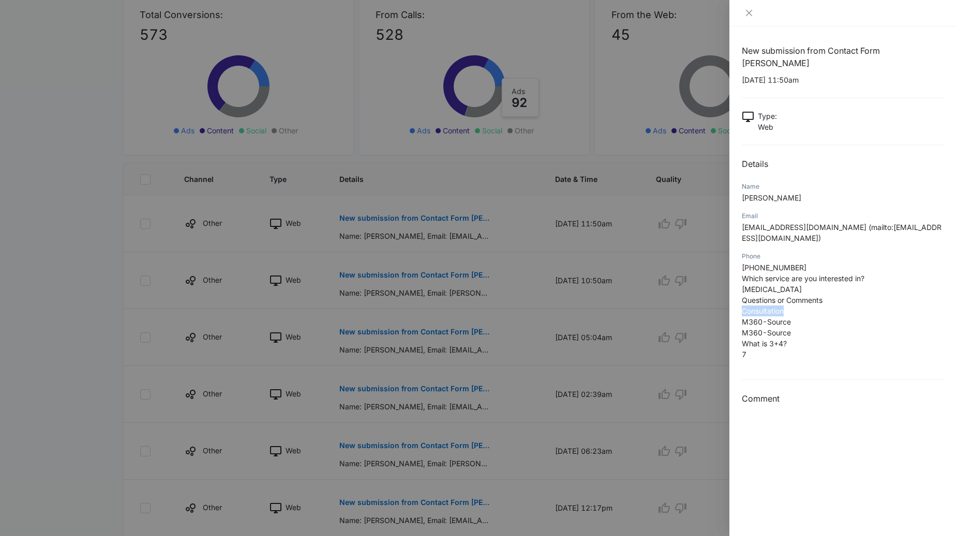
drag, startPoint x: 813, startPoint y: 287, endPoint x: 732, endPoint y: 287, distance: 81.7
click at [732, 287] on div "New submission from Contact Form [PERSON_NAME] [DATE] 11:50am Type : Web Detail…" at bounding box center [843, 281] width 228 height 510
copy span "Consultation"
click at [593, 274] on div at bounding box center [478, 268] width 957 height 536
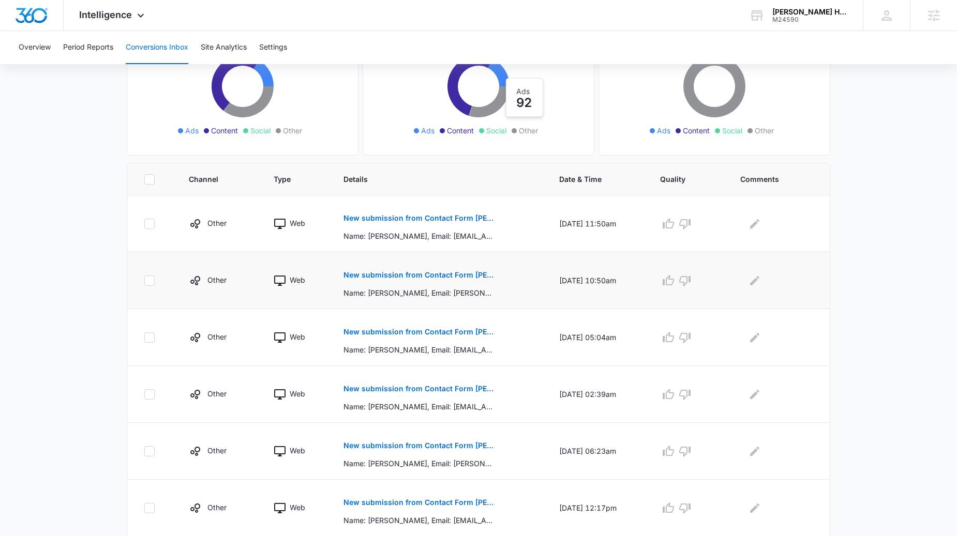
click at [416, 277] on p "New submission from Contact Form [PERSON_NAME]" at bounding box center [418, 274] width 150 height 7
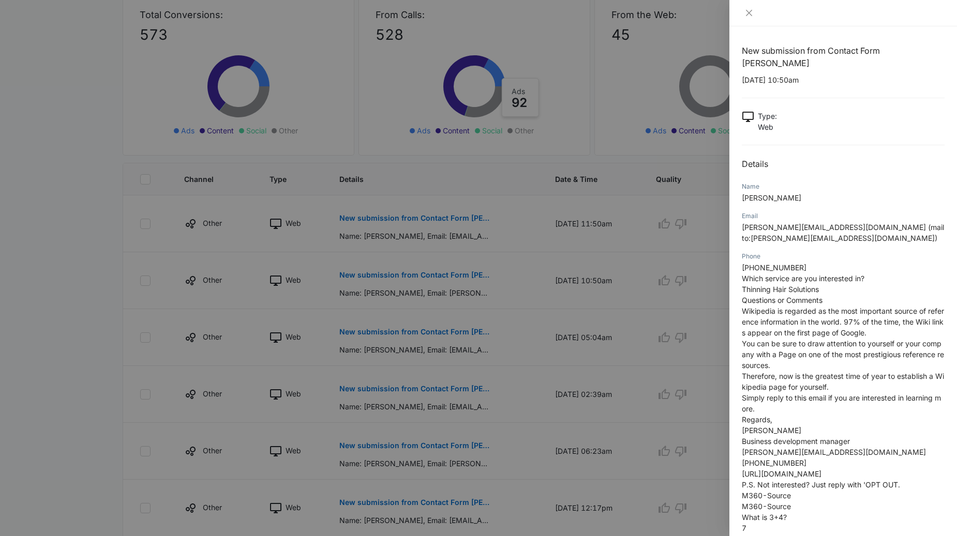
click at [534, 290] on div at bounding box center [478, 268] width 957 height 536
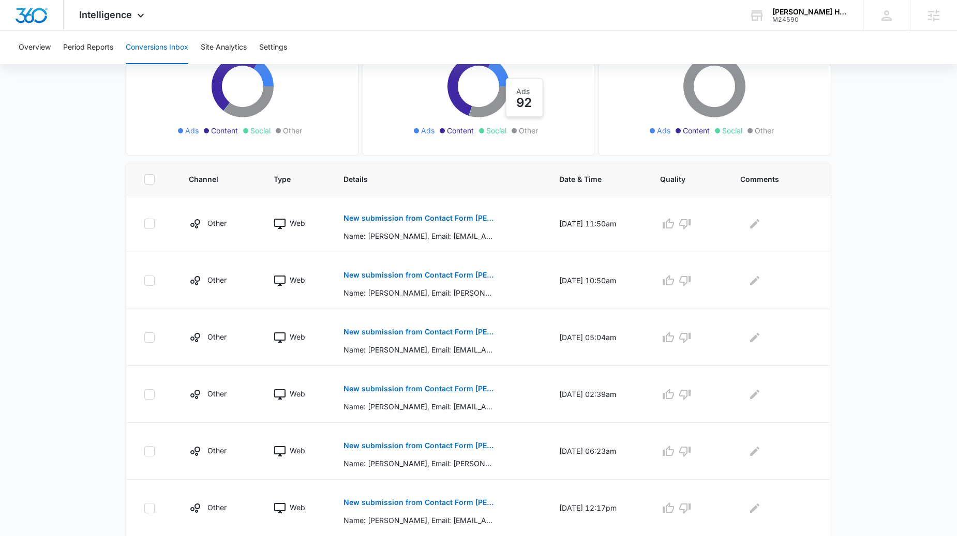
scroll to position [390, 0]
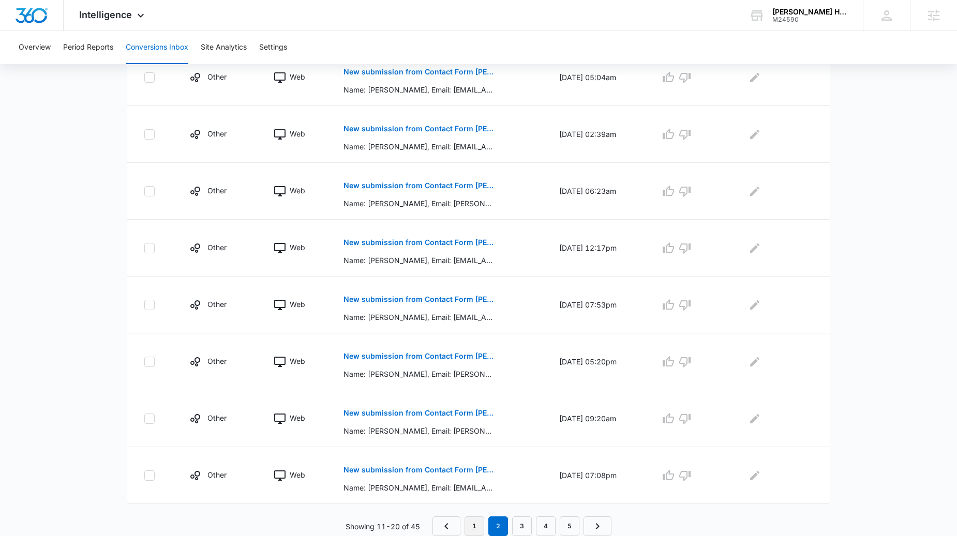
click at [483, 525] on link "1" at bounding box center [474, 527] width 20 height 20
click at [492, 523] on link "2" at bounding box center [496, 527] width 20 height 20
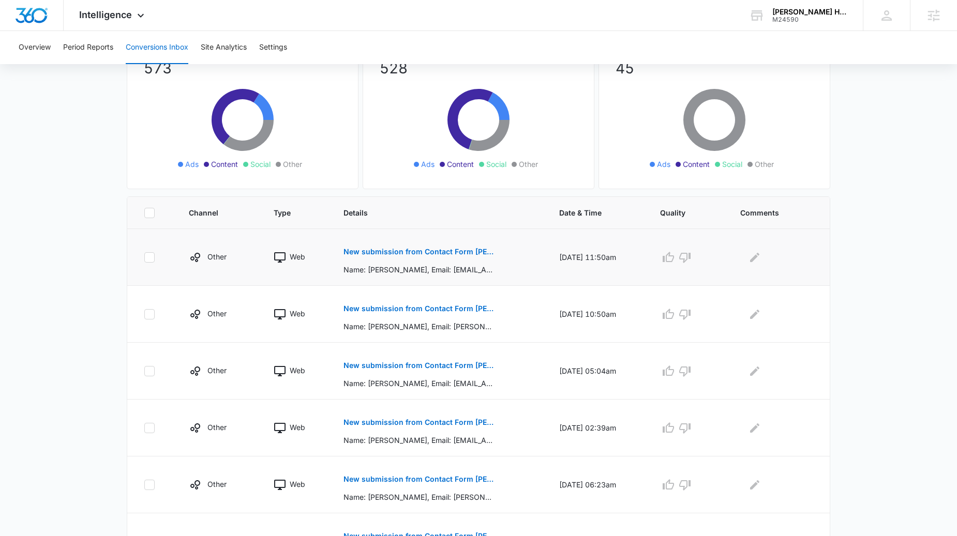
scroll to position [106, 0]
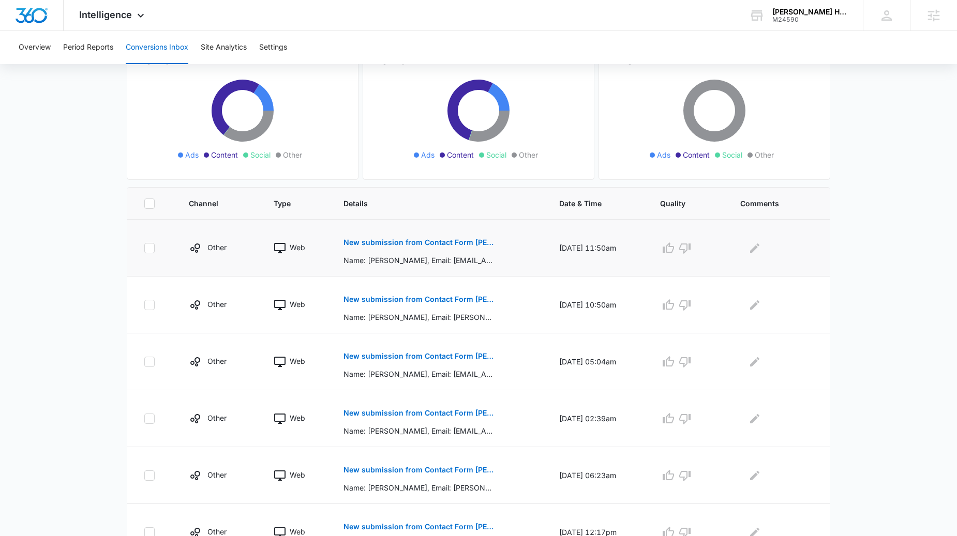
click at [443, 240] on p "New submission from Contact Form [PERSON_NAME]" at bounding box center [418, 242] width 150 height 7
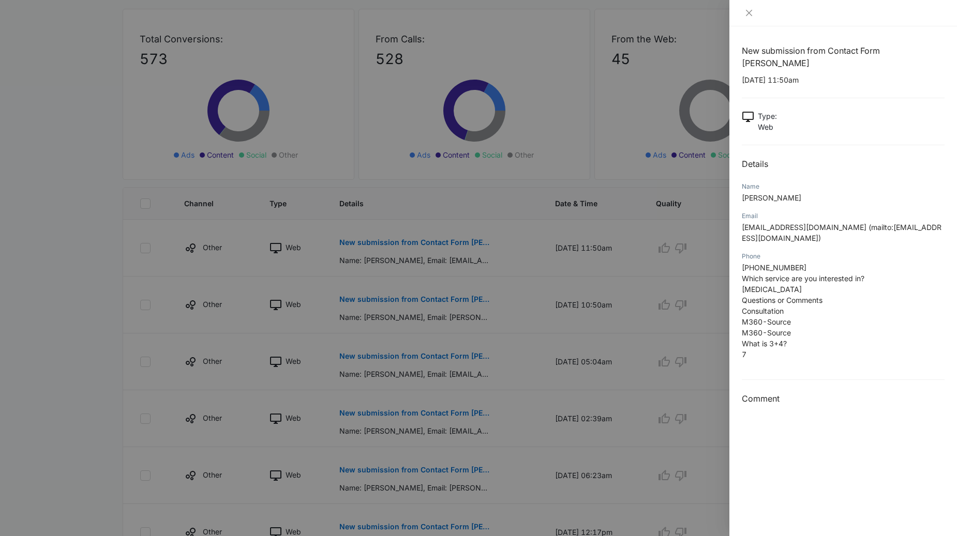
click at [463, 270] on div at bounding box center [478, 268] width 957 height 536
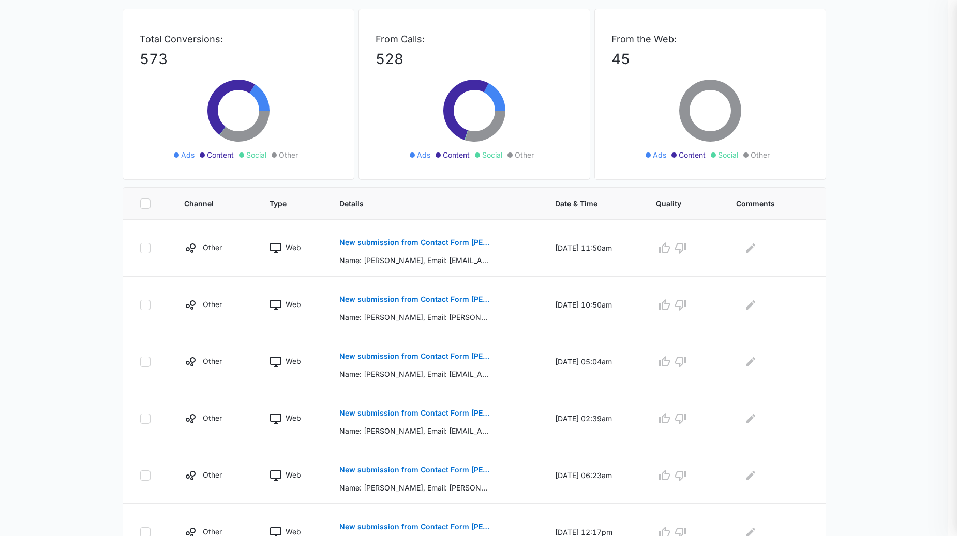
click at [399, 300] on p "New submission from Contact Form [PERSON_NAME]" at bounding box center [414, 299] width 150 height 7
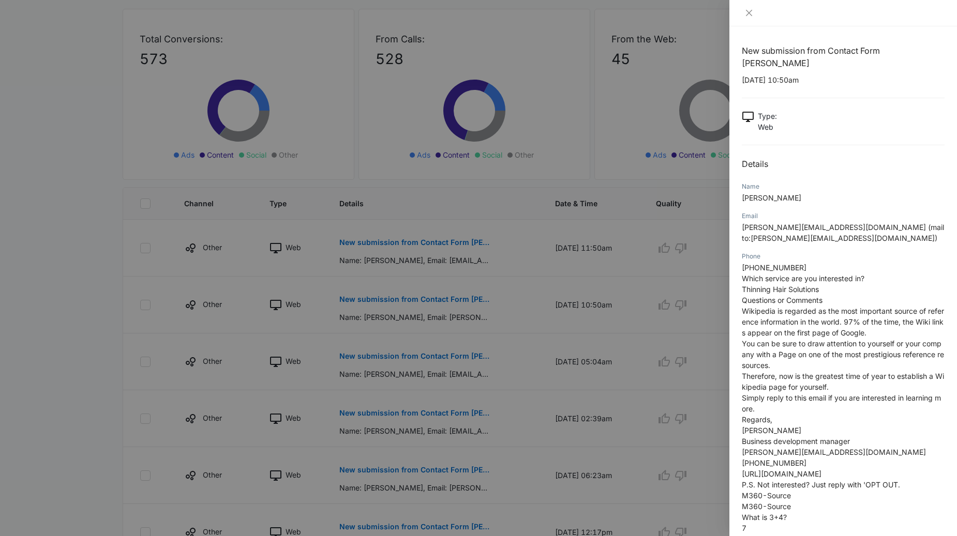
click at [490, 299] on div at bounding box center [478, 268] width 957 height 536
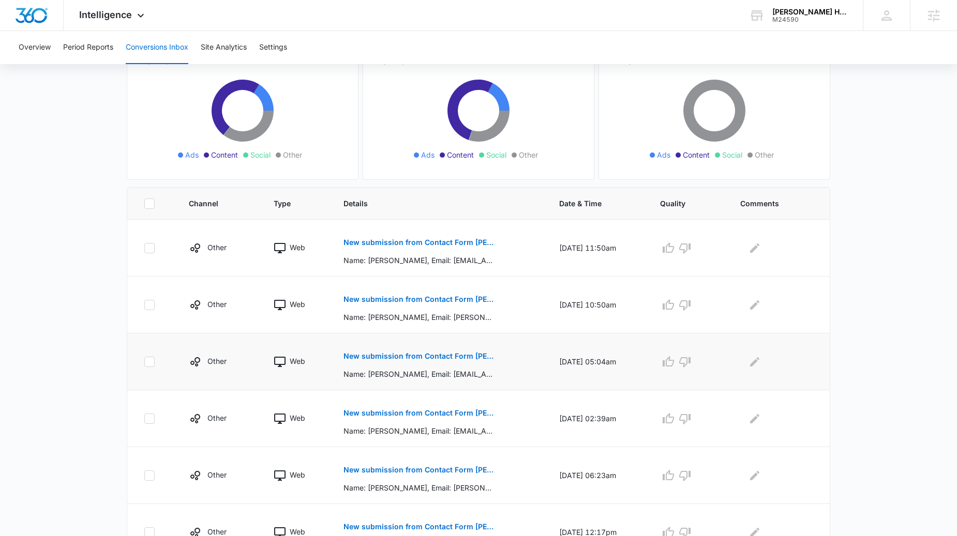
click at [456, 357] on p "New submission from Contact Form [PERSON_NAME]" at bounding box center [418, 356] width 150 height 7
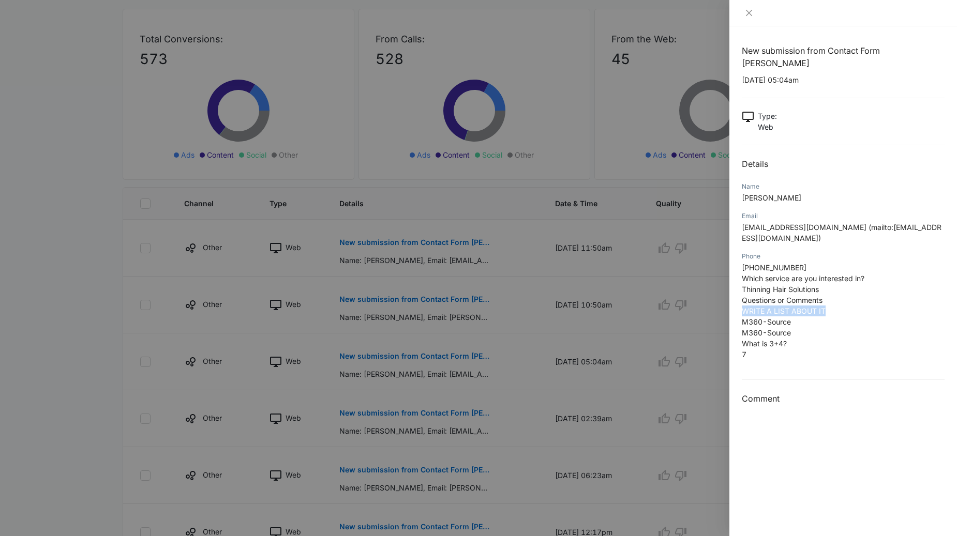
drag, startPoint x: 832, startPoint y: 286, endPoint x: 737, endPoint y: 289, distance: 95.2
click at [737, 289] on div "New submission from Contact Form [PERSON_NAME] [DATE] 05:04am Type : Web Detail…" at bounding box center [843, 281] width 228 height 510
copy span "WRITE A LIST ABOUT IT"
click at [450, 418] on div at bounding box center [478, 268] width 957 height 536
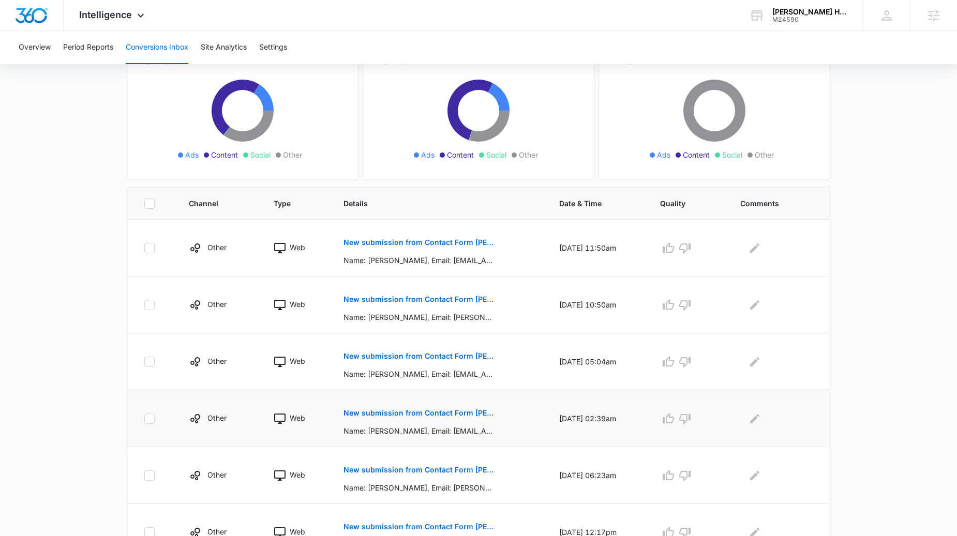
click at [442, 410] on p "New submission from Contact Form [PERSON_NAME]" at bounding box center [418, 413] width 150 height 7
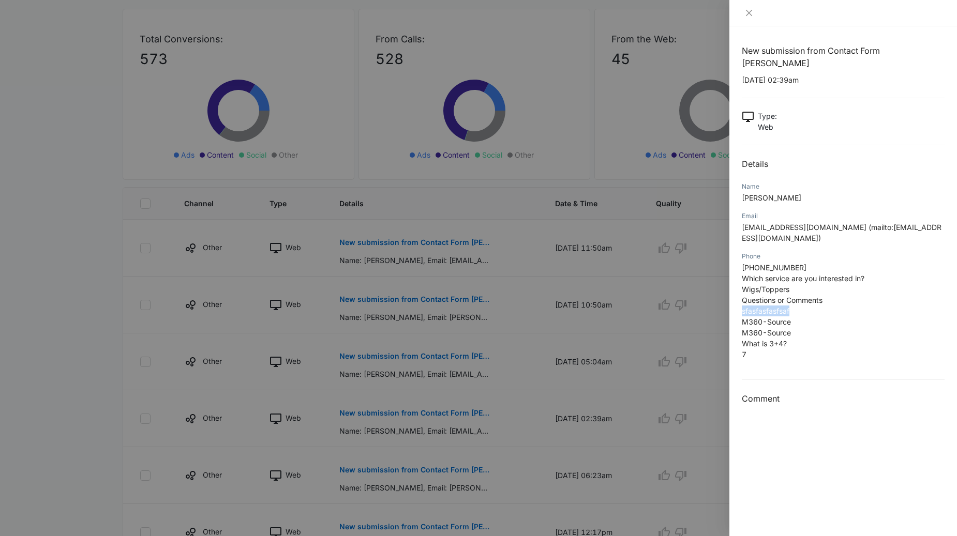
drag, startPoint x: 816, startPoint y: 285, endPoint x: 737, endPoint y: 286, distance: 79.1
click at [737, 286] on div "New submission from Contact Form [PERSON_NAME] [DATE] 02:39am Type : Web Detail…" at bounding box center [843, 281] width 228 height 510
copy span "sfasfasfasfsaf"
click at [459, 276] on div at bounding box center [478, 268] width 957 height 536
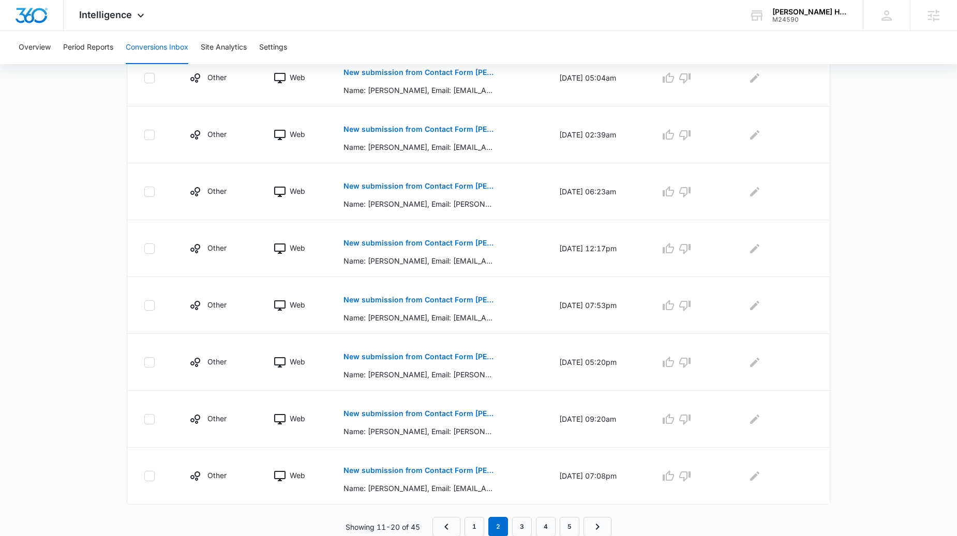
scroll to position [390, 0]
click at [452, 309] on button "New submission from Contact Form [PERSON_NAME]" at bounding box center [418, 299] width 150 height 25
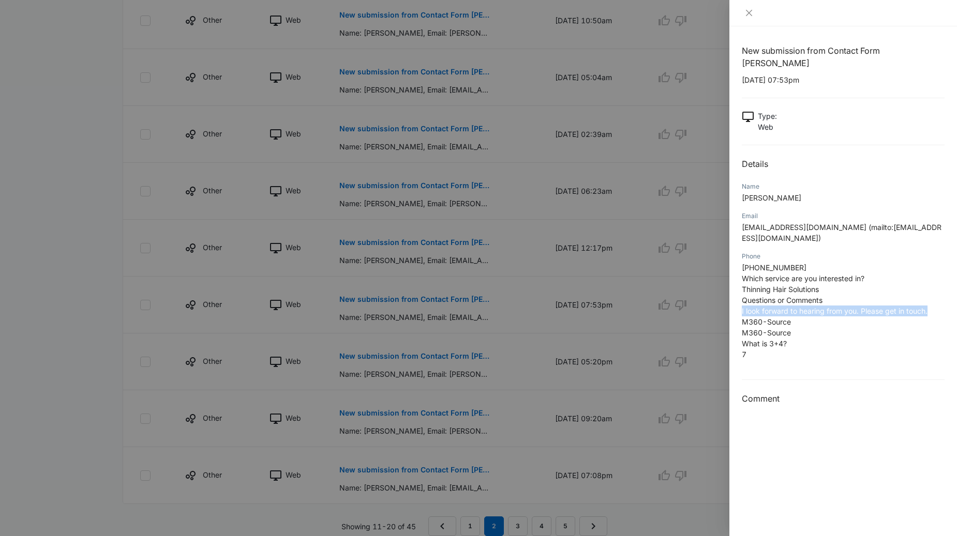
drag, startPoint x: 935, startPoint y: 288, endPoint x: 743, endPoint y: 282, distance: 192.4
click at [736, 284] on div "New submission from Contact Form [PERSON_NAME] [DATE] 07:53pm Type : Web Detail…" at bounding box center [843, 281] width 228 height 510
copy span "I look forward to hearing from you. Please get in touch."
click at [541, 272] on div at bounding box center [478, 268] width 957 height 536
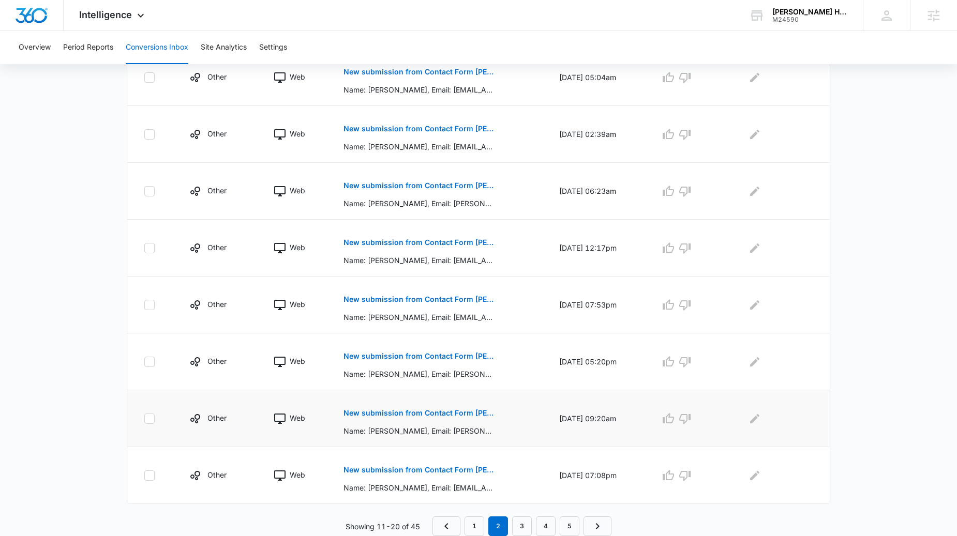
click at [435, 419] on button "New submission from Contact Form [PERSON_NAME]" at bounding box center [418, 413] width 150 height 25
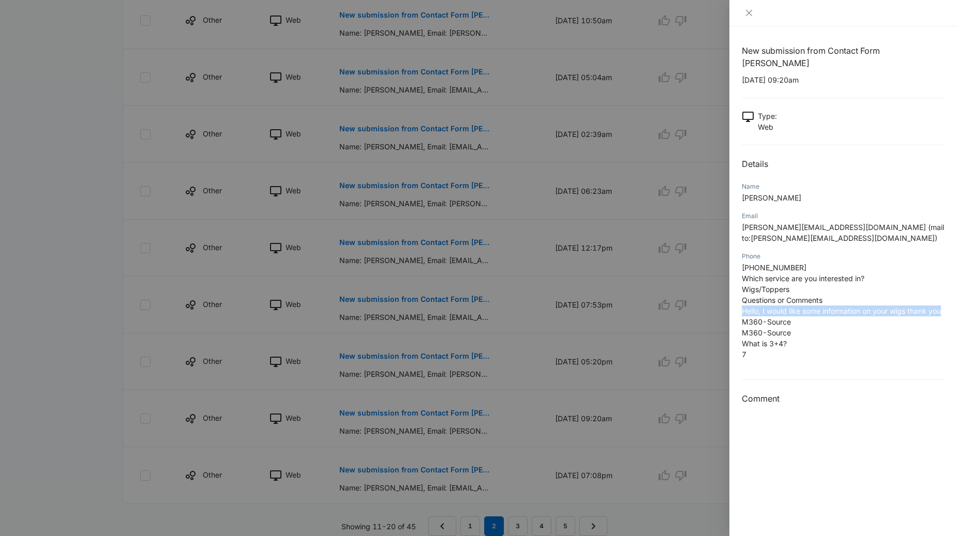
drag, startPoint x: 946, startPoint y: 297, endPoint x: 740, endPoint y: 297, distance: 205.3
click at [740, 297] on div "New submission from Contact Form [PERSON_NAME] [DATE] 09:20am Type : Web Detail…" at bounding box center [843, 281] width 228 height 510
copy span "Hello, I would like some information on your wigs thank you"
click at [613, 230] on div at bounding box center [478, 268] width 957 height 536
